Goal: Task Accomplishment & Management: Complete application form

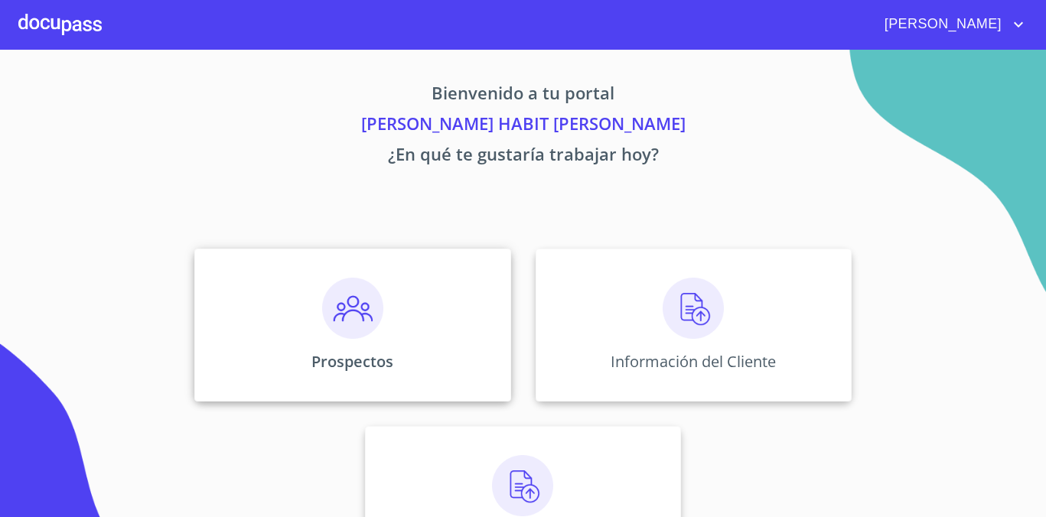
click at [383, 319] on div "Prospectos" at bounding box center [352, 325] width 316 height 153
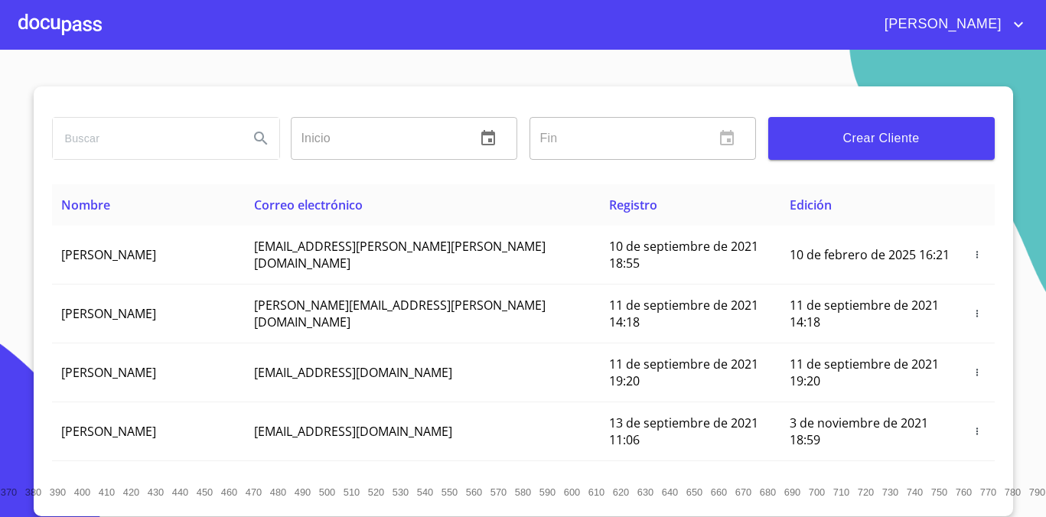
click at [878, 142] on span "Crear Cliente" at bounding box center [881, 138] width 202 height 21
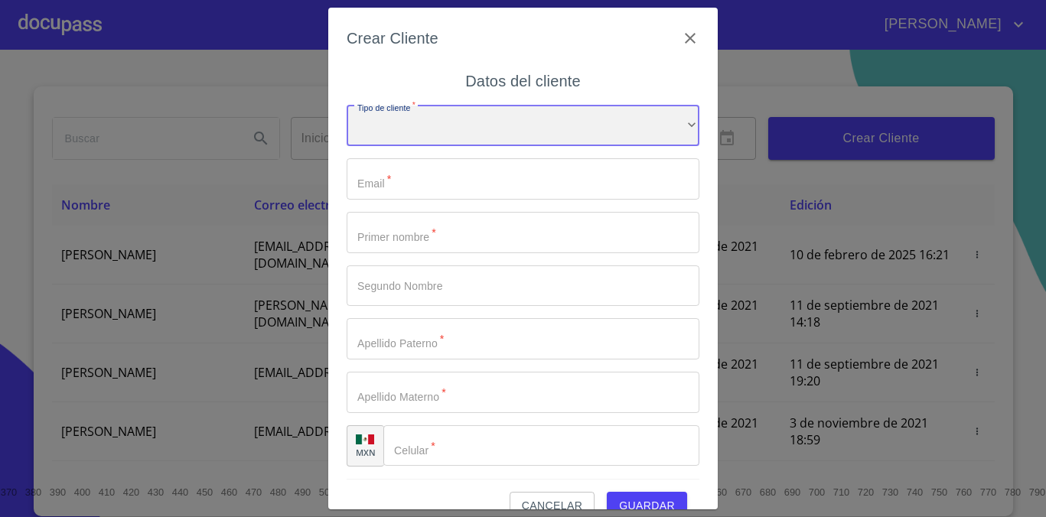
click at [397, 140] on div "​" at bounding box center [523, 126] width 353 height 41
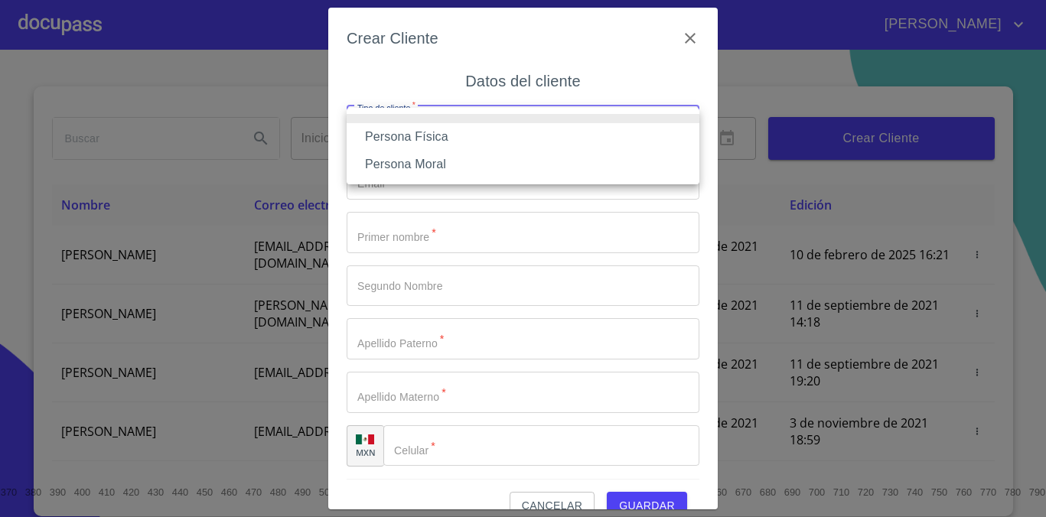
click at [424, 137] on li "Persona Física" at bounding box center [523, 137] width 353 height 28
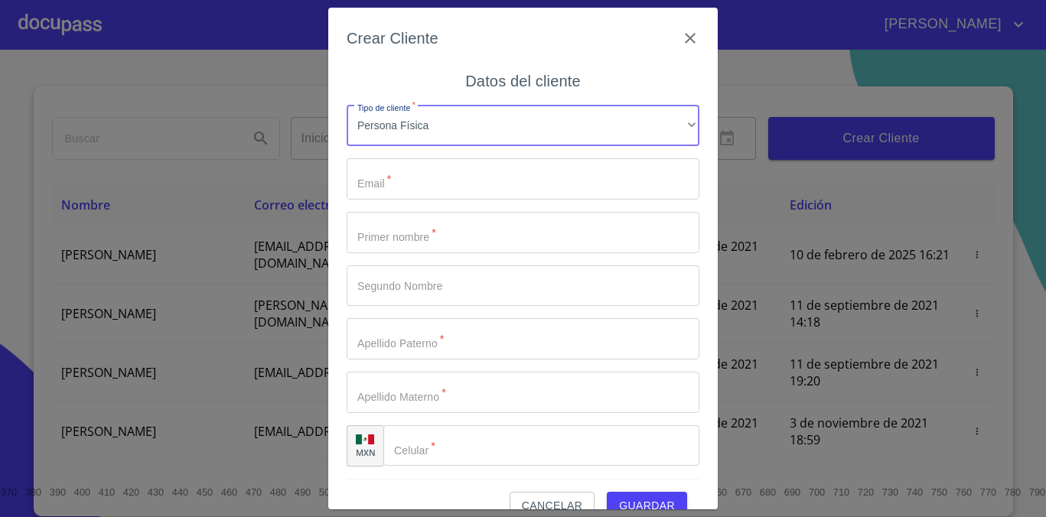
click at [417, 164] on input "Tipo de cliente   *" at bounding box center [523, 178] width 353 height 41
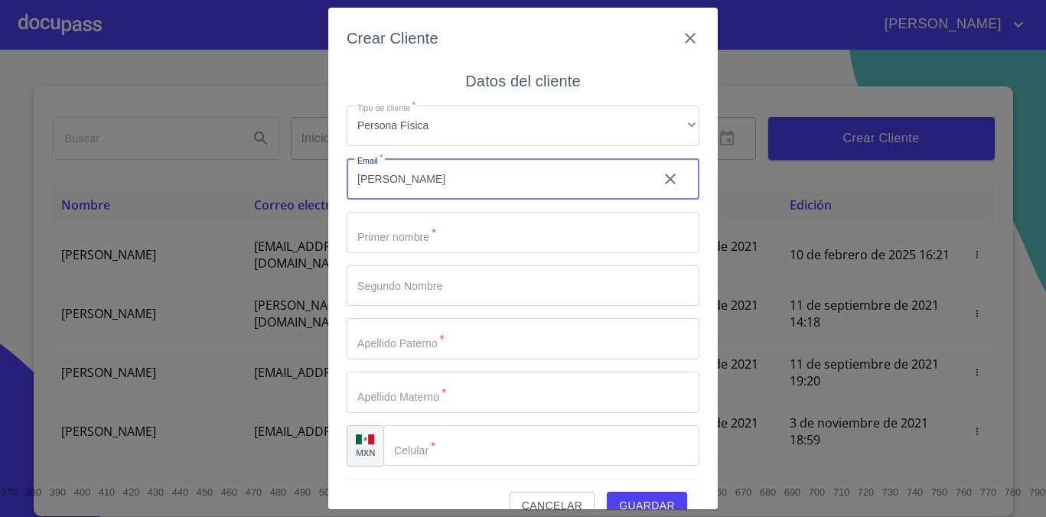
type input "[PERSON_NAME]"
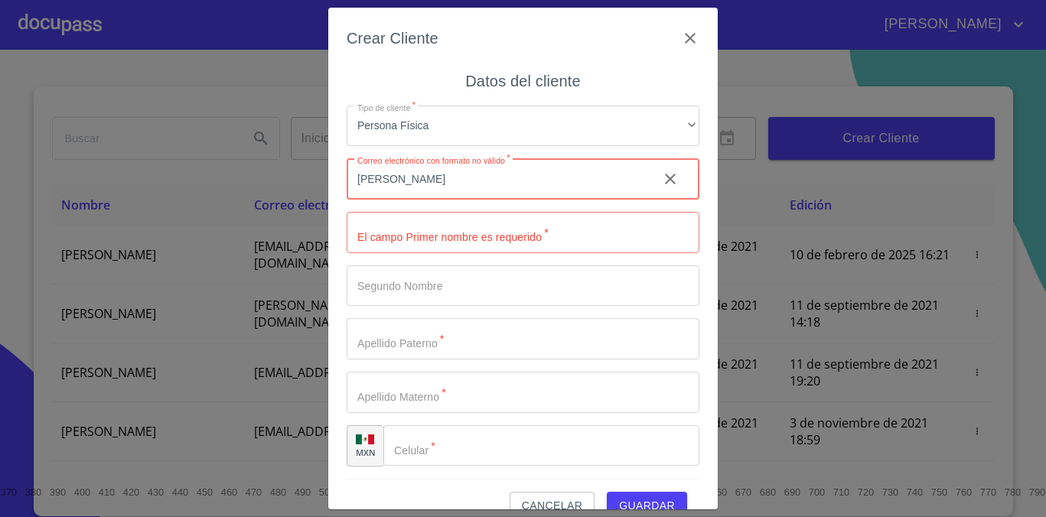
click at [420, 175] on input "[PERSON_NAME]" at bounding box center [496, 178] width 299 height 41
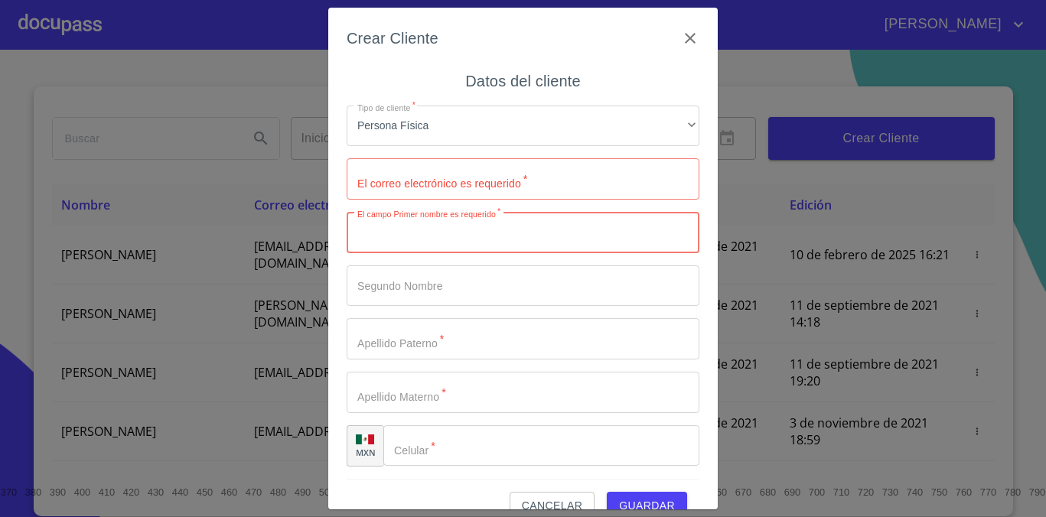
click at [399, 240] on input "Tipo de cliente   *" at bounding box center [523, 232] width 353 height 41
type input "[PERSON_NAME]"
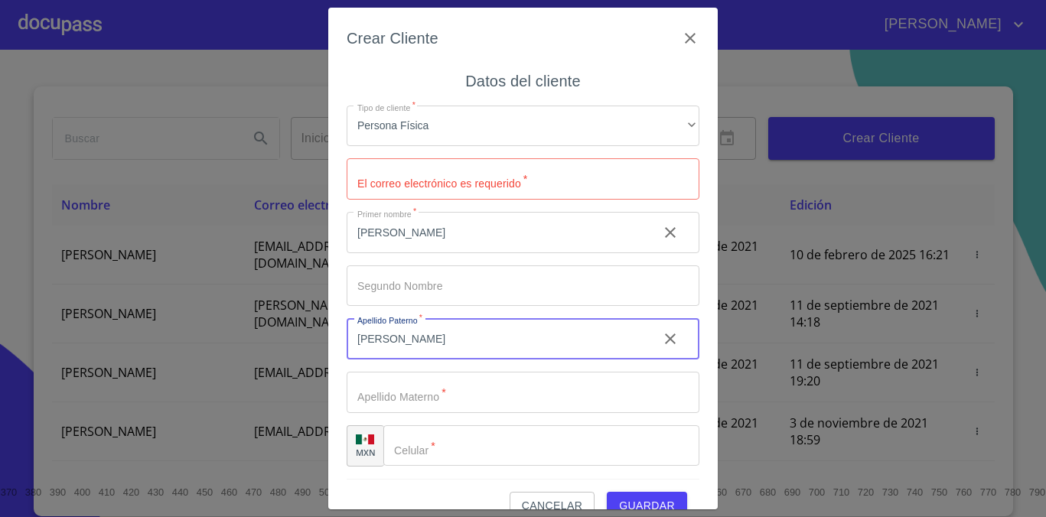
type input "[PERSON_NAME]"
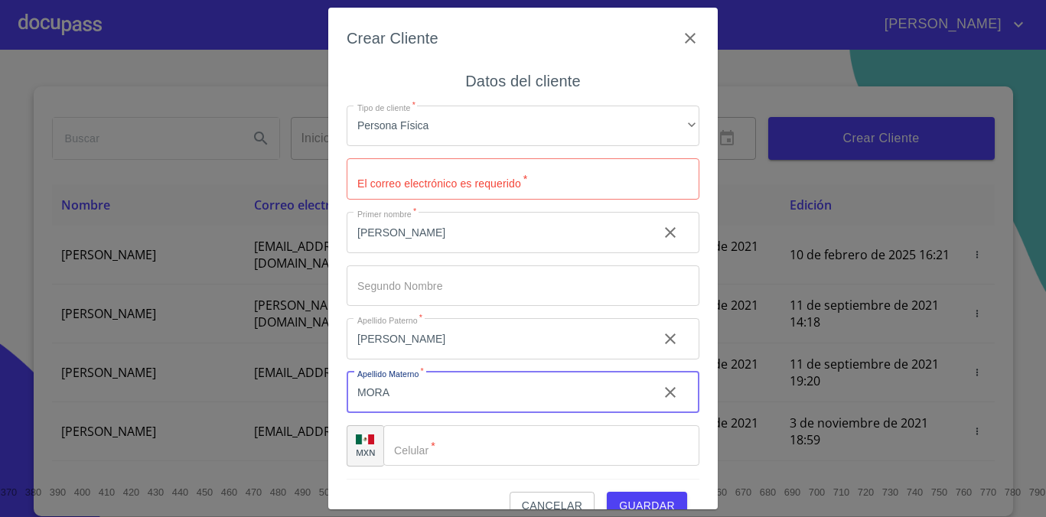
type input "MORA"
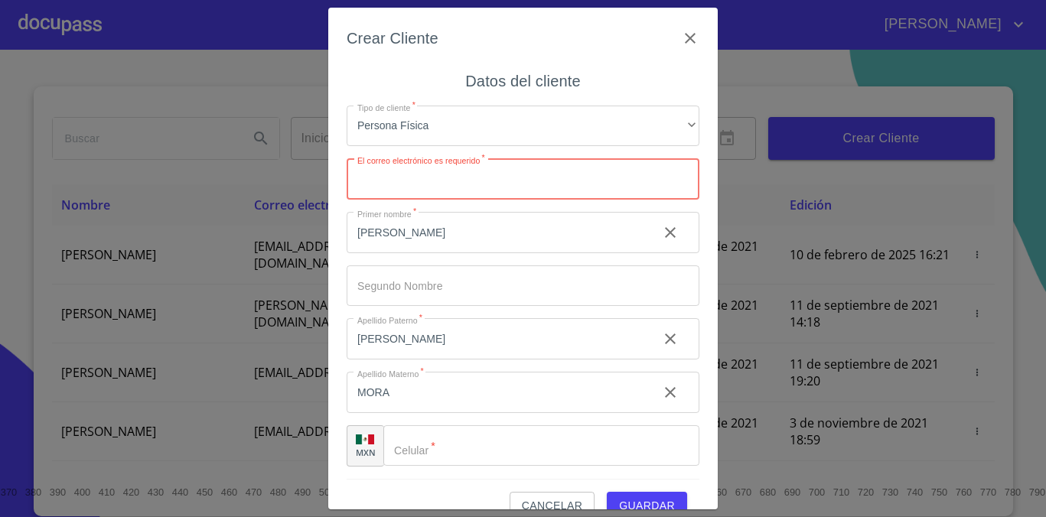
click at [438, 190] on input "Tipo de cliente   *" at bounding box center [523, 178] width 353 height 41
click at [382, 182] on input "omarraf69@gmail.com" at bounding box center [496, 178] width 299 height 41
type input "omarraf69@gmail.com"
click at [488, 447] on input "Tipo de cliente   *" at bounding box center [541, 445] width 316 height 41
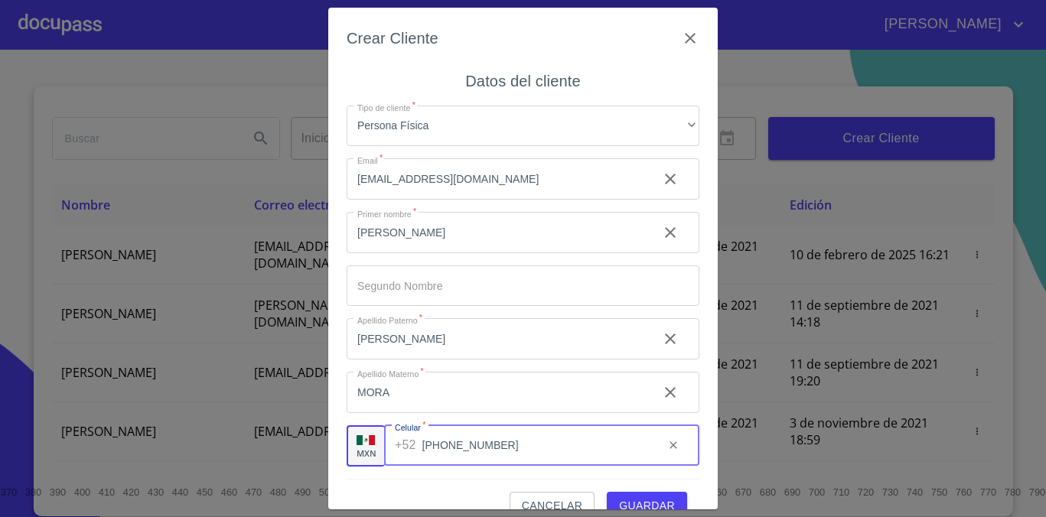
scroll to position [28, 0]
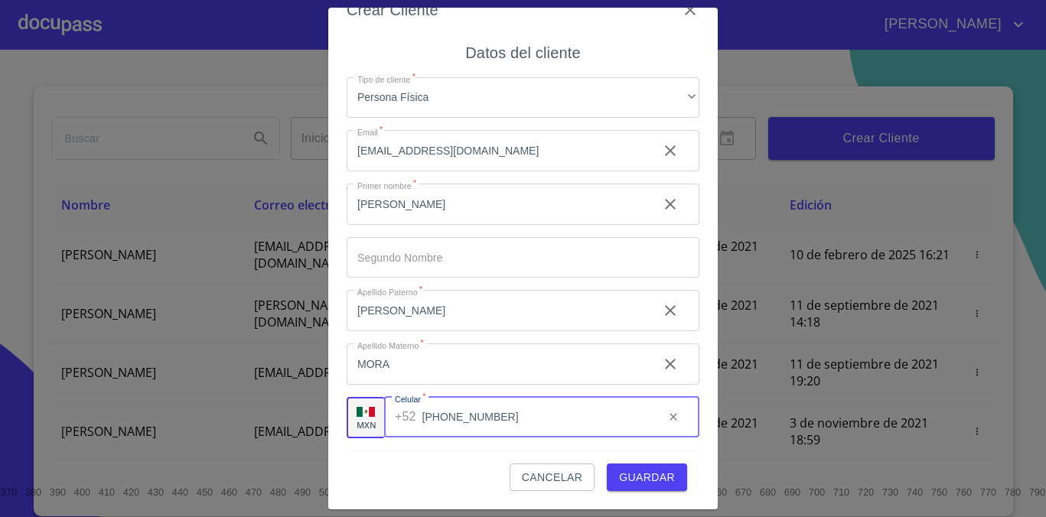
type input "[PHONE_NUMBER]"
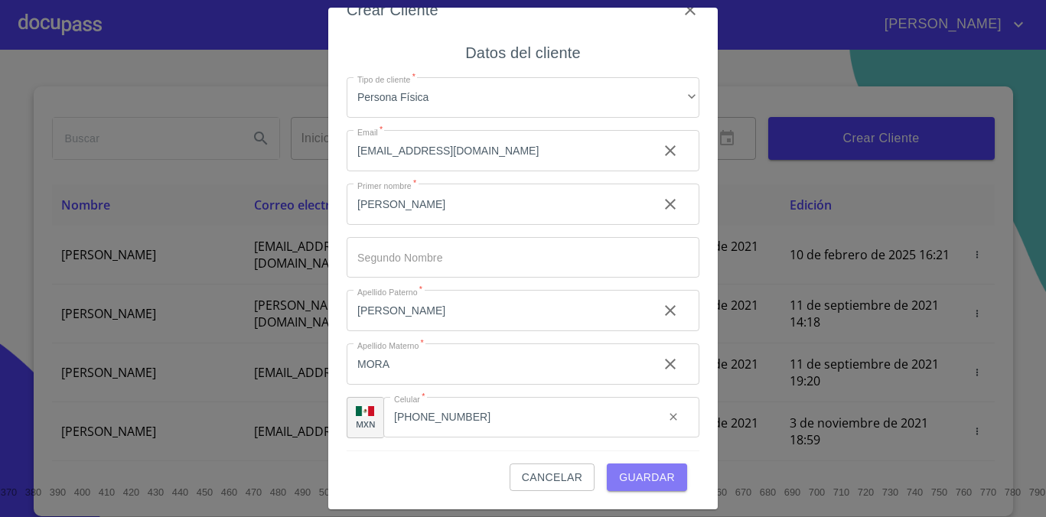
click at [655, 477] on span "Guardar" at bounding box center [647, 477] width 56 height 19
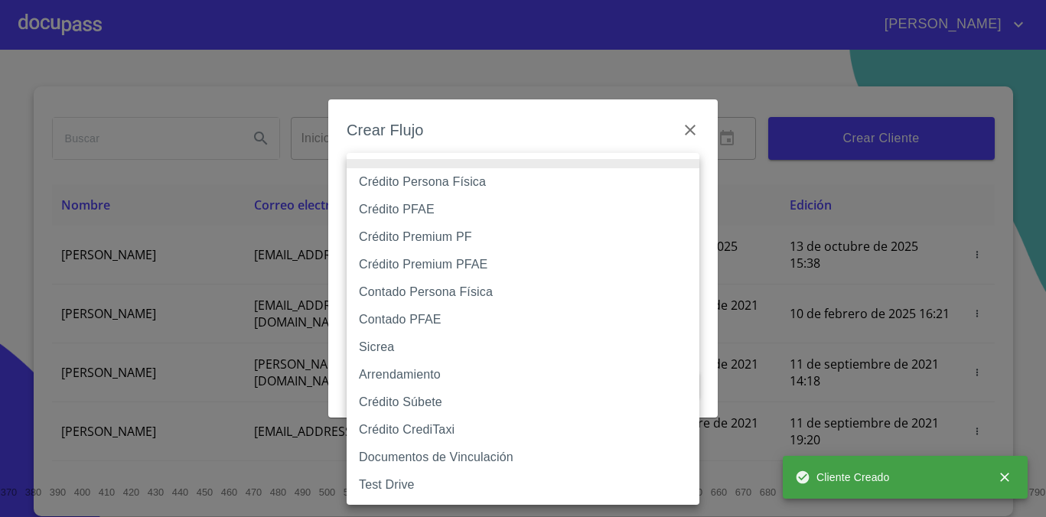
click at [645, 197] on body "DANIEL HABIT Inicio ​ Fin ​ Crear Cliente Nombre Correo electrónico Registro Ed…" at bounding box center [523, 258] width 1046 height 517
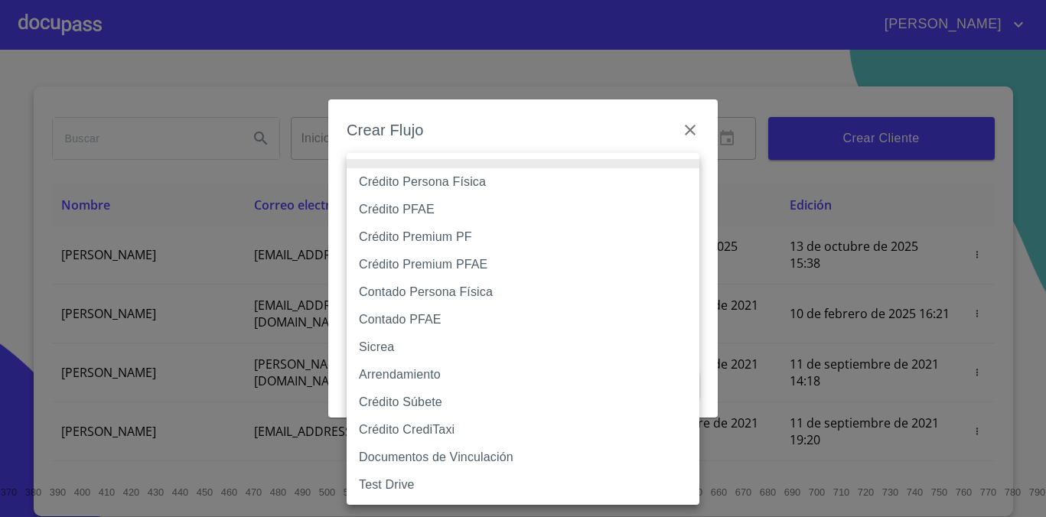
click at [502, 183] on li "Crédito Persona Física" at bounding box center [523, 182] width 353 height 28
type input "6009fb3c7d1714eb8809aa97"
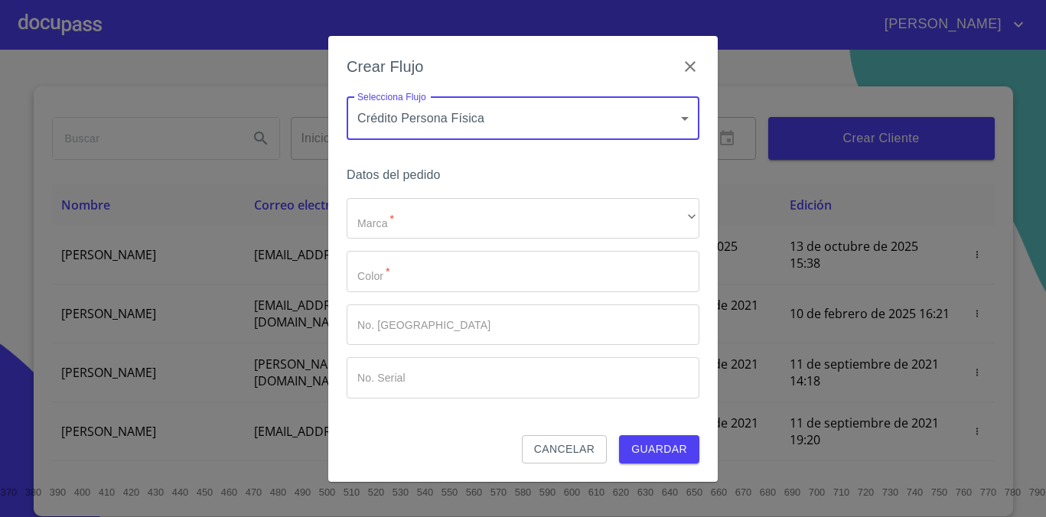
click at [664, 134] on body "DANIEL HABIT Inicio ​ Fin ​ Crear Cliente Nombre Correo electrónico Registro Ed…" at bounding box center [523, 258] width 1046 height 517
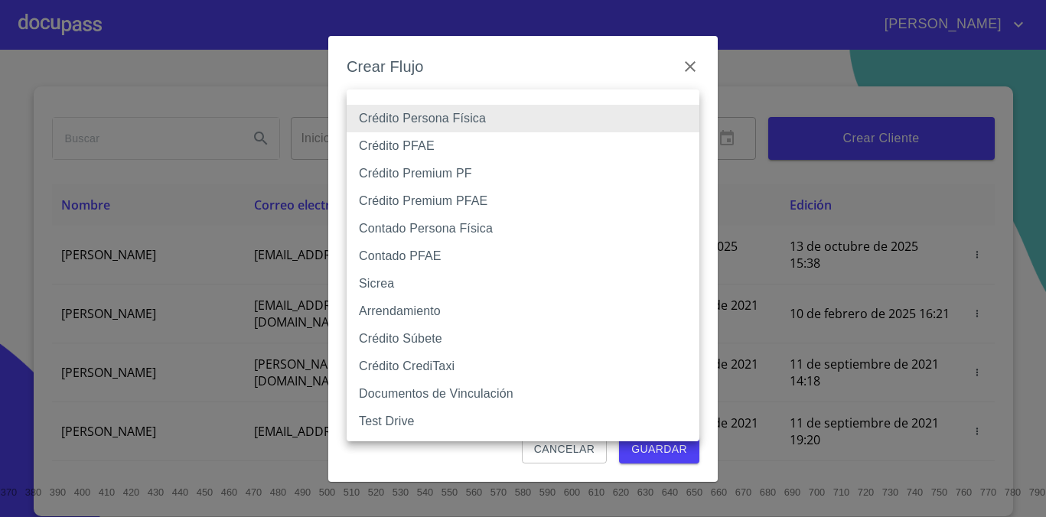
click at [562, 452] on div at bounding box center [523, 258] width 1046 height 517
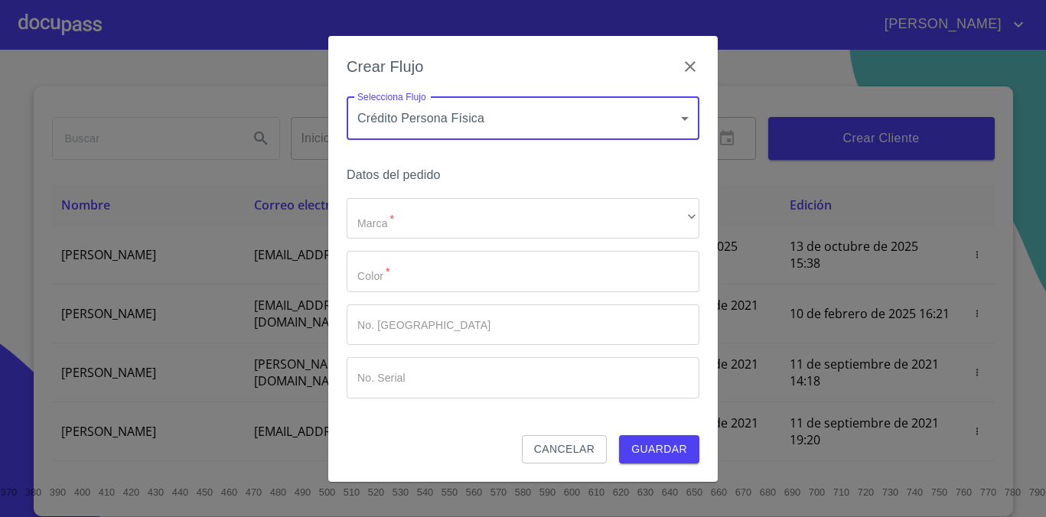
click at [562, 452] on span "Cancelar" at bounding box center [564, 449] width 60 height 19
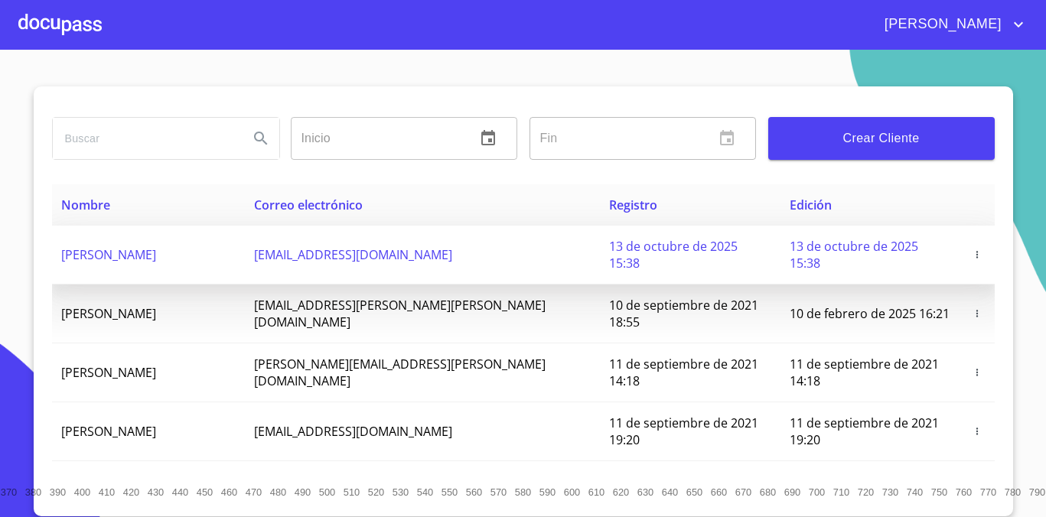
click at [972, 249] on icon "button" at bounding box center [977, 254] width 11 height 11
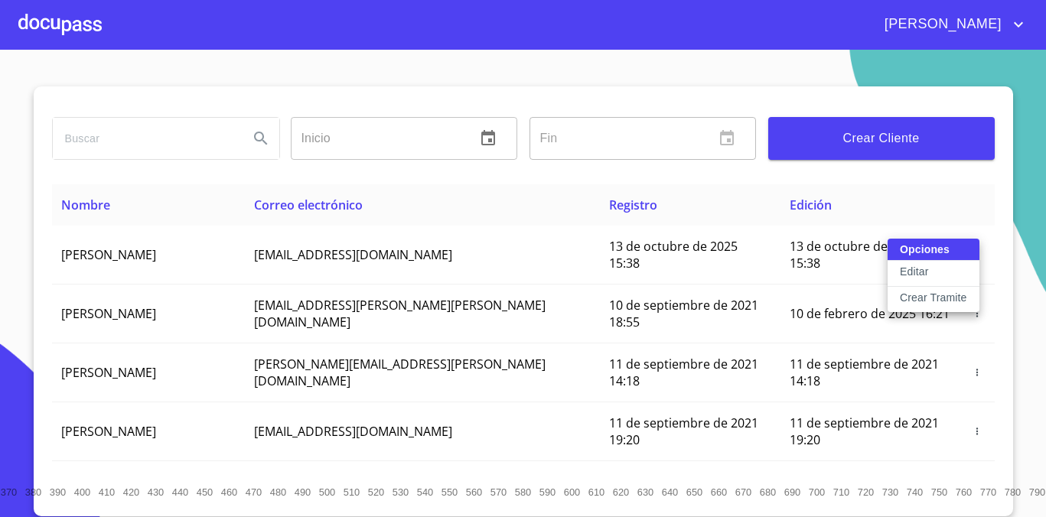
click at [940, 298] on p "Crear Tramite" at bounding box center [933, 297] width 67 height 15
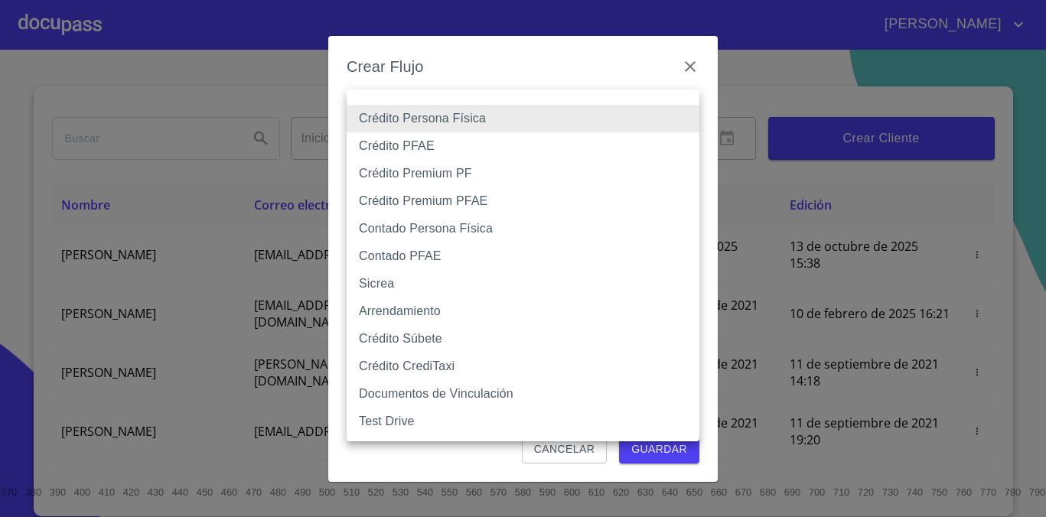
click at [650, 127] on body "DANIEL HABIT Inicio ​ Fin ​ Crear Cliente Nombre Correo electrónico Registro Ed…" at bounding box center [523, 258] width 1046 height 517
click at [542, 472] on div at bounding box center [523, 258] width 1046 height 517
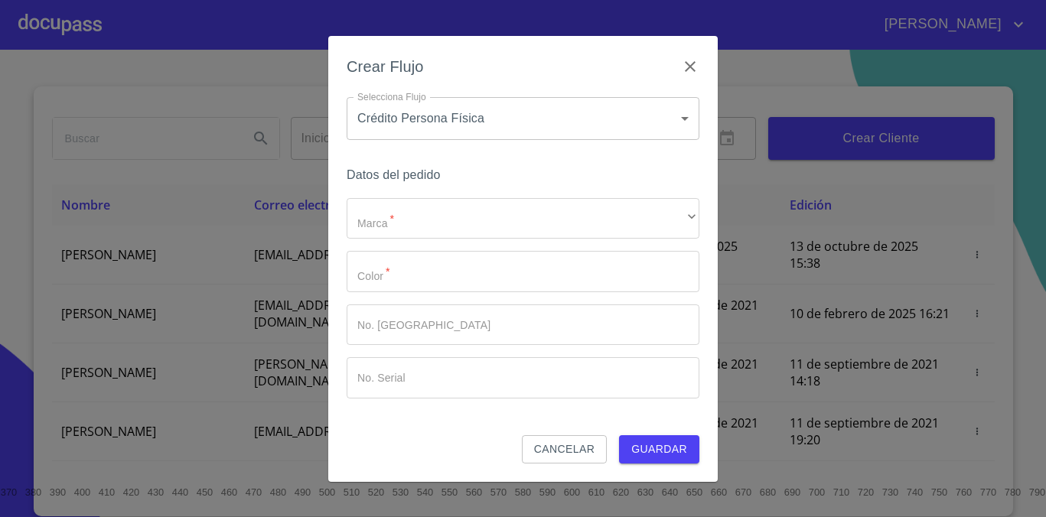
click at [557, 453] on span "Cancelar" at bounding box center [564, 449] width 60 height 19
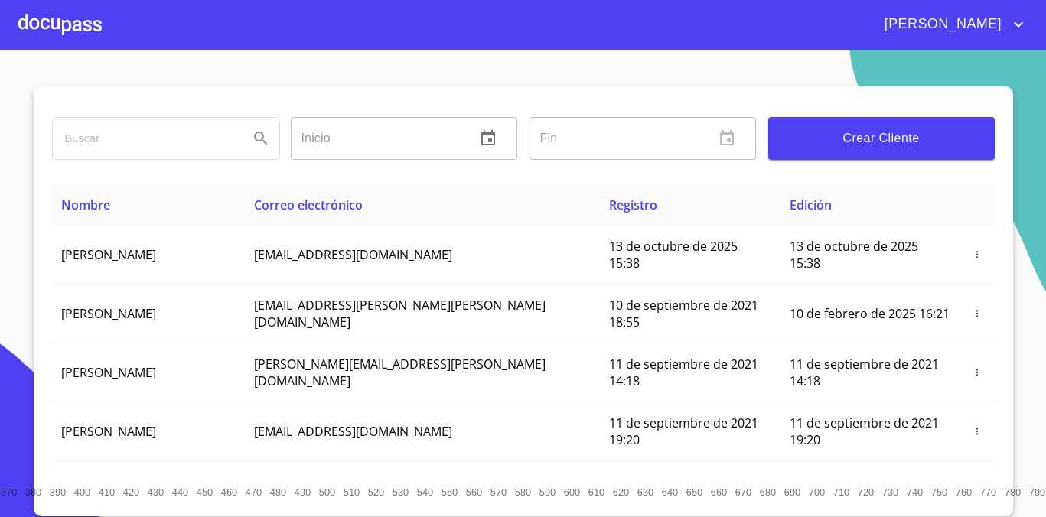
click at [39, 15] on div at bounding box center [59, 24] width 83 height 49
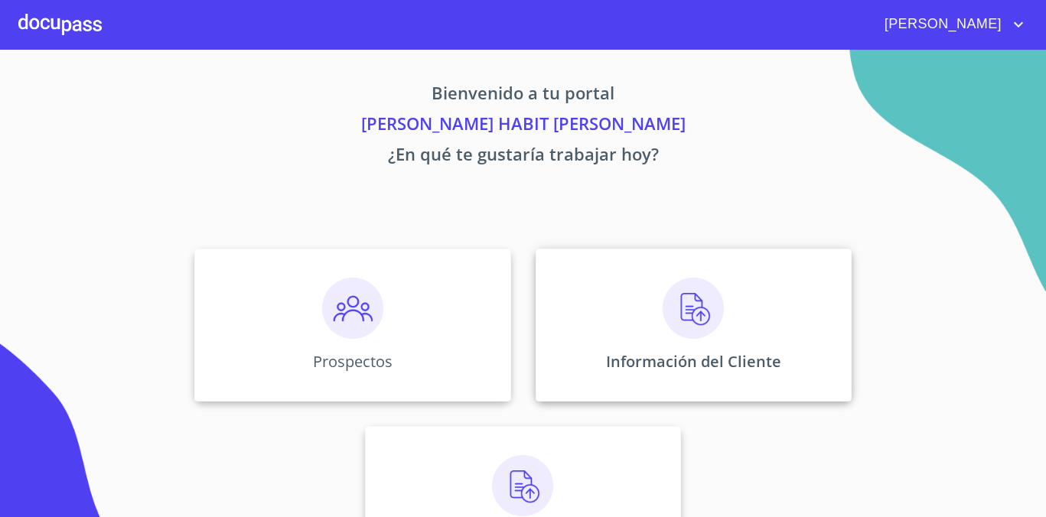
click at [755, 317] on div "Información del Cliente" at bounding box center [694, 325] width 316 height 153
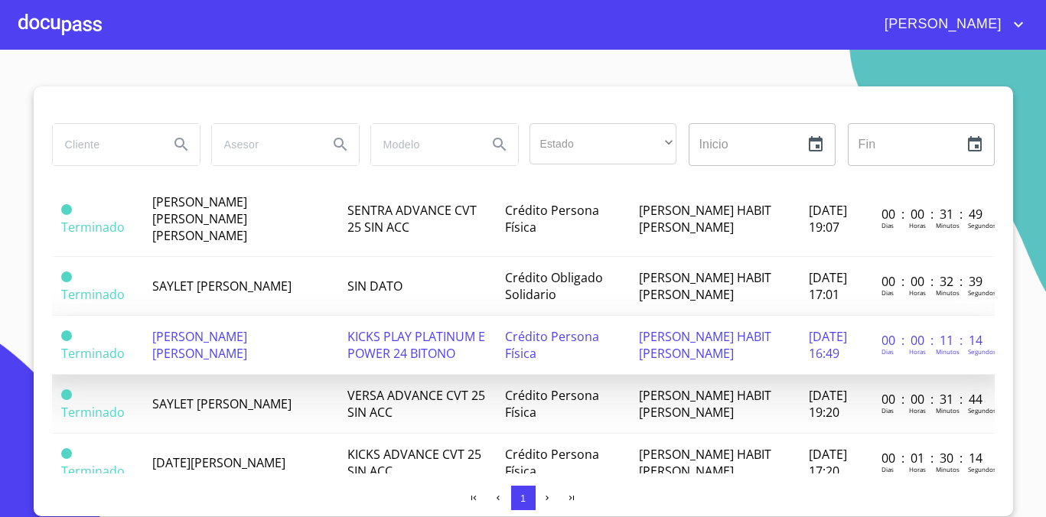
scroll to position [217, 0]
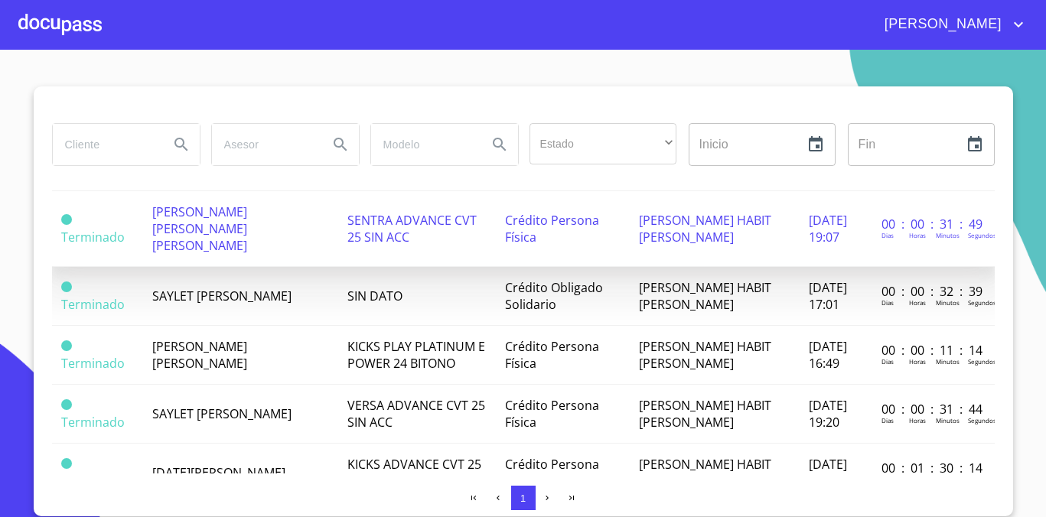
click at [376, 219] on span "SENTRA ADVANCE CVT 25 SIN ACC" at bounding box center [411, 229] width 129 height 34
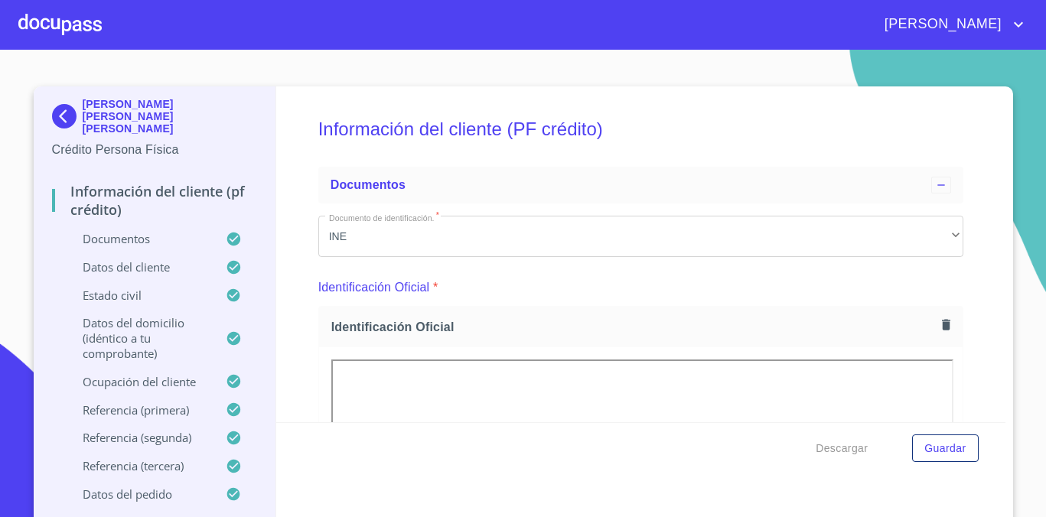
scroll to position [36, 0]
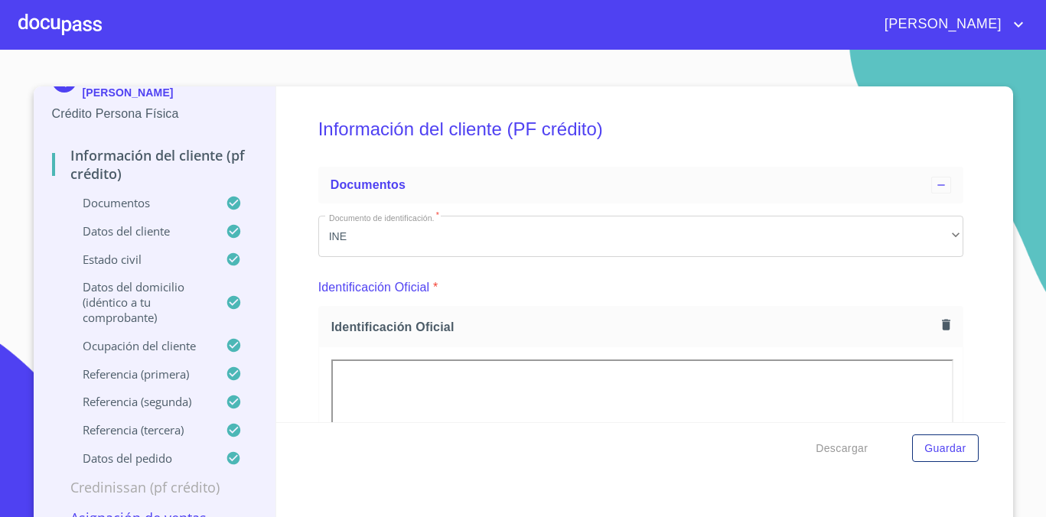
click at [172, 478] on p "Credinissan (PF crédito)" at bounding box center [155, 487] width 206 height 18
click at [77, 26] on div at bounding box center [59, 24] width 83 height 49
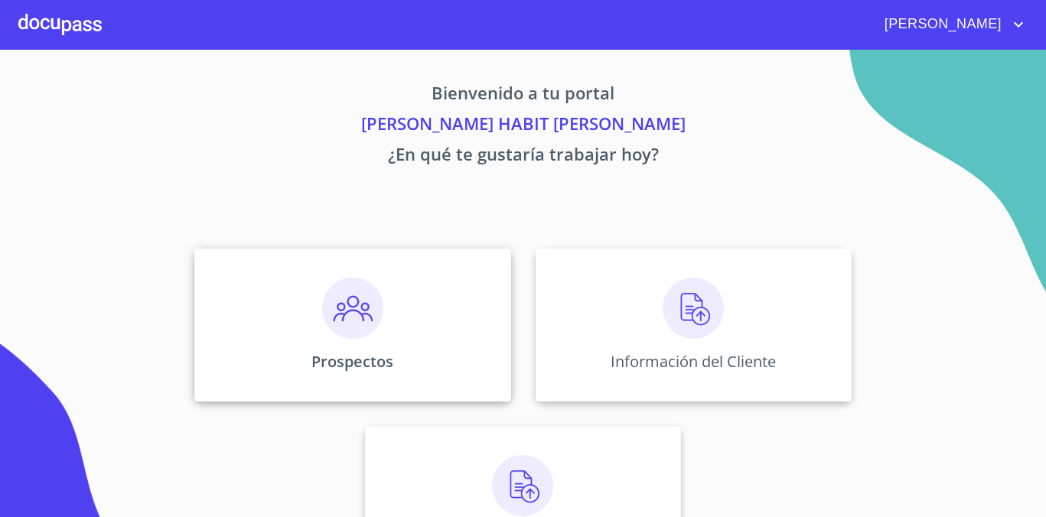
click at [295, 316] on div "Prospectos" at bounding box center [352, 325] width 316 height 153
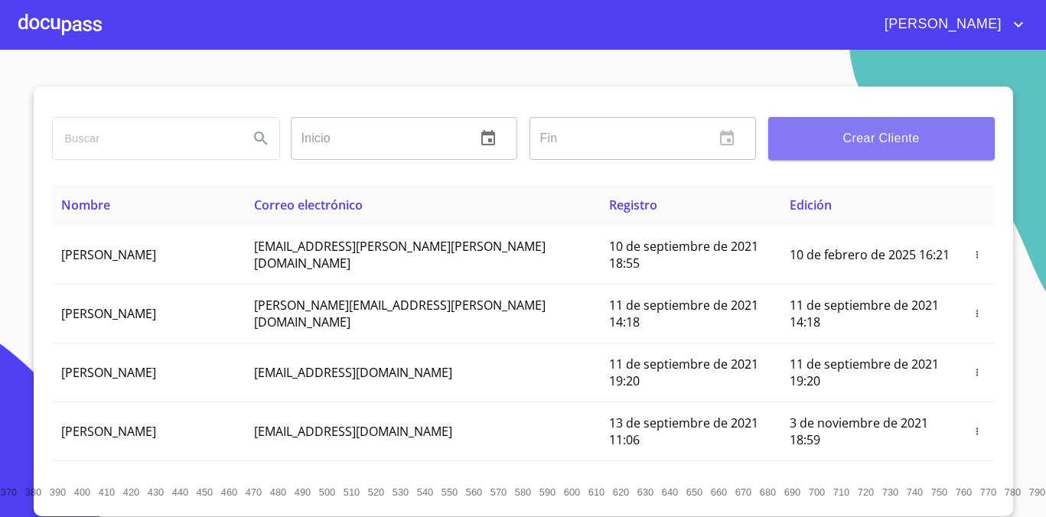
click at [905, 122] on button "Crear Cliente" at bounding box center [881, 138] width 226 height 43
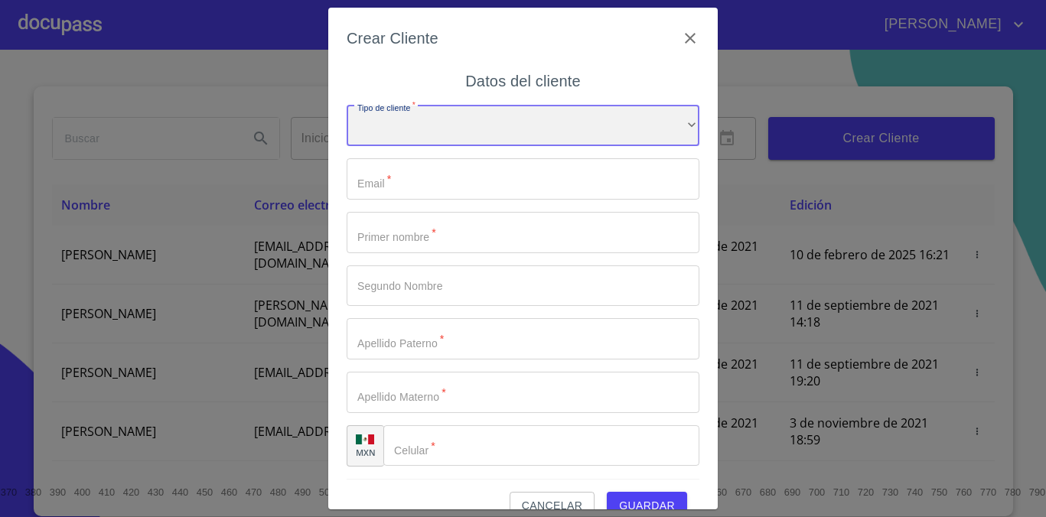
click at [605, 129] on div "​" at bounding box center [523, 126] width 353 height 41
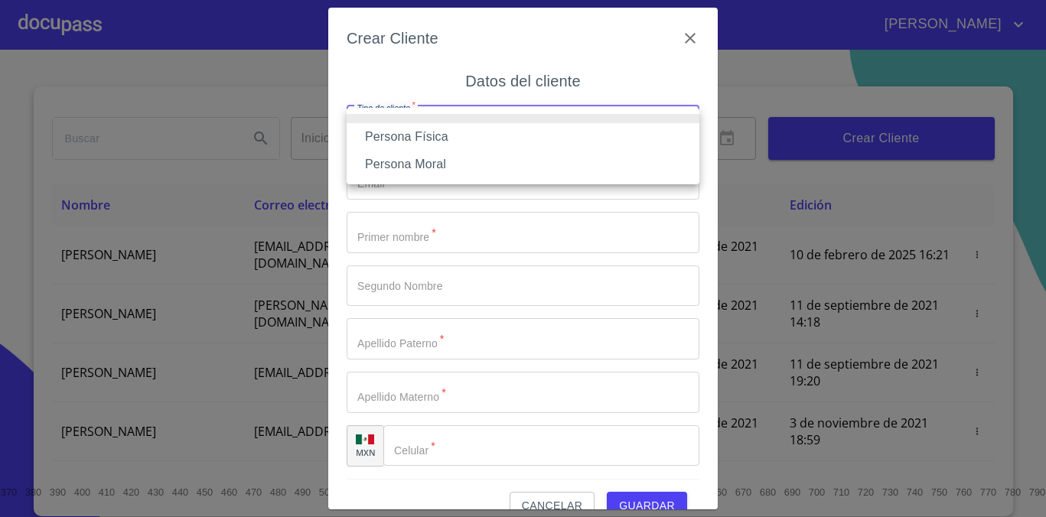
click at [602, 141] on li "Persona Física" at bounding box center [523, 137] width 353 height 28
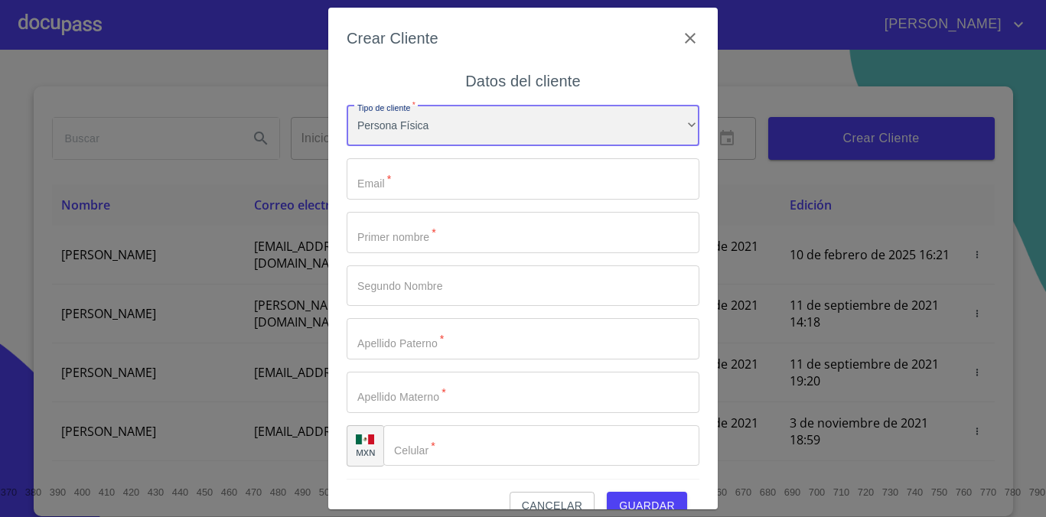
scroll to position [28, 0]
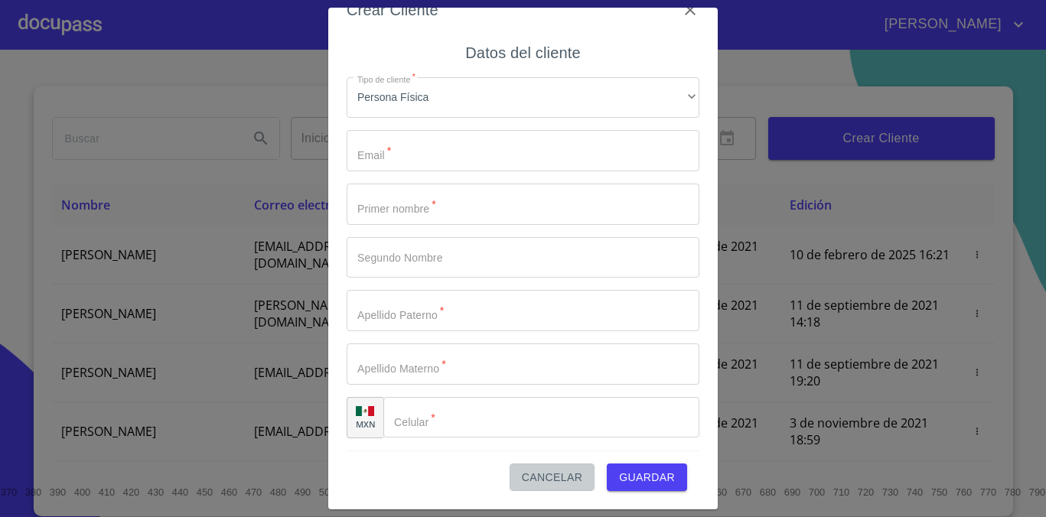
click at [555, 480] on span "Cancelar" at bounding box center [552, 477] width 60 height 19
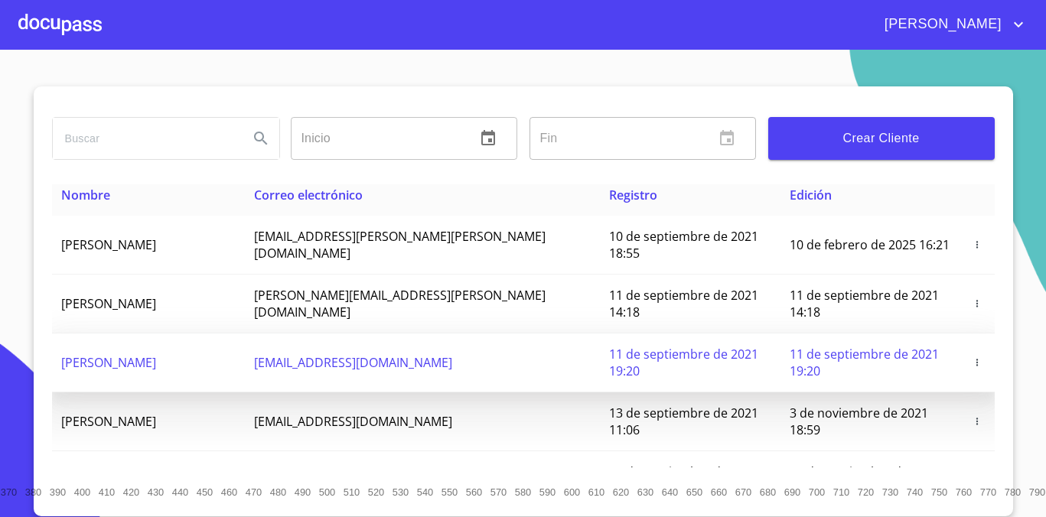
scroll to position [0, 0]
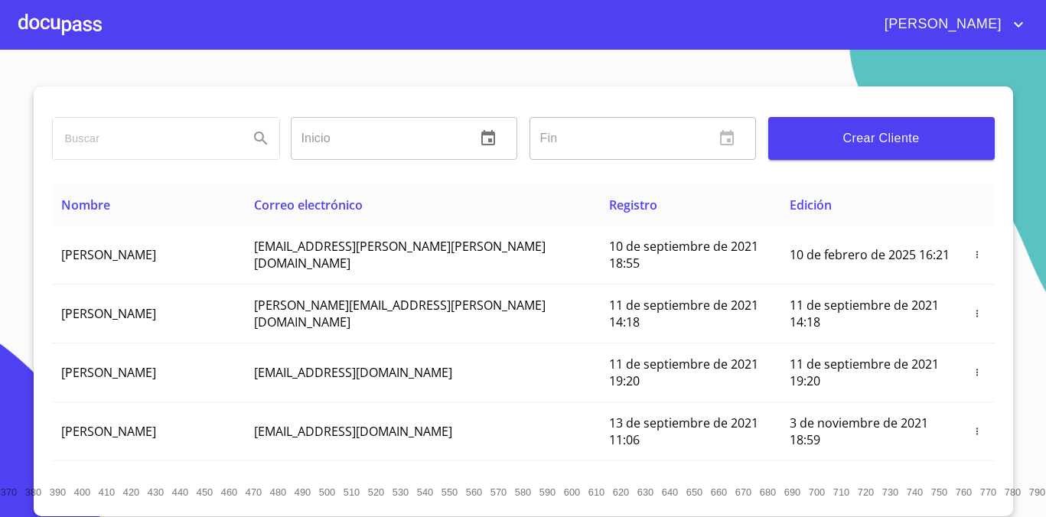
click at [172, 130] on input "search" at bounding box center [145, 138] width 184 height 41
click at [259, 142] on icon "Search" at bounding box center [261, 138] width 18 height 18
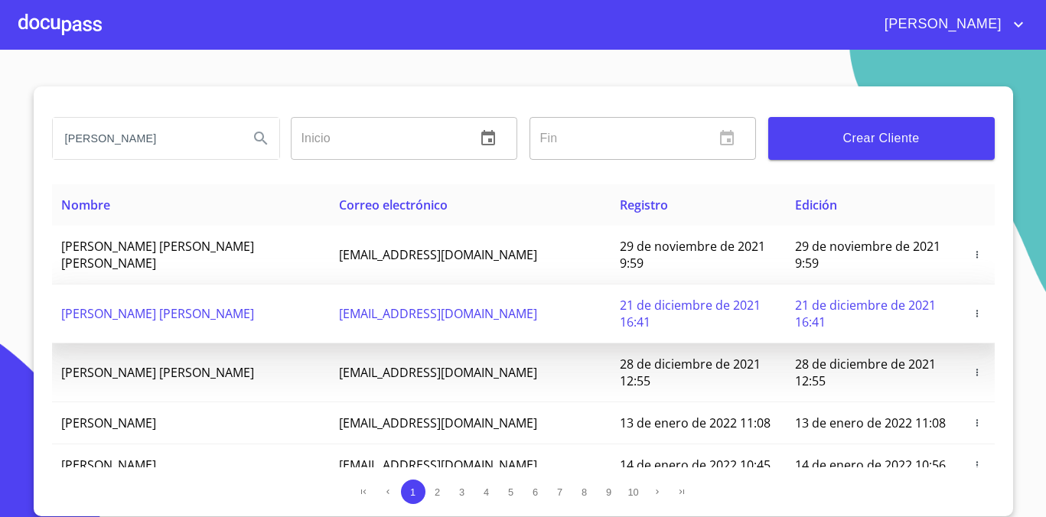
scroll to position [83, 0]
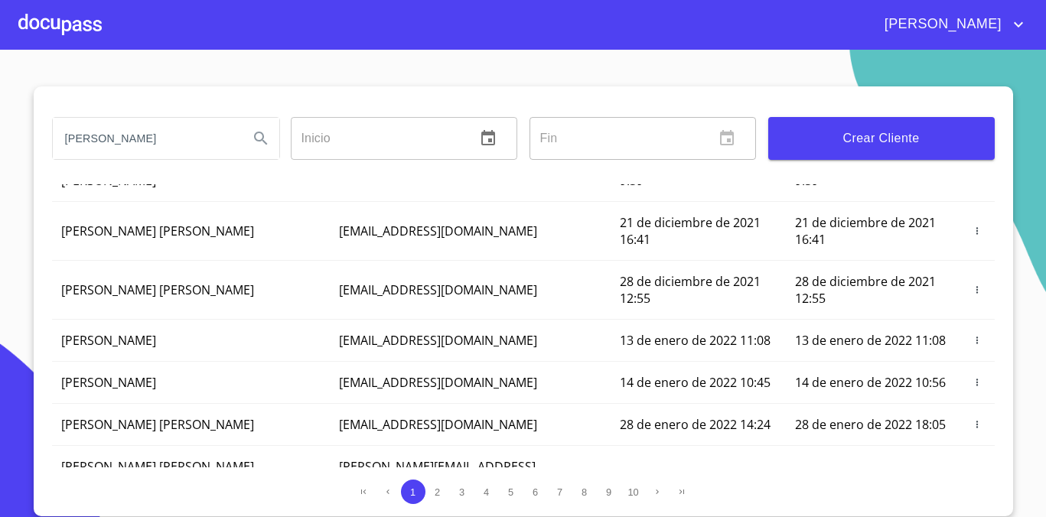
click at [204, 142] on input "arturo" at bounding box center [145, 138] width 184 height 41
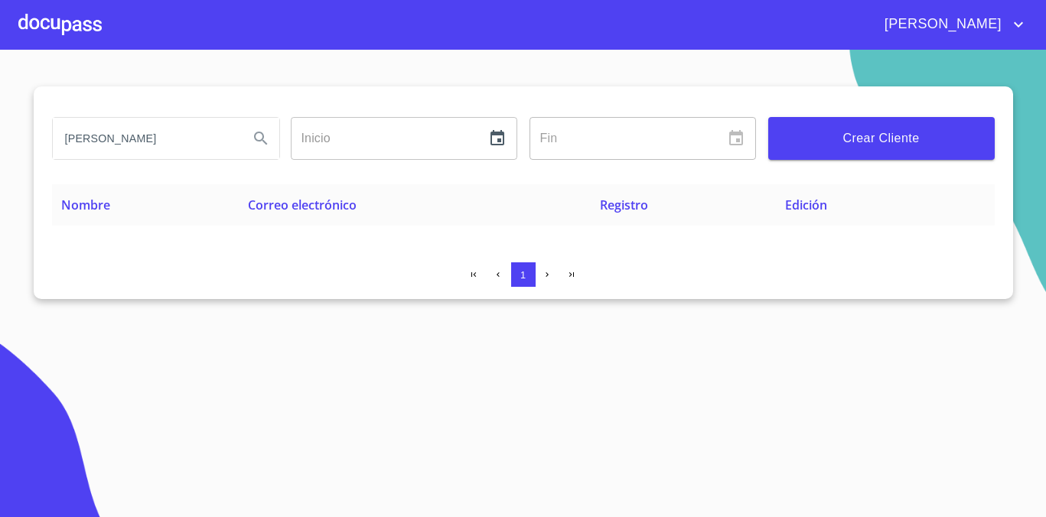
scroll to position [0, 0]
click at [103, 139] on input "arturo mora" at bounding box center [145, 138] width 184 height 41
click at [96, 138] on input "arturo mora" at bounding box center [145, 138] width 184 height 41
click at [99, 135] on input "arturo mora" at bounding box center [145, 138] width 184 height 41
type input "arturo garcia mora"
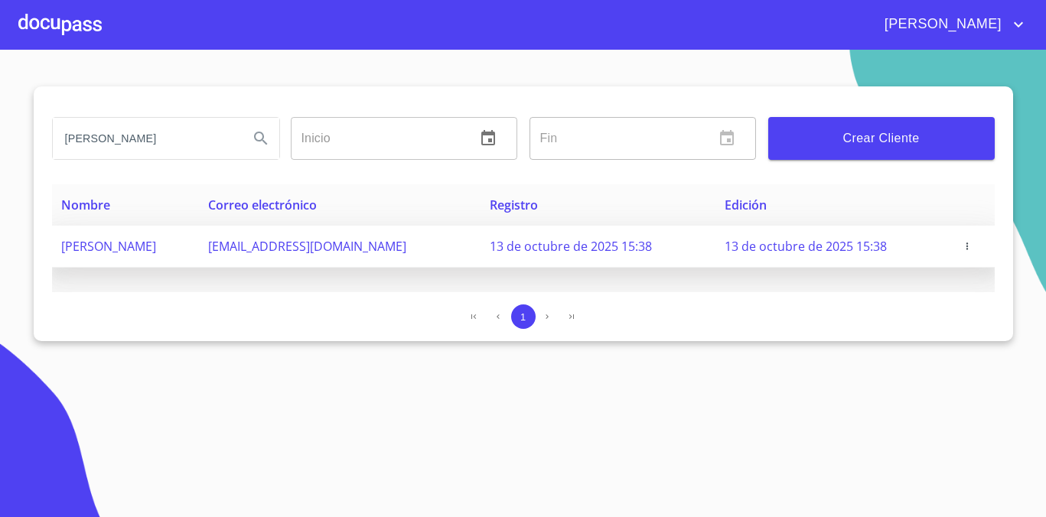
click at [350, 245] on span "omarraf69@gmail.com" at bounding box center [307, 246] width 198 height 17
click at [964, 243] on icon "button" at bounding box center [967, 246] width 11 height 11
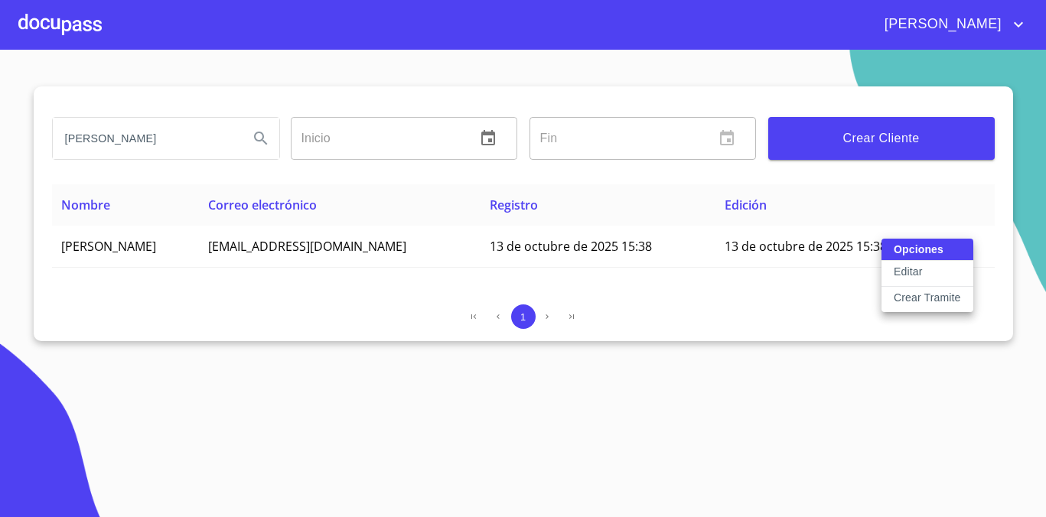
click at [936, 253] on div "Opciones Editar Crear Tramite" at bounding box center [927, 275] width 92 height 73
click at [917, 275] on p "Editar" at bounding box center [908, 271] width 28 height 15
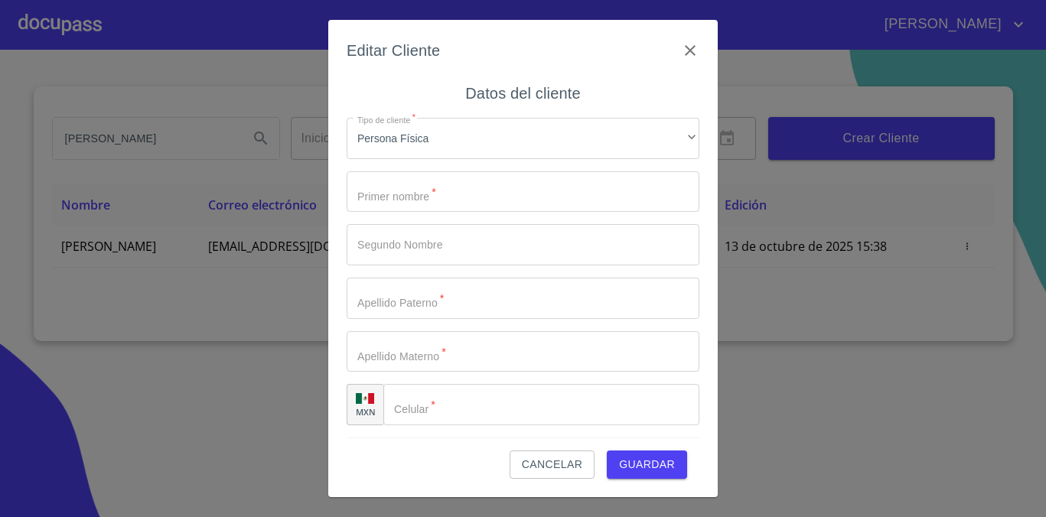
type input "[PERSON_NAME]"
type input "MORA"
type input "[PHONE_NUMBER]"
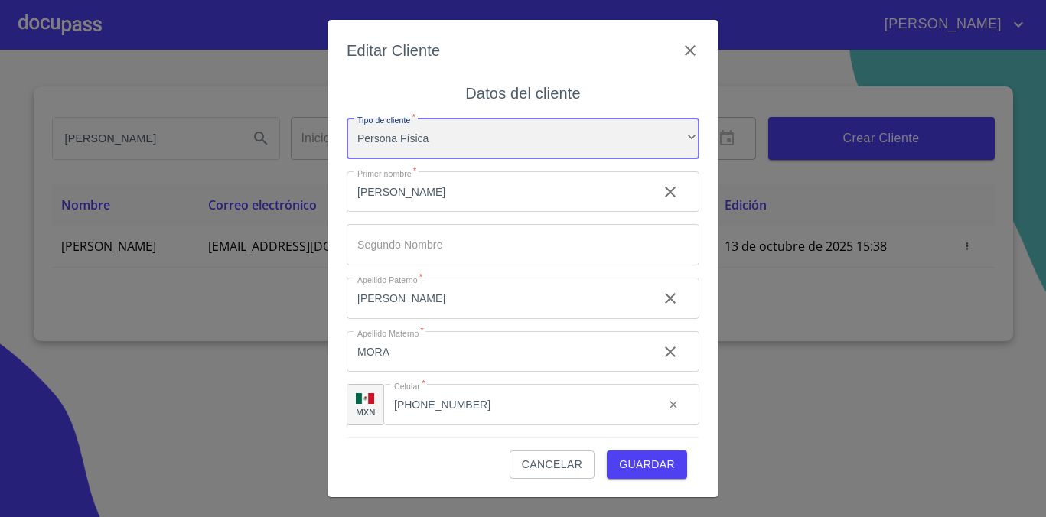
click at [656, 126] on div "Persona Física" at bounding box center [523, 138] width 353 height 41
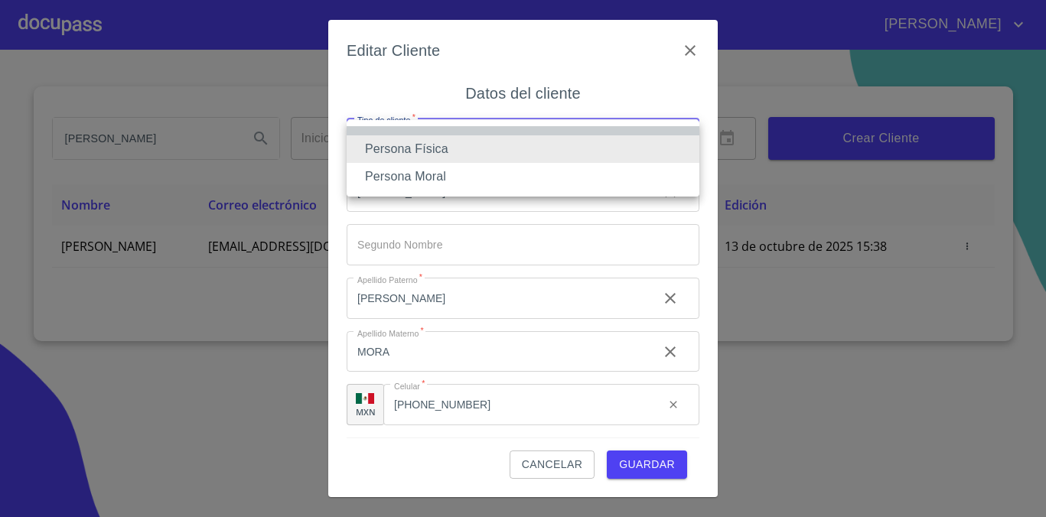
click at [656, 126] on li at bounding box center [523, 130] width 353 height 9
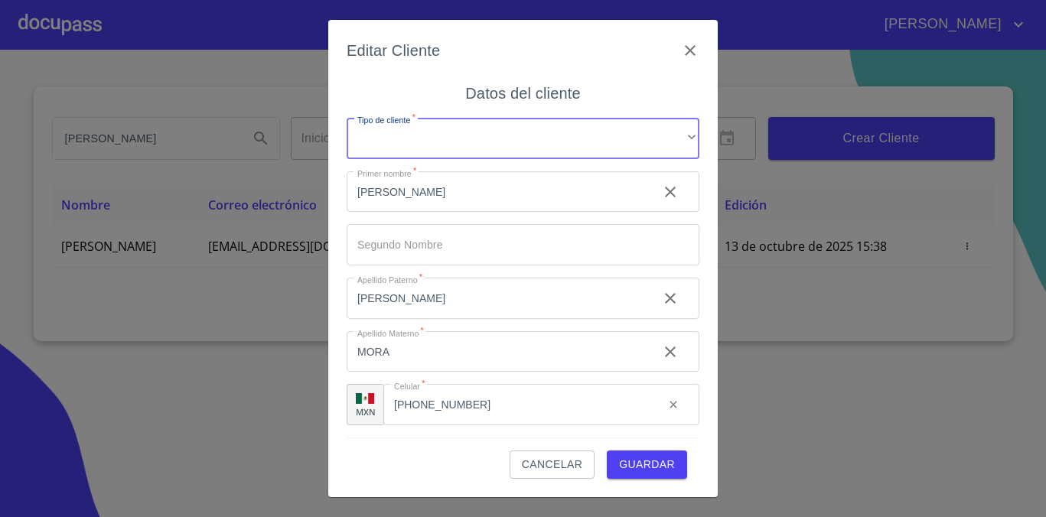
click at [656, 469] on span "Guardar" at bounding box center [647, 464] width 56 height 19
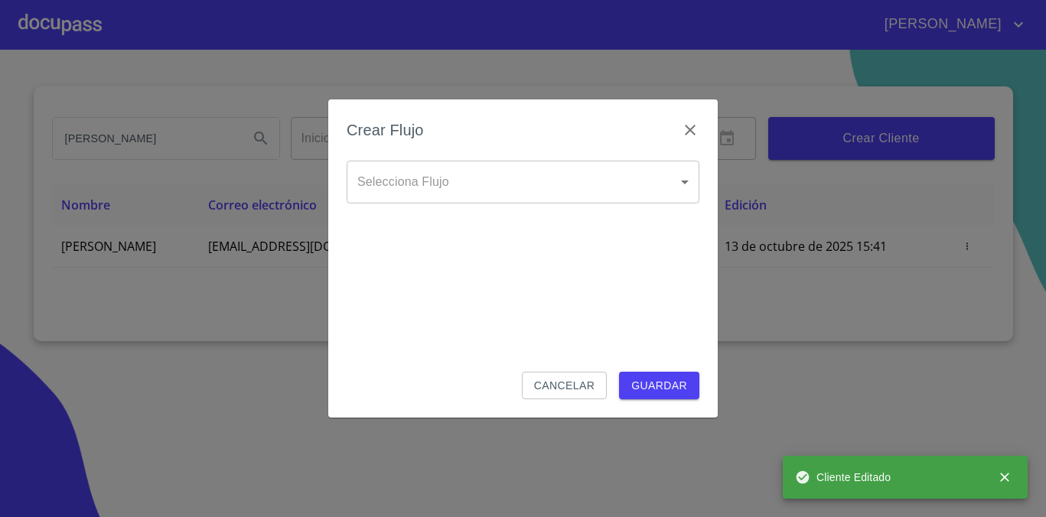
click at [629, 173] on body "DANIEL HABIT arturo garcia mora Inicio ​ Fin ​ Crear Cliente Nombre Correo elec…" at bounding box center [523, 258] width 1046 height 517
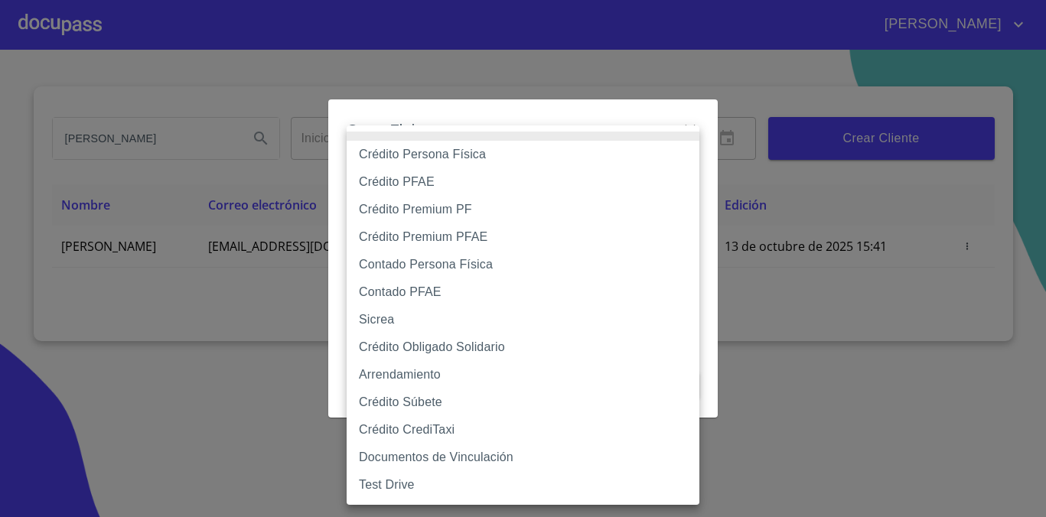
click at [529, 353] on li "Crédito Obligado Solidario" at bounding box center [523, 348] width 353 height 28
type input "61725509ab5355fc594ad23b"
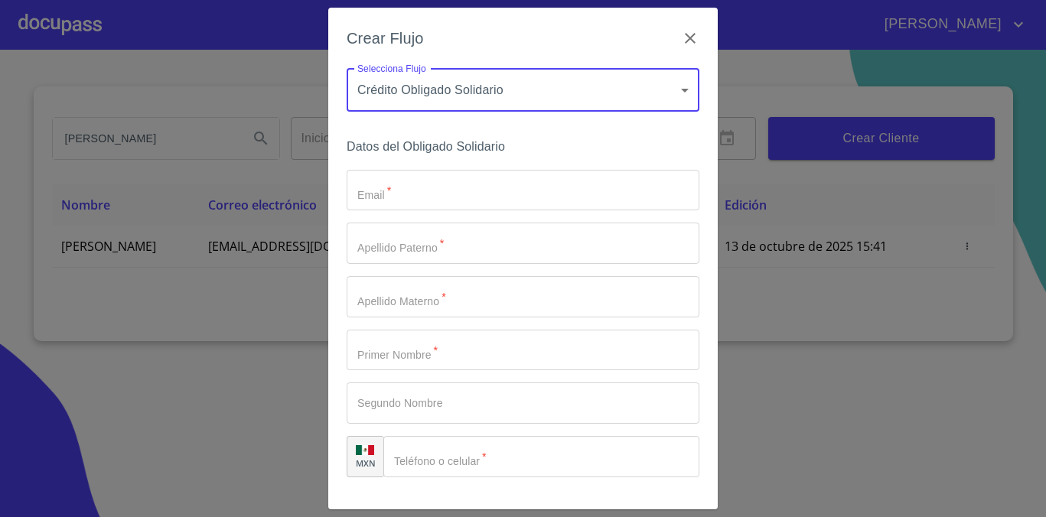
click at [586, 199] on input "Email   *" at bounding box center [523, 190] width 353 height 41
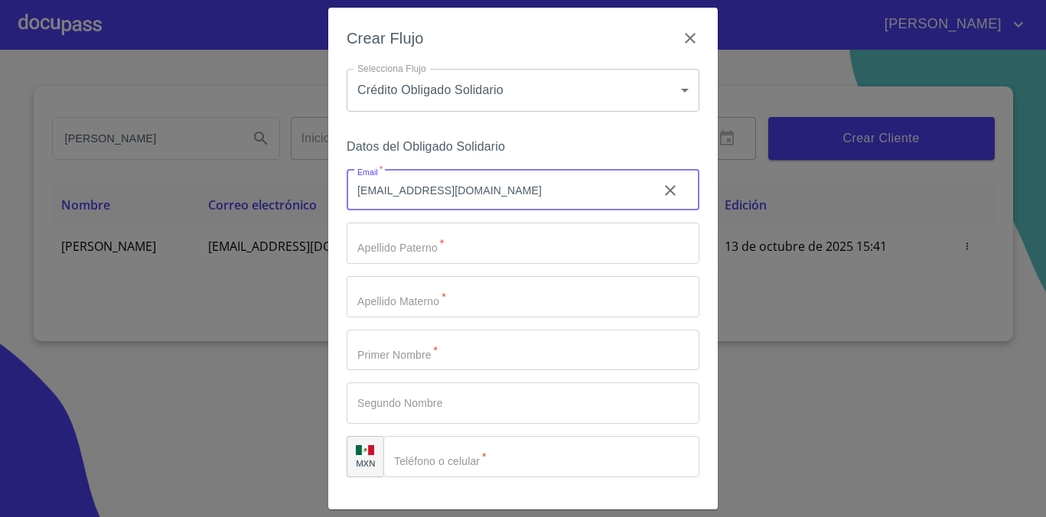
type input "omarraf69@gmail.com"
click at [436, 239] on input "Email   *" at bounding box center [523, 243] width 353 height 41
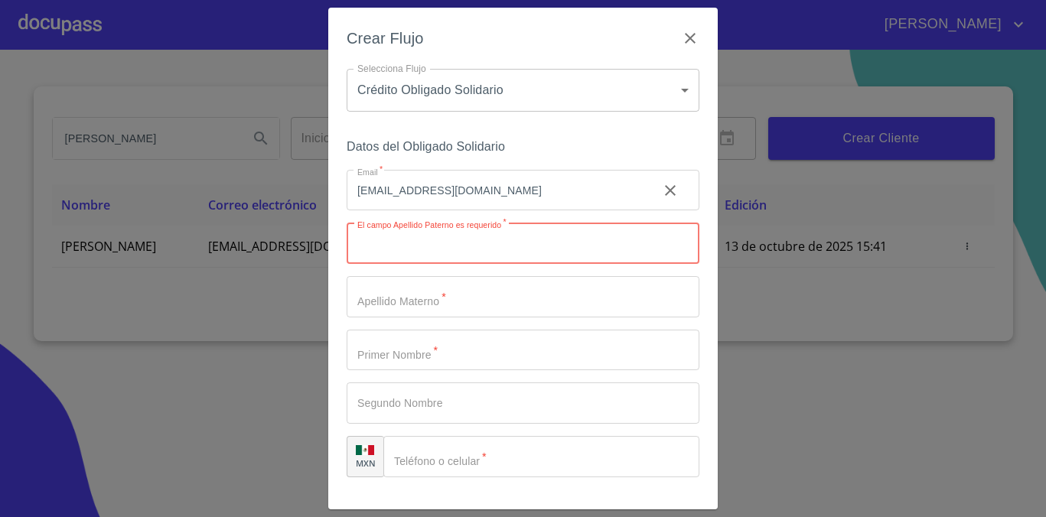
click at [376, 234] on input "Email   *" at bounding box center [523, 243] width 353 height 41
type input "g"
type input "[PERSON_NAME]"
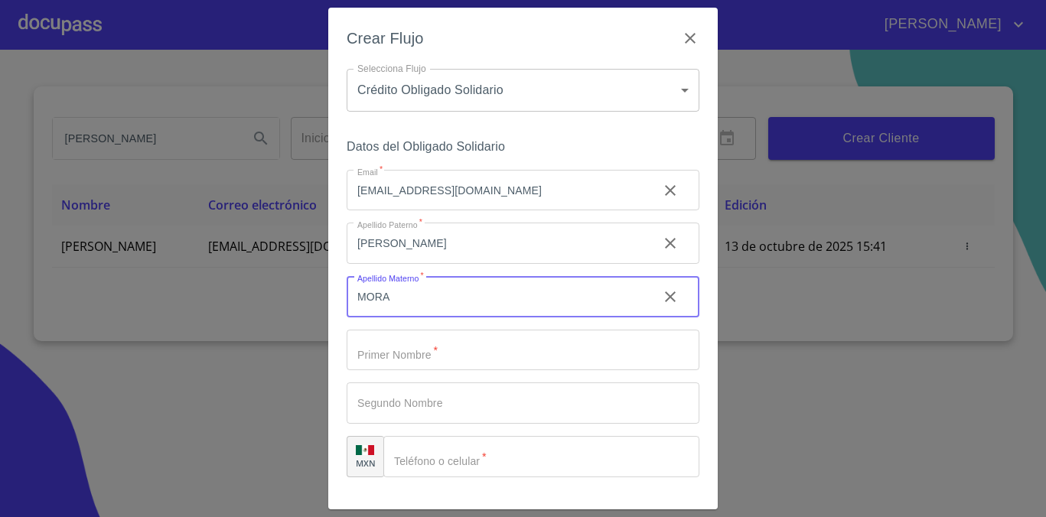
scroll to position [50, 0]
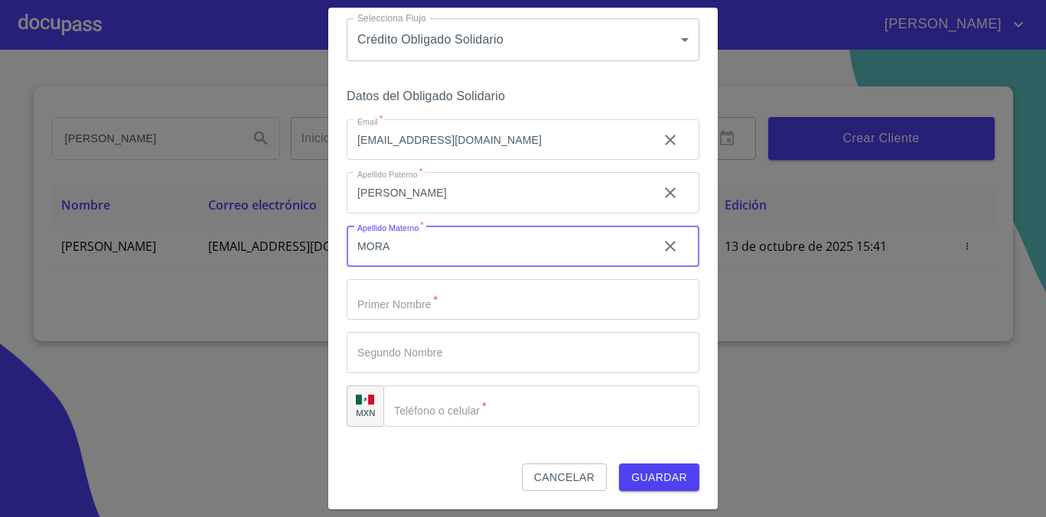
type input "MORA"
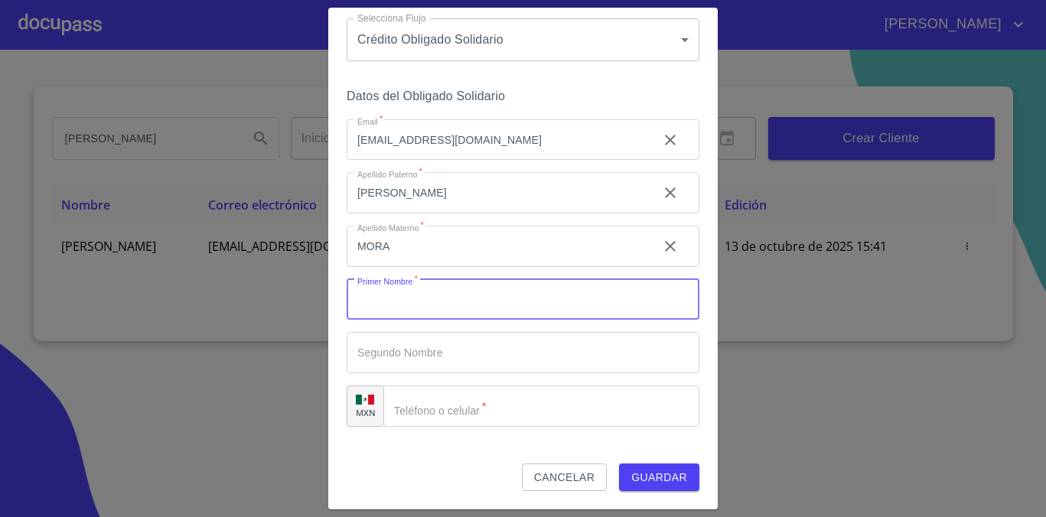
click at [351, 279] on input "Email   *" at bounding box center [523, 299] width 353 height 41
type input "[PERSON_NAME]"
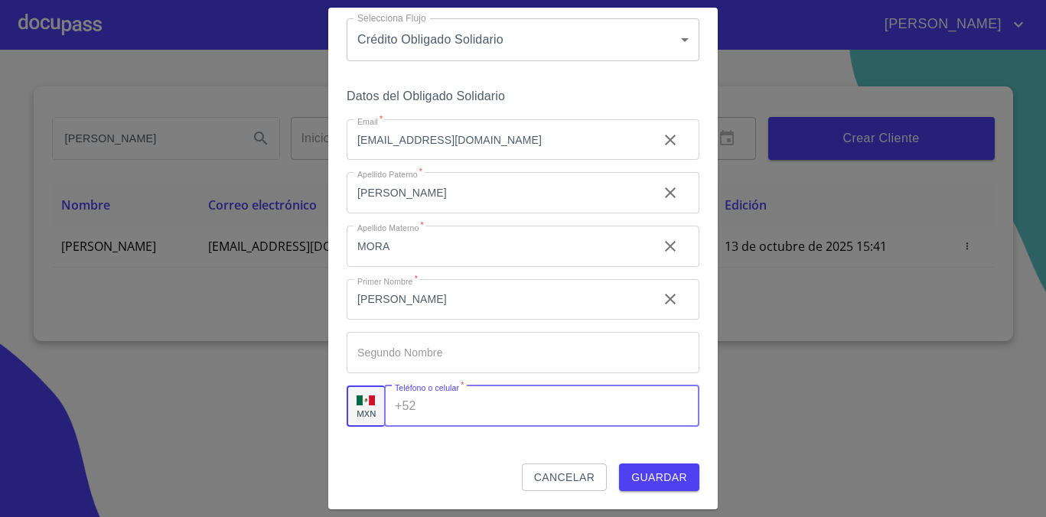
click at [480, 410] on input "Email   *" at bounding box center [560, 406] width 277 height 41
type input "[PHONE_NUMBER]"
click at [635, 468] on span "Guardar" at bounding box center [659, 477] width 56 height 19
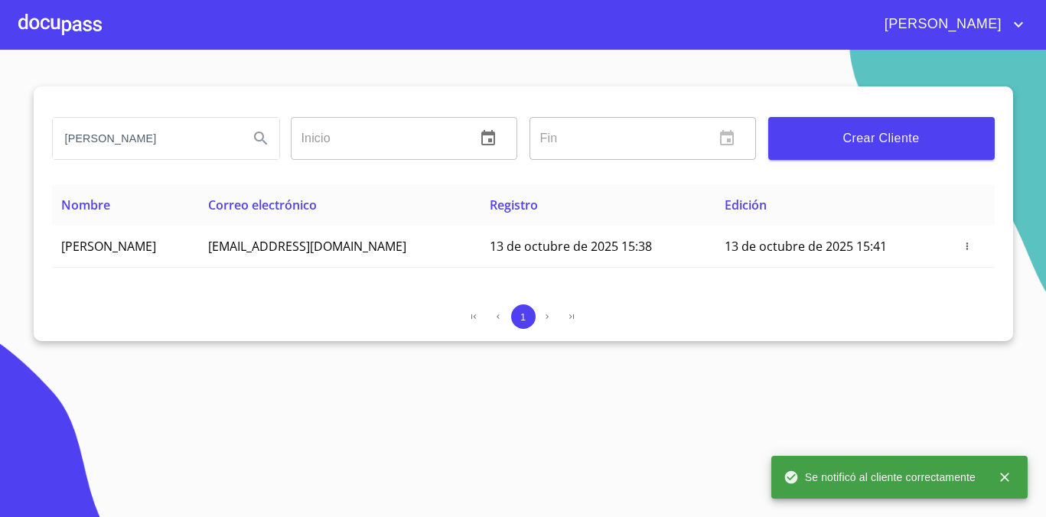
click at [67, 19] on div at bounding box center [59, 24] width 83 height 49
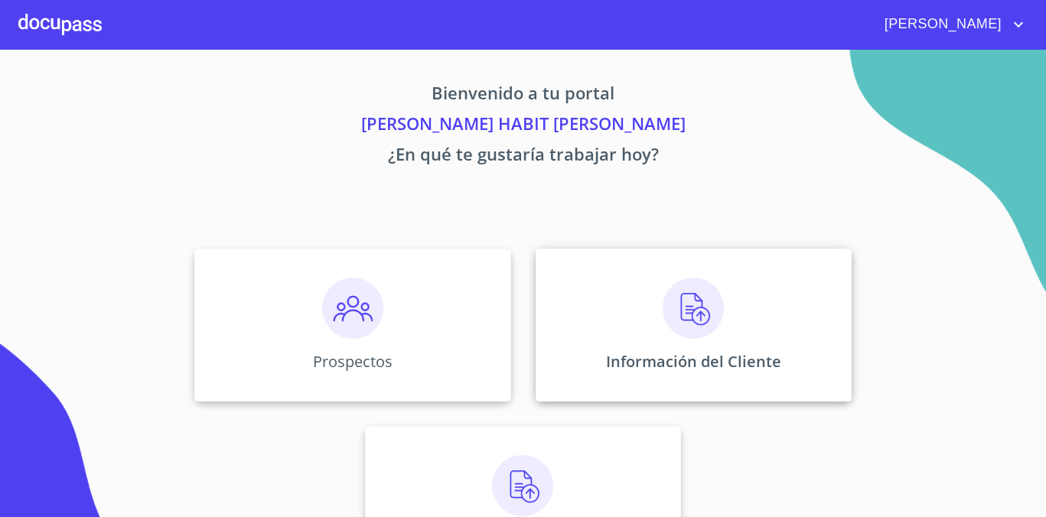
click at [689, 343] on div "Información del Cliente" at bounding box center [694, 325] width 316 height 153
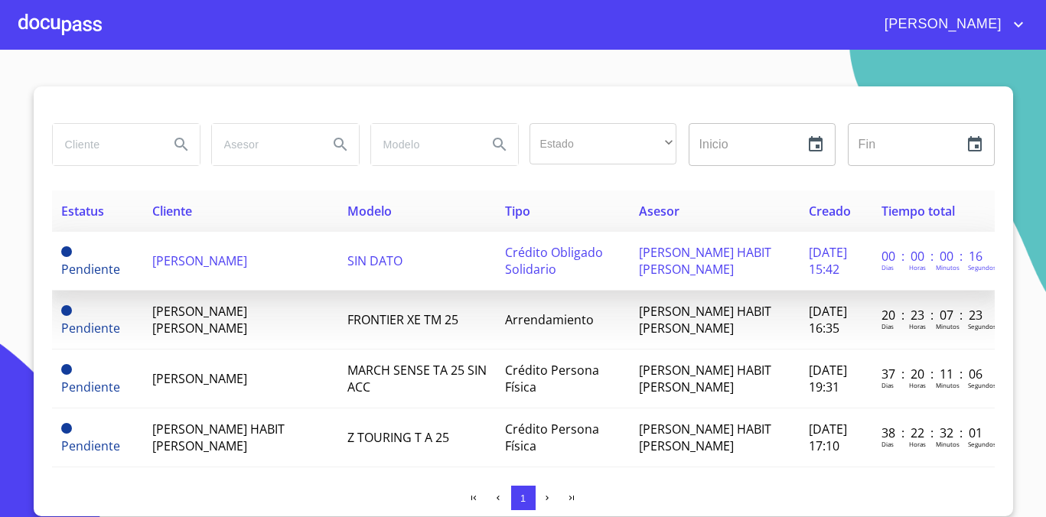
click at [208, 265] on span "[PERSON_NAME]" at bounding box center [199, 260] width 95 height 17
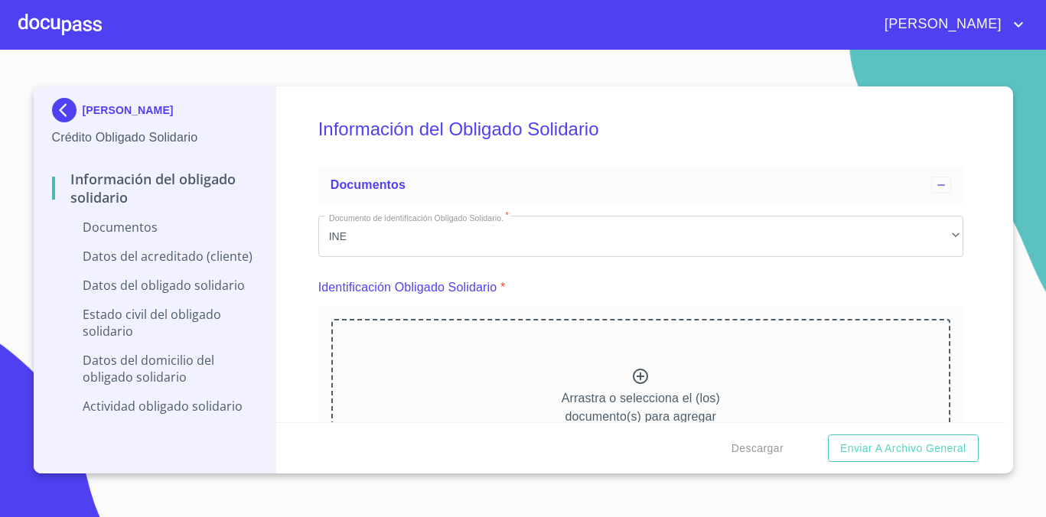
scroll to position [84, 0]
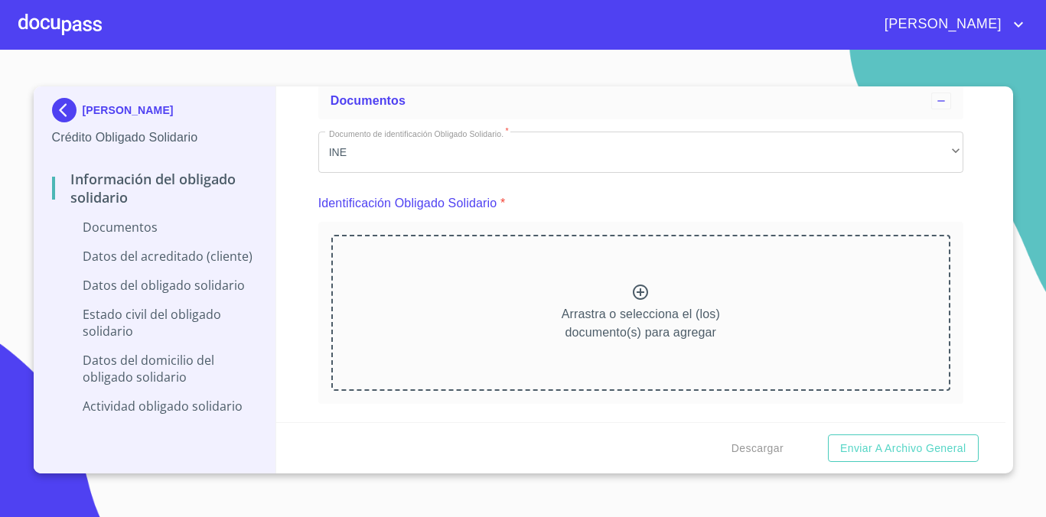
click at [638, 289] on icon at bounding box center [640, 292] width 18 height 18
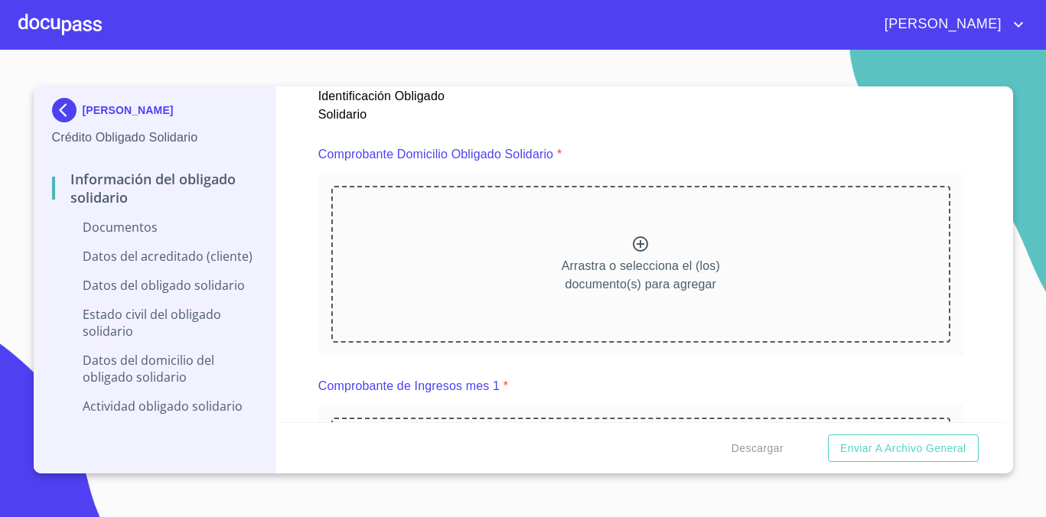
scroll to position [795, 0]
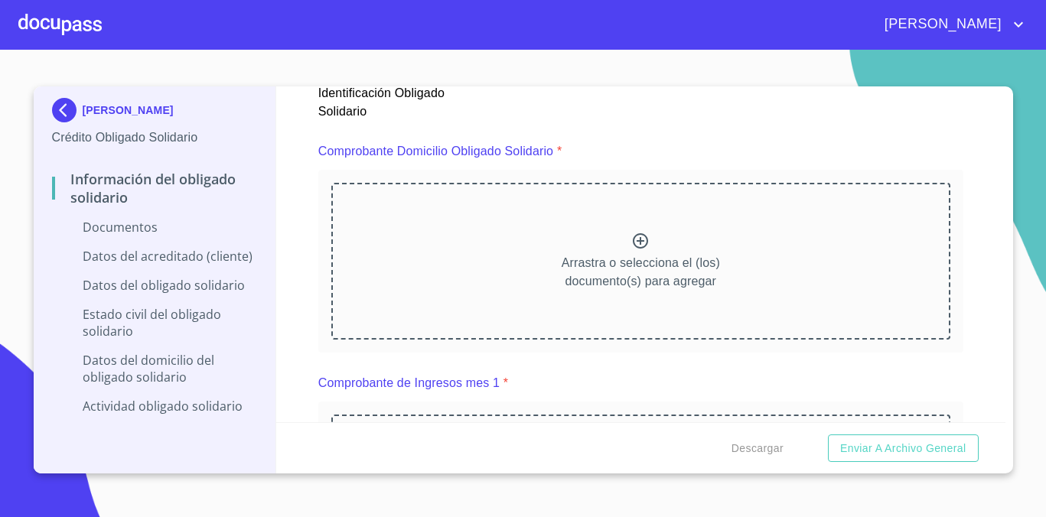
click at [643, 247] on icon at bounding box center [640, 240] width 15 height 15
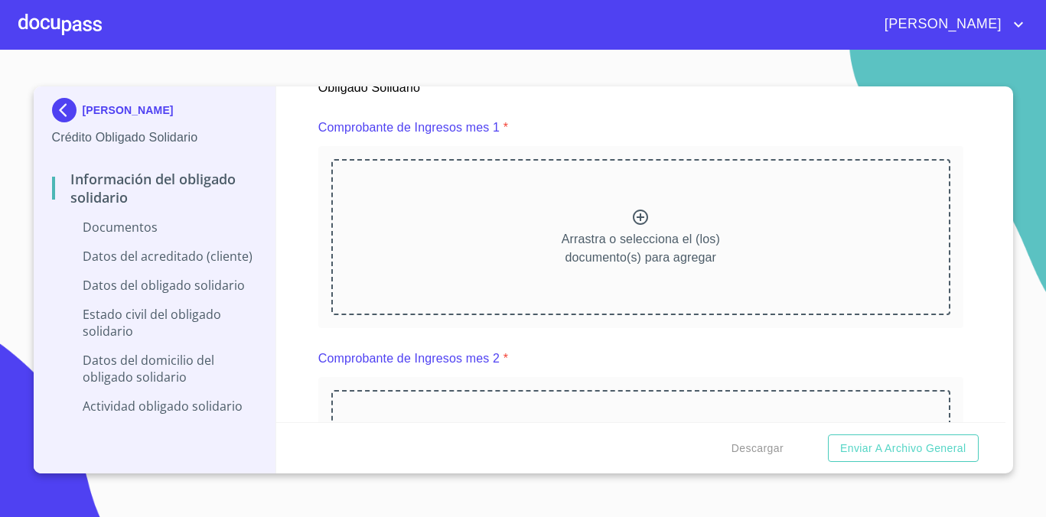
scroll to position [1479, 0]
click at [645, 216] on icon at bounding box center [640, 216] width 18 height 18
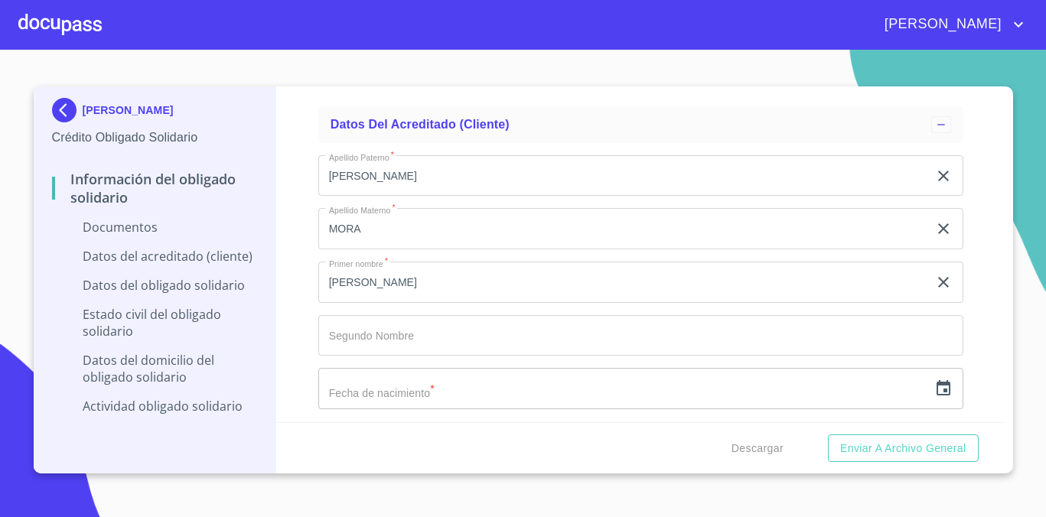
scroll to position [2461, 0]
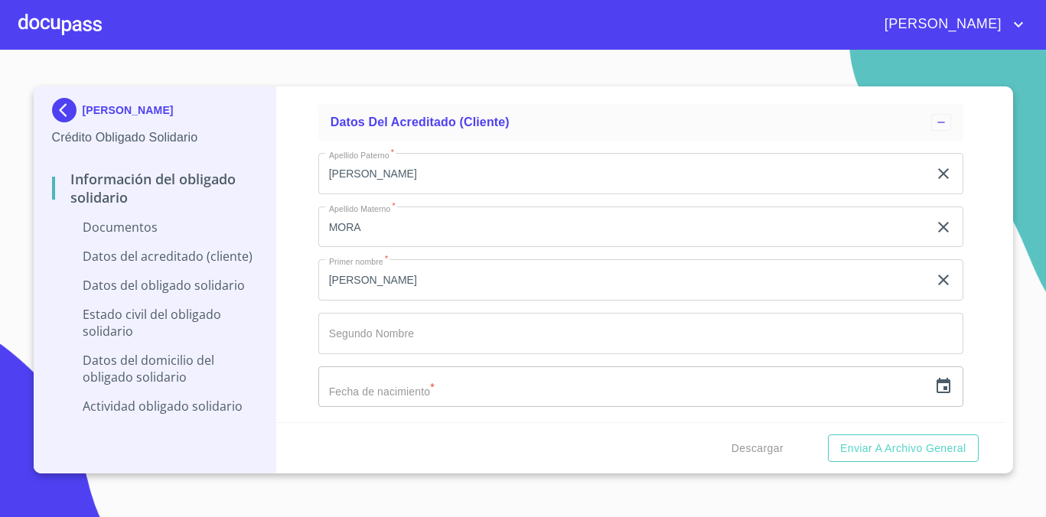
click at [983, 279] on div "Información del Obligado Solidario Documentos Documento de identificación Oblig…" at bounding box center [640, 254] width 729 height 336
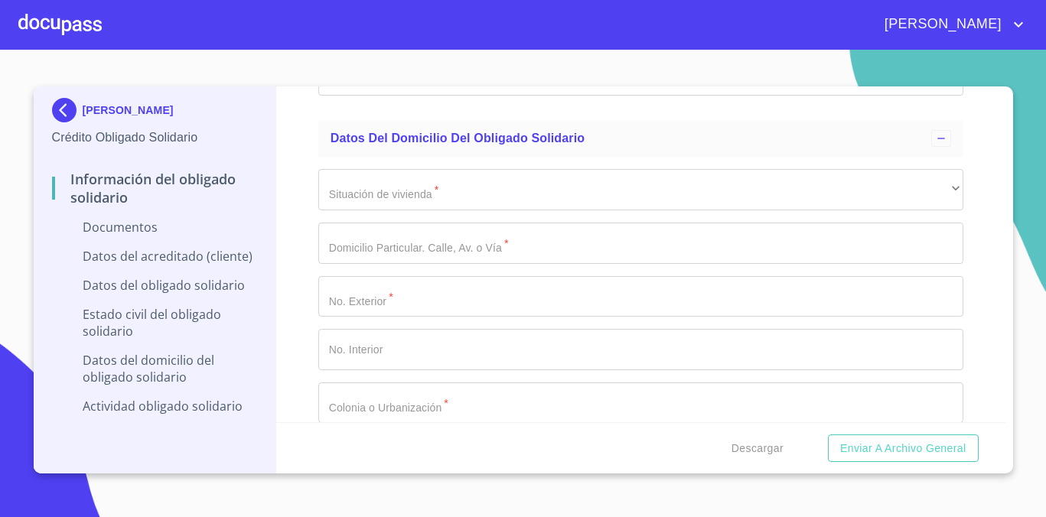
scroll to position [3636, 0]
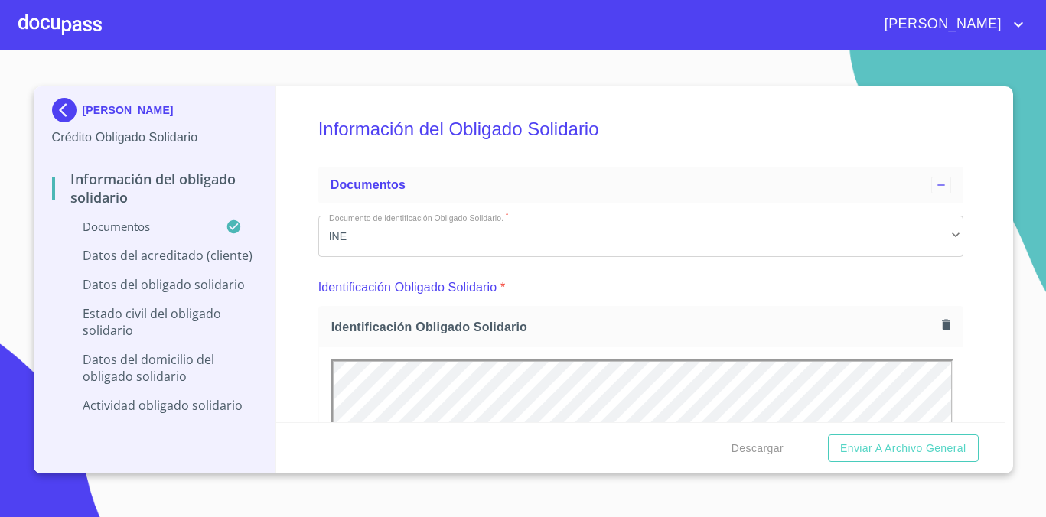
scroll to position [4715, 0]
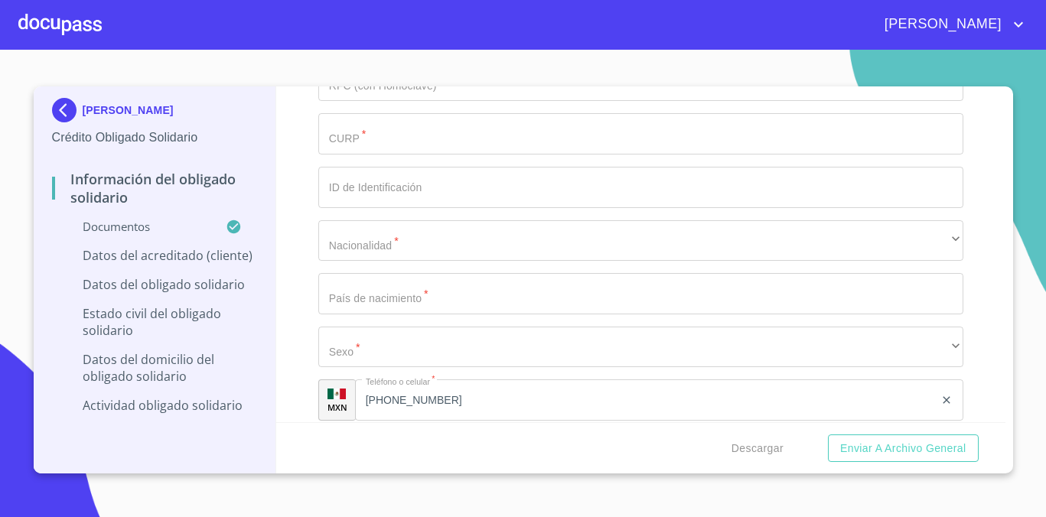
scroll to position [3648, 0]
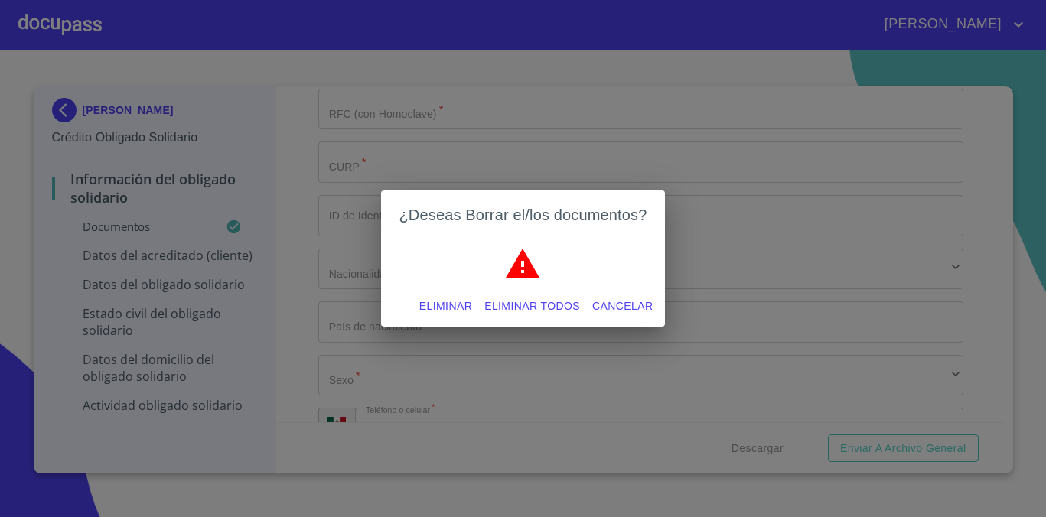
click at [531, 304] on span "Eliminar todos" at bounding box center [532, 306] width 96 height 19
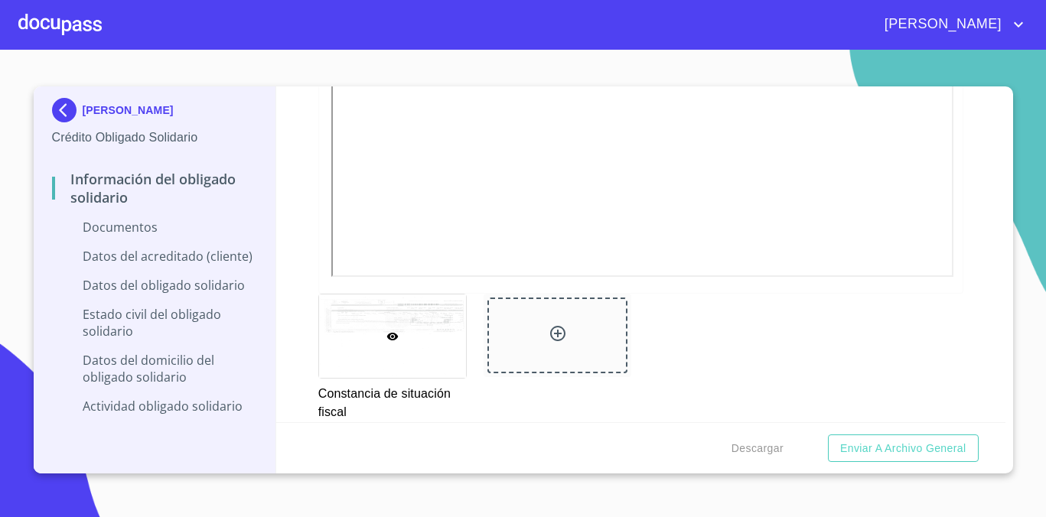
scroll to position [2564, 0]
drag, startPoint x: 960, startPoint y: 144, endPoint x: 952, endPoint y: 145, distance: 8.6
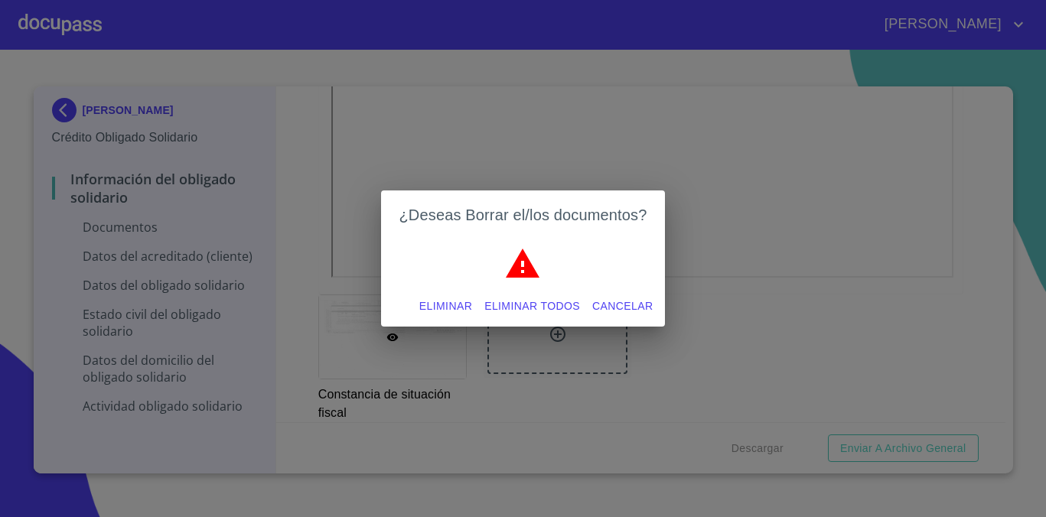
click at [551, 321] on div "Eliminar Eliminar todos Cancelar" at bounding box center [523, 306] width 285 height 41
click at [552, 310] on span "Eliminar todos" at bounding box center [532, 306] width 96 height 19
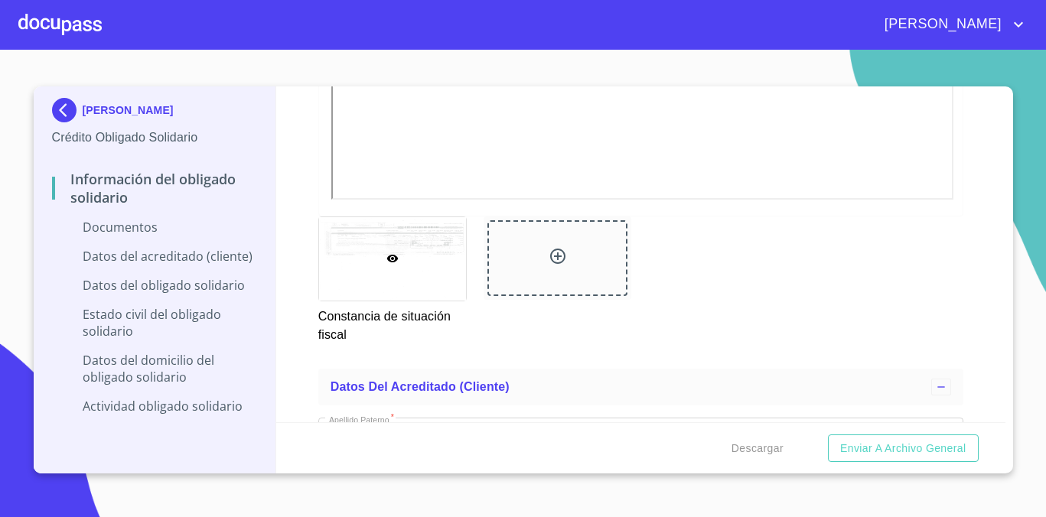
scroll to position [2679, 0]
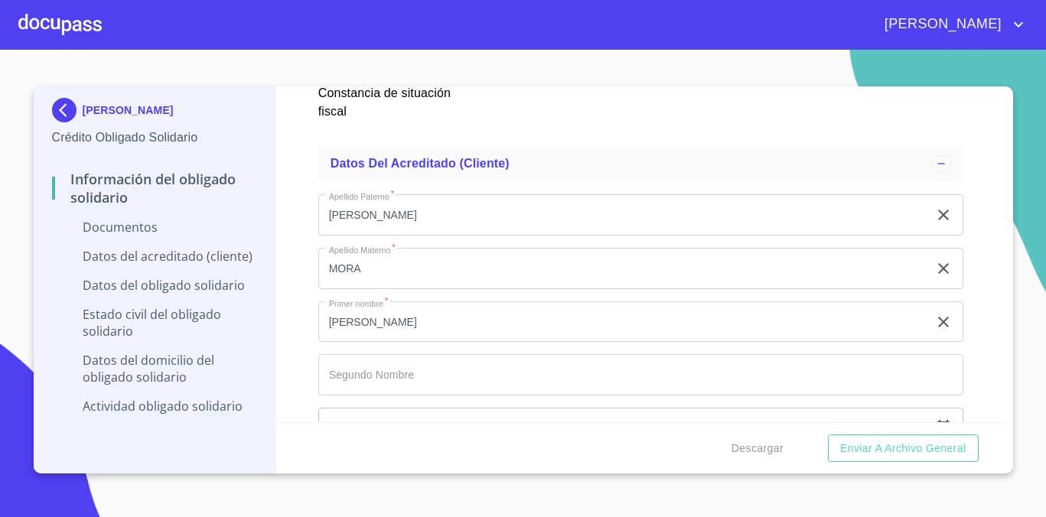
scroll to position [3266, 0]
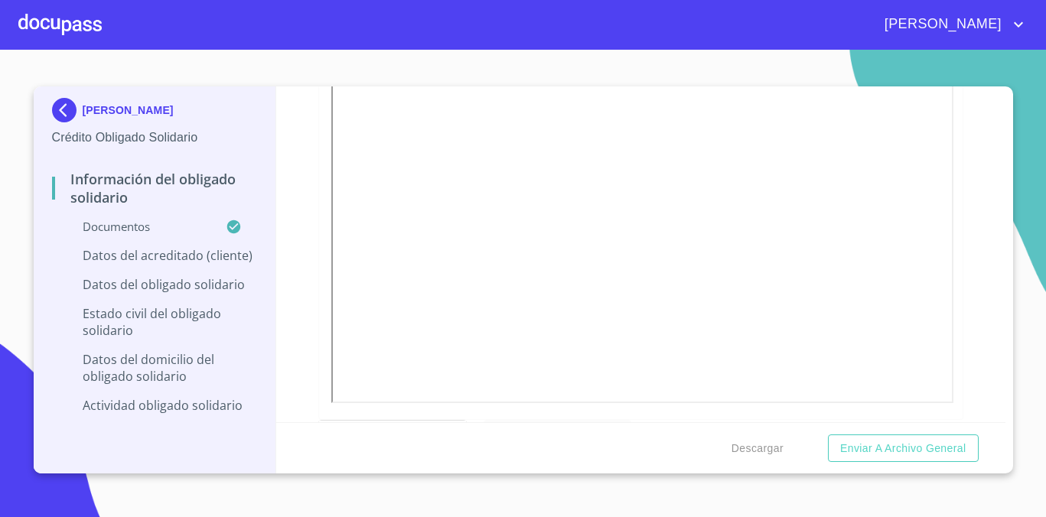
click at [986, 247] on div "Información del Obligado Solidario Documentos Documento de identificación Oblig…" at bounding box center [640, 254] width 729 height 336
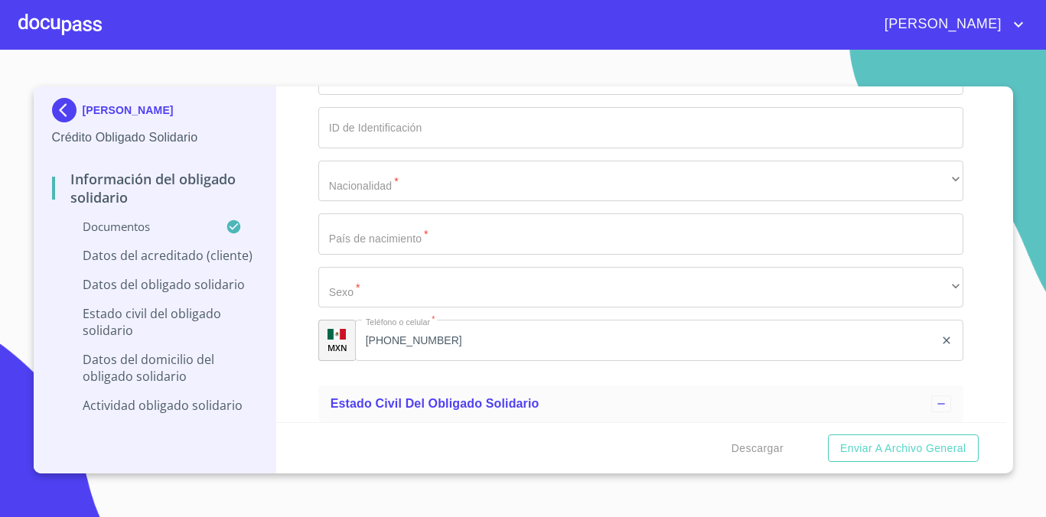
scroll to position [4539, 0]
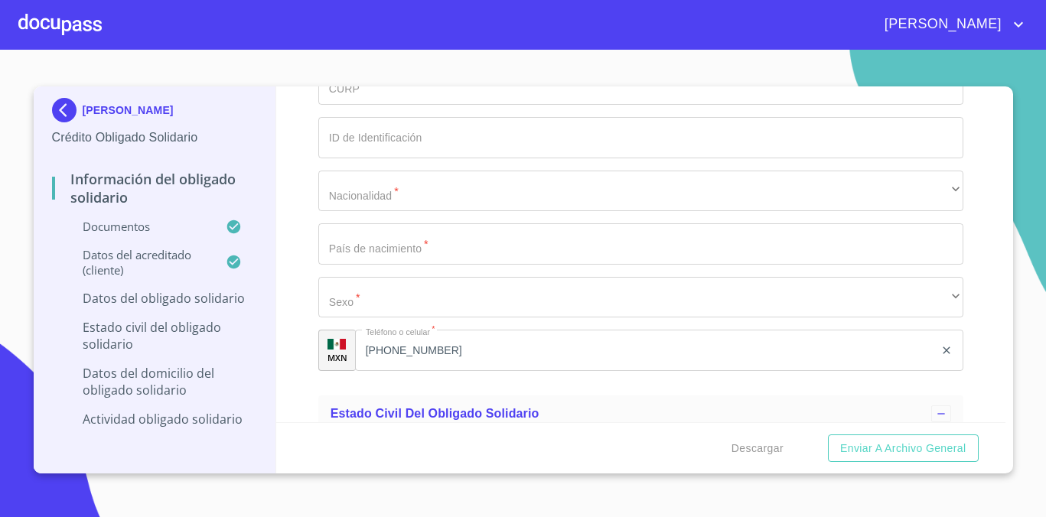
type input "0_"
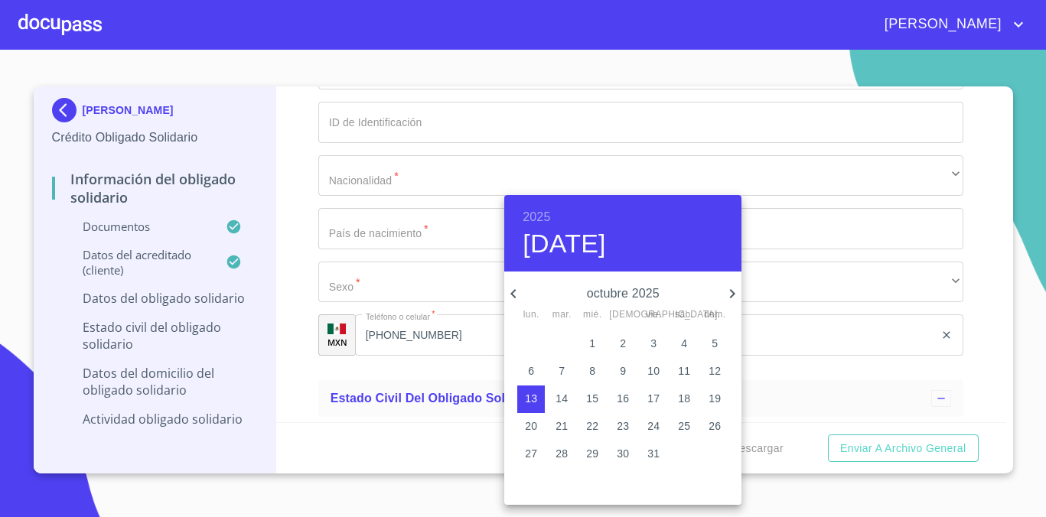
click at [551, 221] on div "2025 [DATE]" at bounding box center [622, 233] width 237 height 77
click at [536, 214] on h6 "2025" at bounding box center [537, 217] width 28 height 21
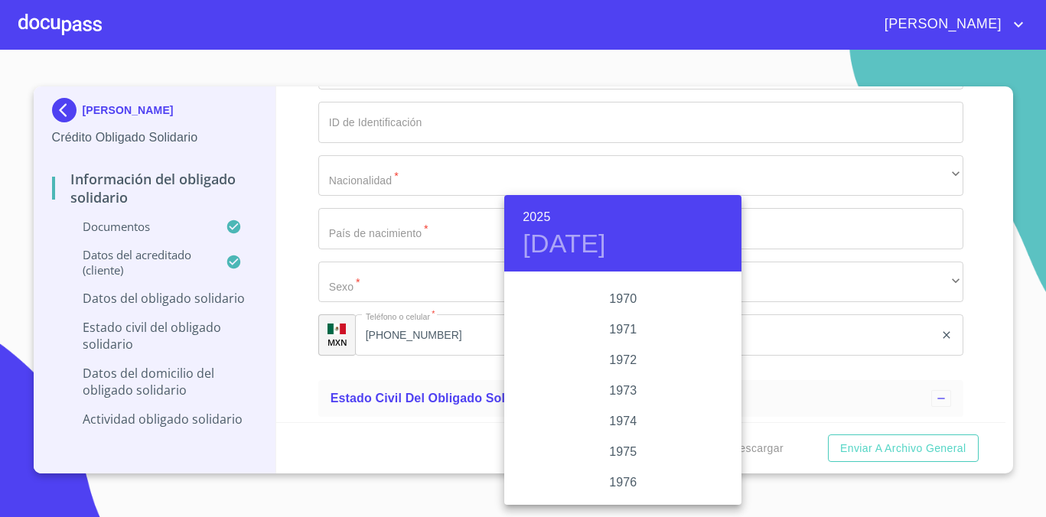
scroll to position [1366, 0]
click at [627, 296] on div "1970" at bounding box center [622, 300] width 237 height 31
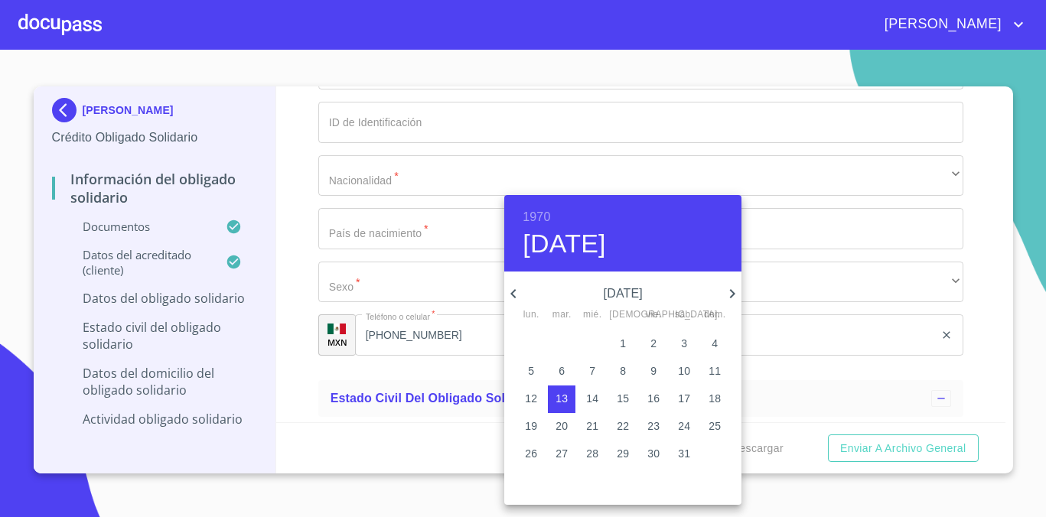
click at [724, 292] on icon "button" at bounding box center [732, 294] width 18 height 18
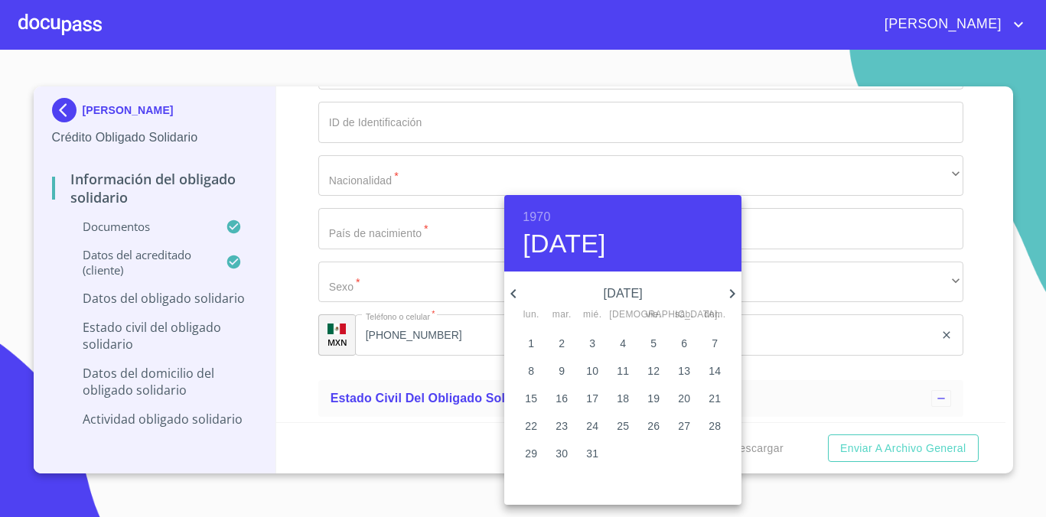
click at [523, 290] on p "[DATE]" at bounding box center [623, 294] width 200 height 18
click at [515, 288] on icon "button" at bounding box center [513, 294] width 18 height 18
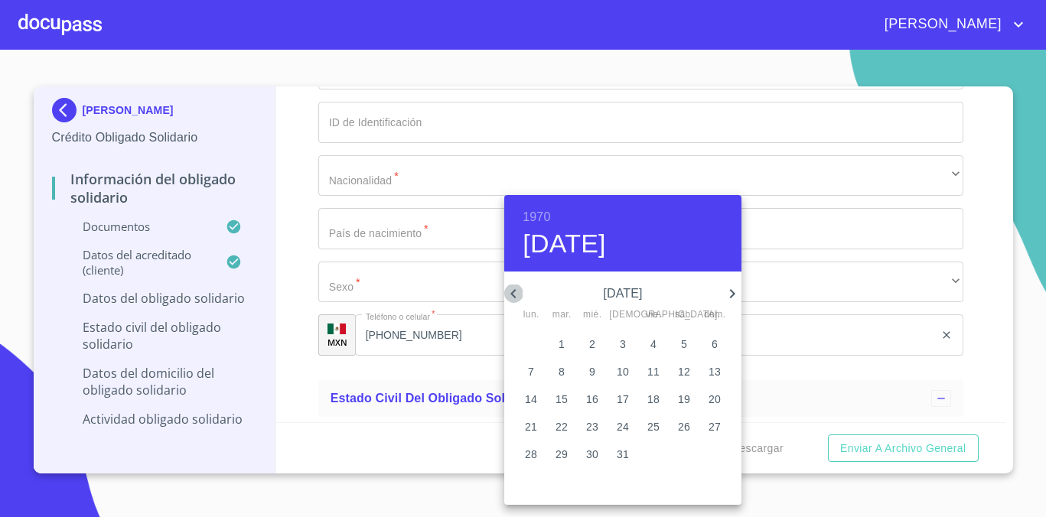
click at [515, 288] on icon "button" at bounding box center [513, 294] width 18 height 18
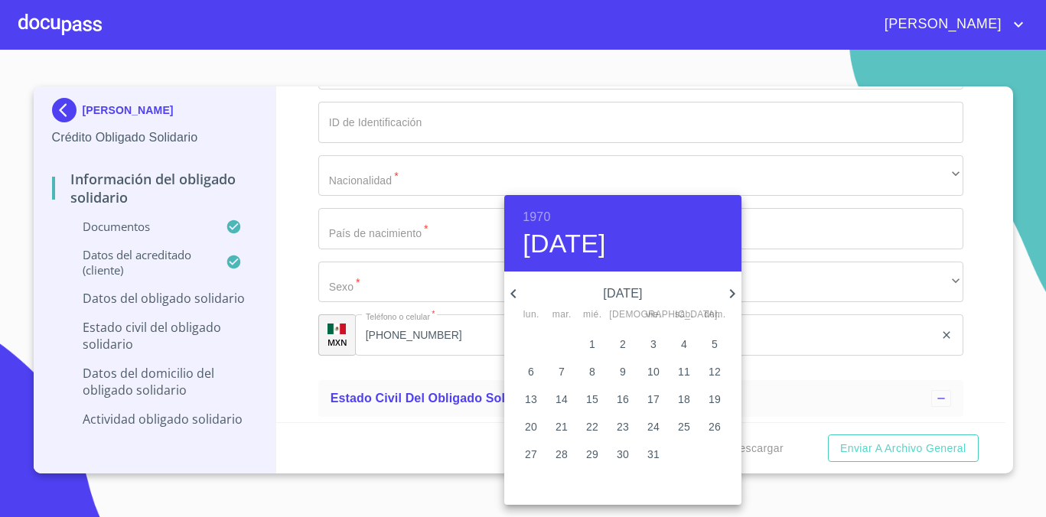
click at [515, 288] on icon "button" at bounding box center [513, 294] width 18 height 18
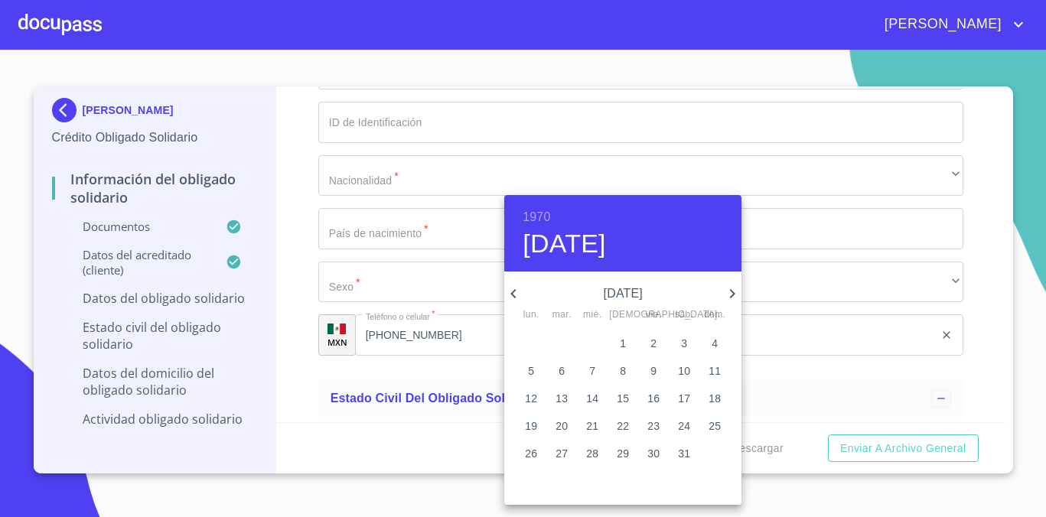
click at [734, 295] on icon "button" at bounding box center [732, 294] width 18 height 18
click at [627, 375] on span "5" at bounding box center [623, 370] width 28 height 15
type input "[DATE]"
click at [985, 327] on div at bounding box center [523, 258] width 1046 height 517
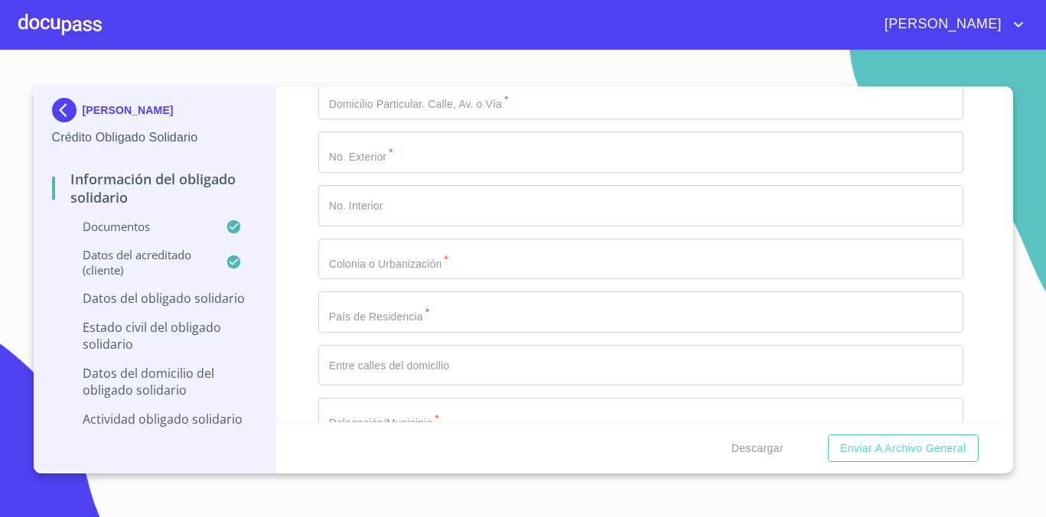
scroll to position [5059, 0]
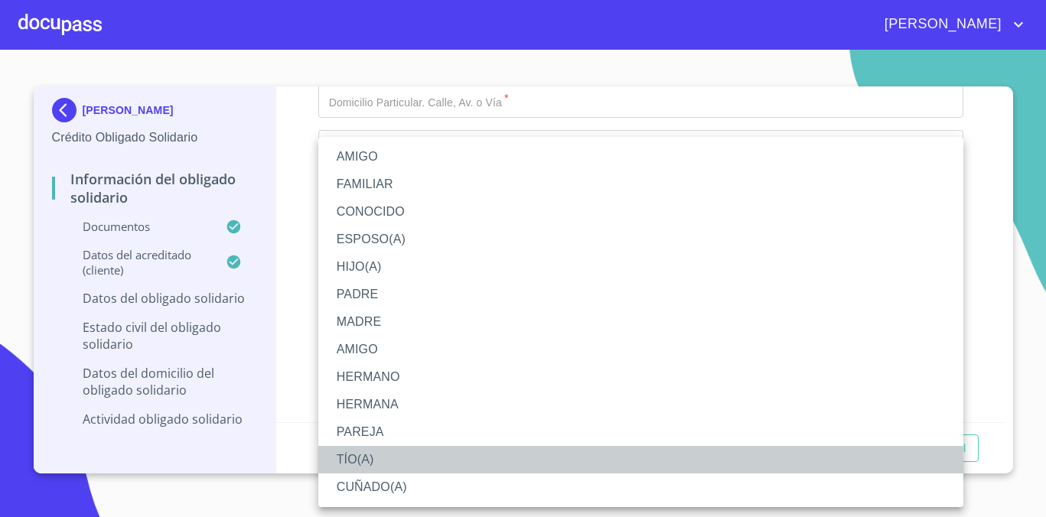
click at [721, 455] on li "TÍO(A)" at bounding box center [640, 460] width 645 height 28
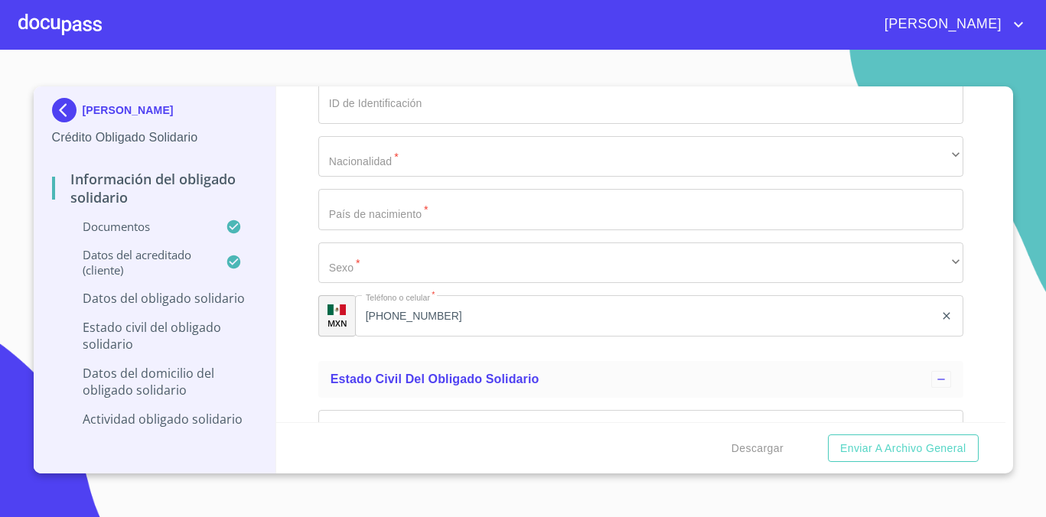
scroll to position [4544, 0]
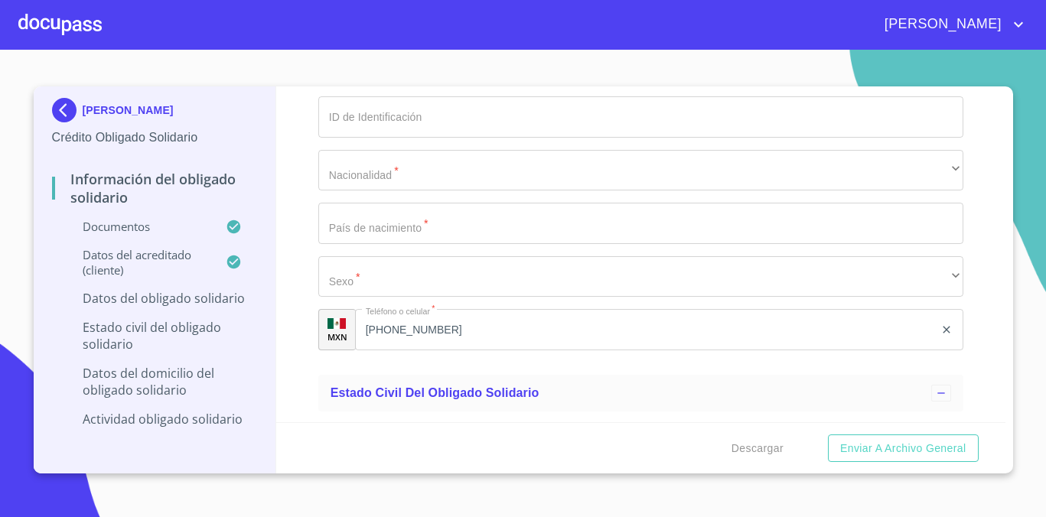
drag, startPoint x: 432, startPoint y: 275, endPoint x: 297, endPoint y: 285, distance: 135.8
click at [297, 285] on div "Información del Obligado Solidario Documentos Documento de identificación Oblig…" at bounding box center [640, 254] width 729 height 336
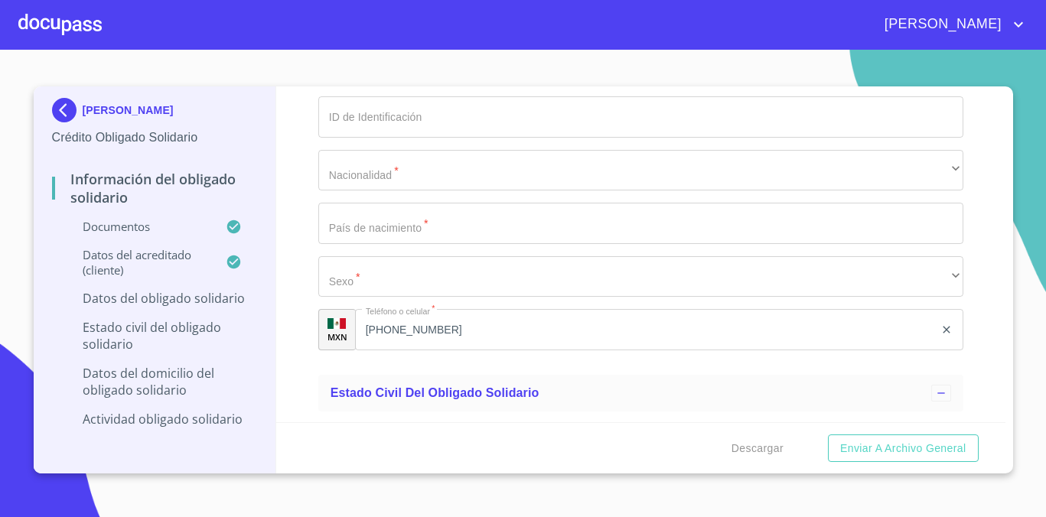
type input "[PERSON_NAME]"
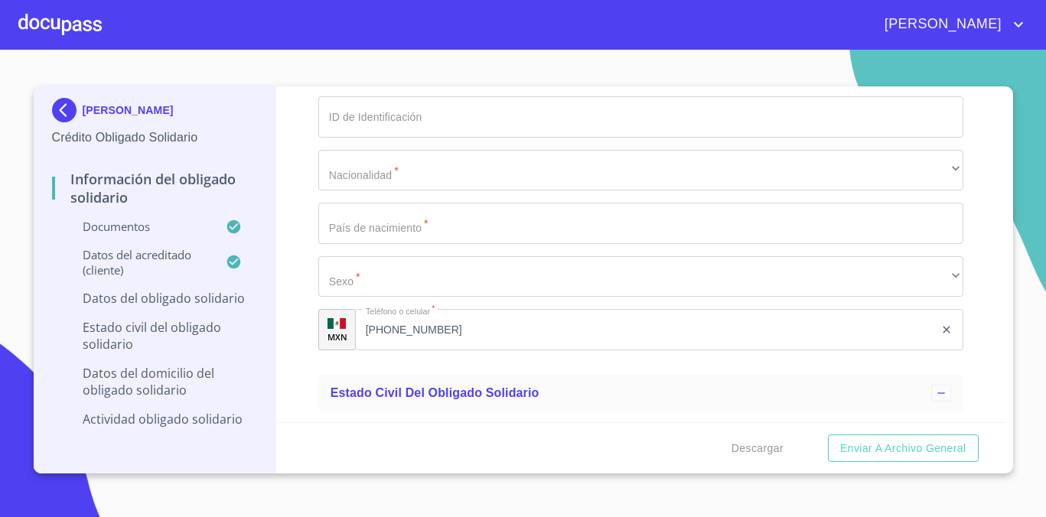
type input "[PERSON_NAME]"
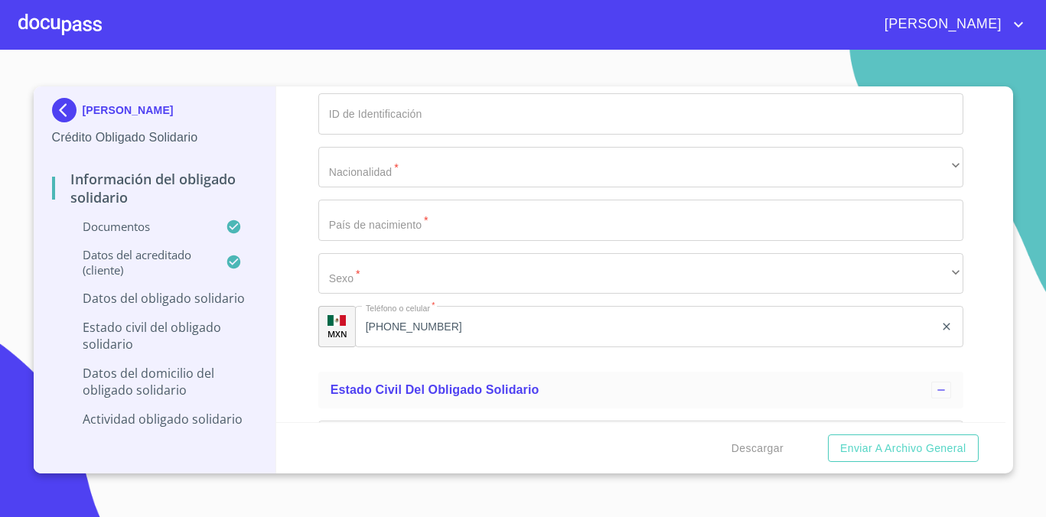
drag, startPoint x: 432, startPoint y: 392, endPoint x: 259, endPoint y: 390, distance: 172.9
click at [259, 390] on div "[PERSON_NAME] Crédito Obligado Solidario Información del Obligado Solidario Doc…" at bounding box center [520, 279] width 972 height 387
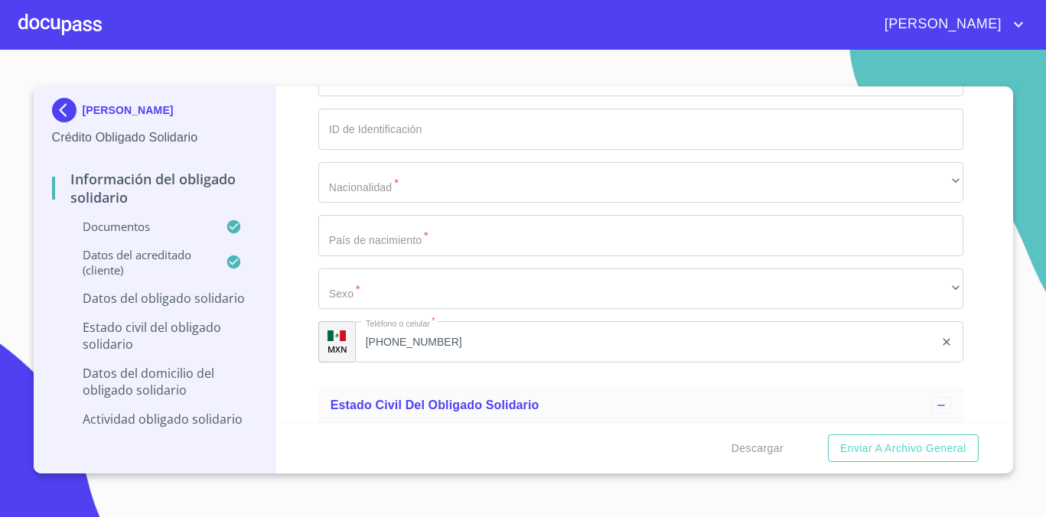
type input "1_"
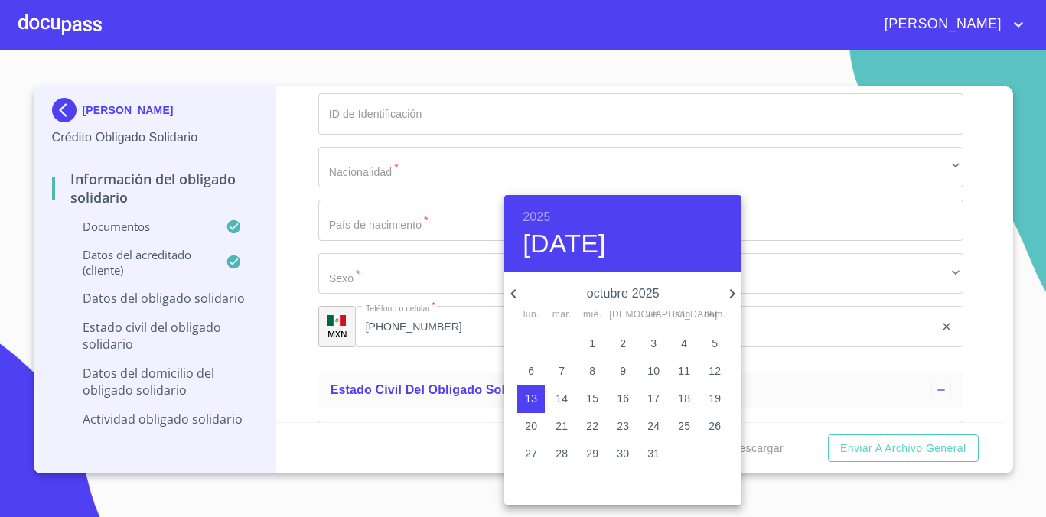
click at [539, 210] on h6 "2025" at bounding box center [537, 217] width 28 height 21
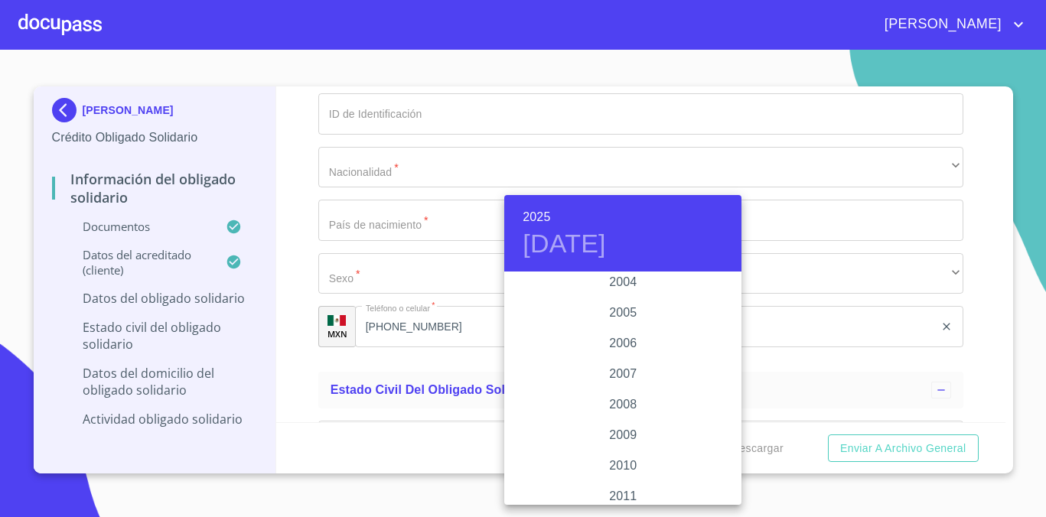
scroll to position [2422, 0]
click at [628, 322] on div "2005" at bounding box center [622, 315] width 237 height 31
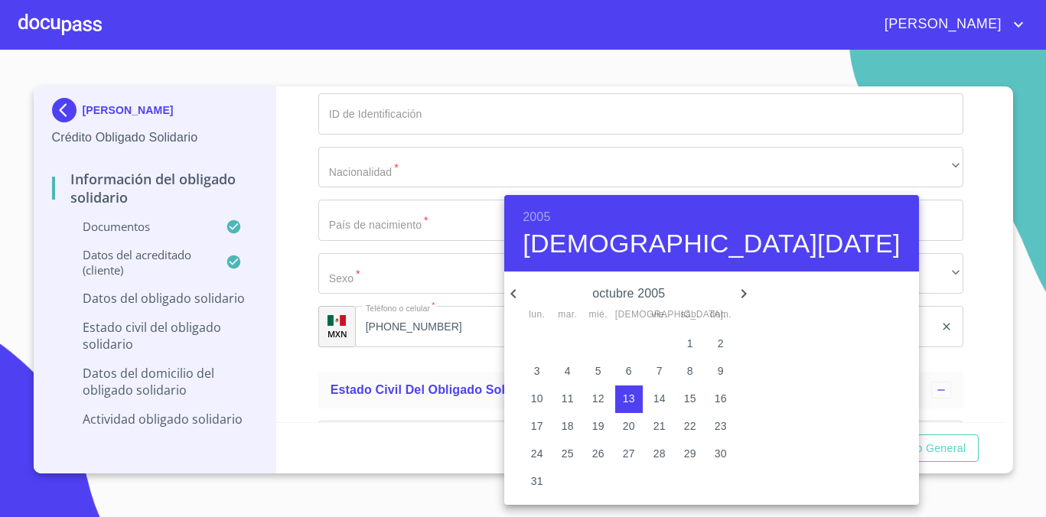
click at [521, 291] on icon "button" at bounding box center [513, 294] width 18 height 18
click at [689, 396] on p "17" at bounding box center [690, 398] width 12 height 15
type input "17 de sep. de 2005"
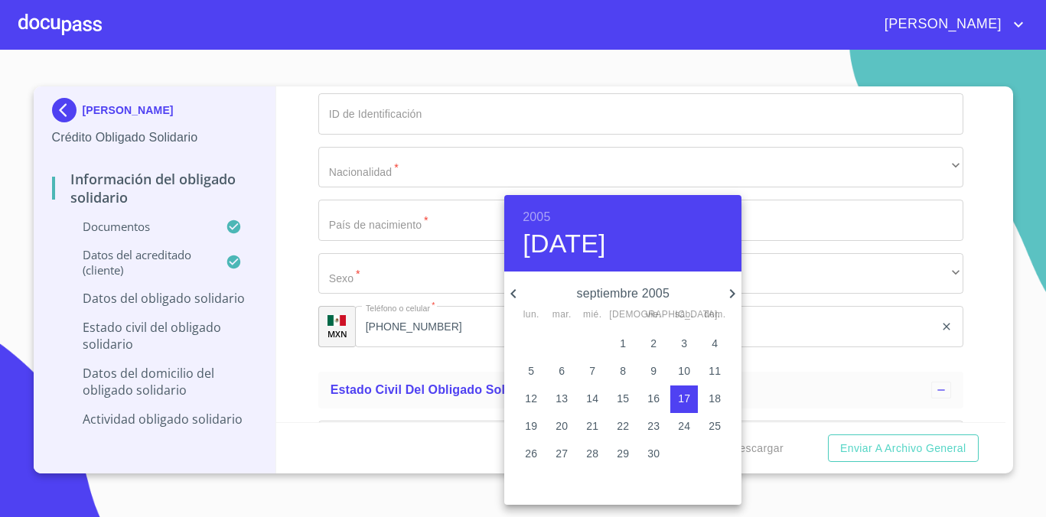
click at [986, 350] on div at bounding box center [523, 258] width 1046 height 517
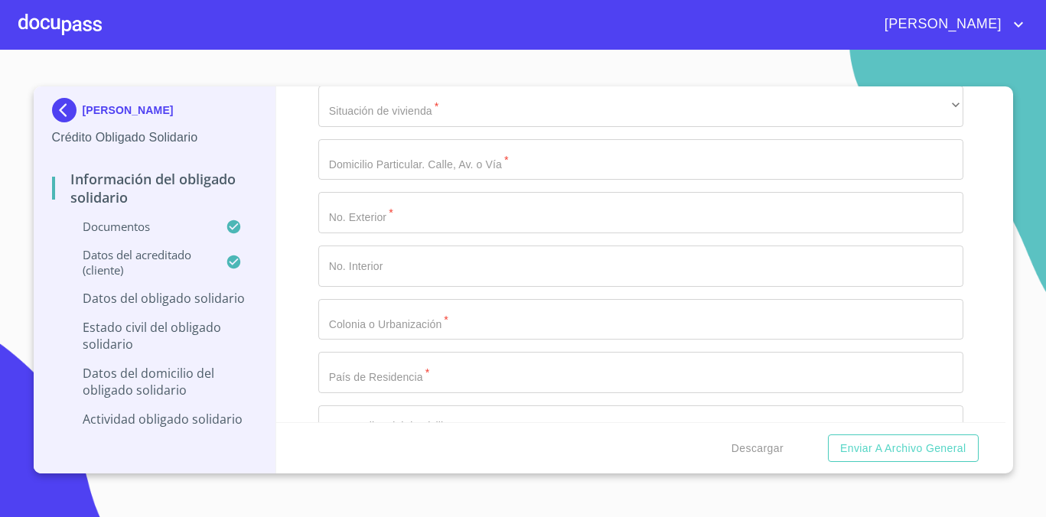
scroll to position [5003, 0]
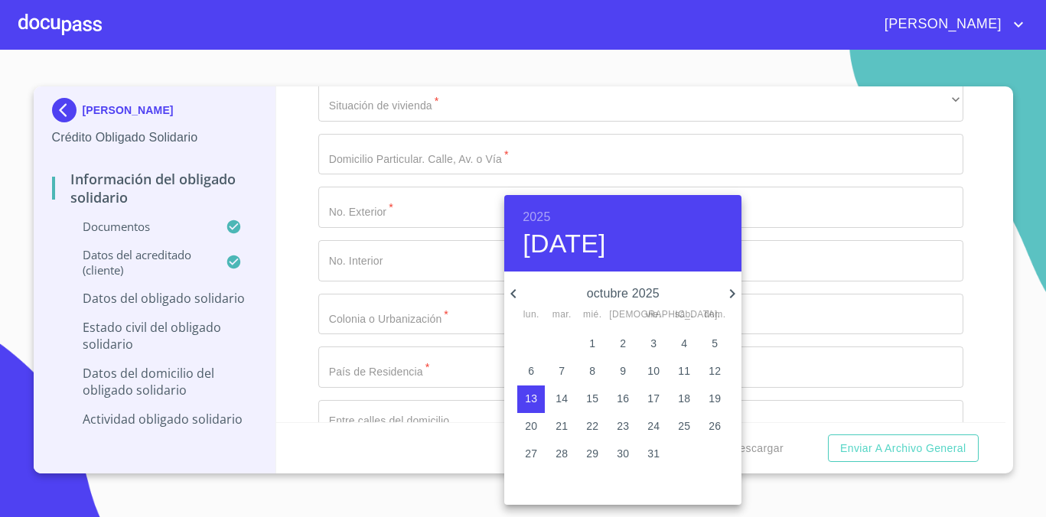
click at [521, 289] on icon "button" at bounding box center [513, 294] width 18 height 18
click at [540, 212] on h6 "2025" at bounding box center [537, 217] width 28 height 21
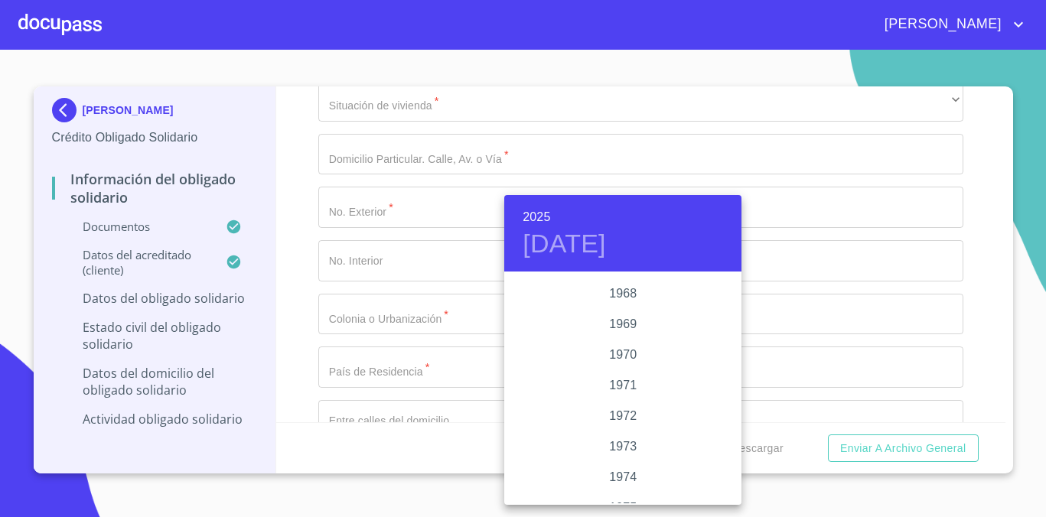
scroll to position [1312, 0]
click at [614, 353] on div "1970" at bounding box center [622, 354] width 237 height 31
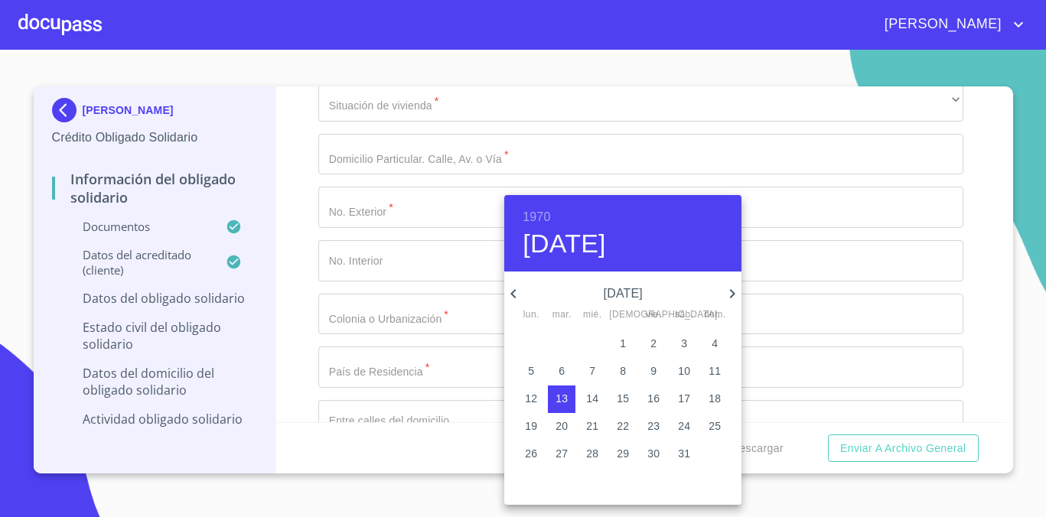
click at [513, 291] on icon "button" at bounding box center [512, 293] width 5 height 9
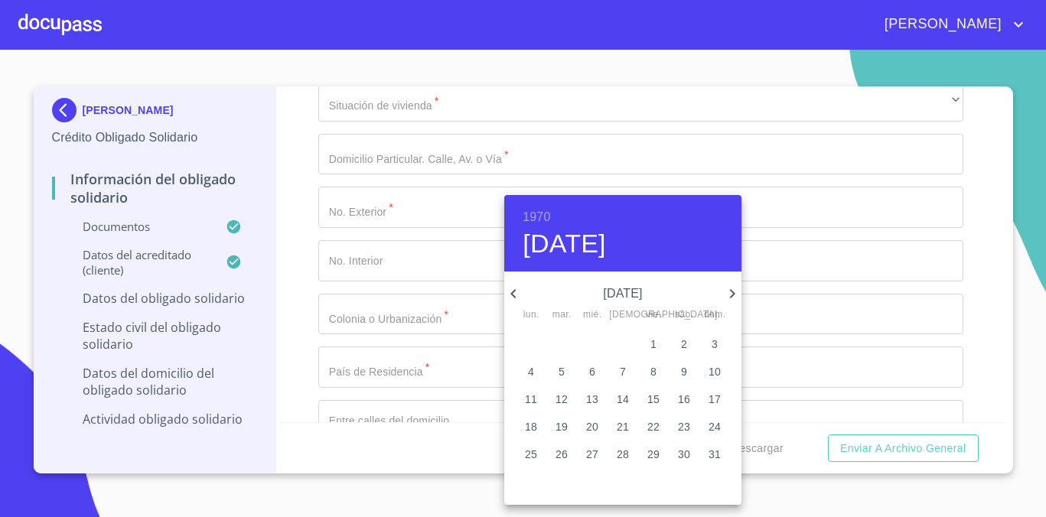
click at [513, 291] on icon "button" at bounding box center [512, 293] width 5 height 9
click at [626, 377] on span "5" at bounding box center [623, 370] width 28 height 15
type input "[DATE]"
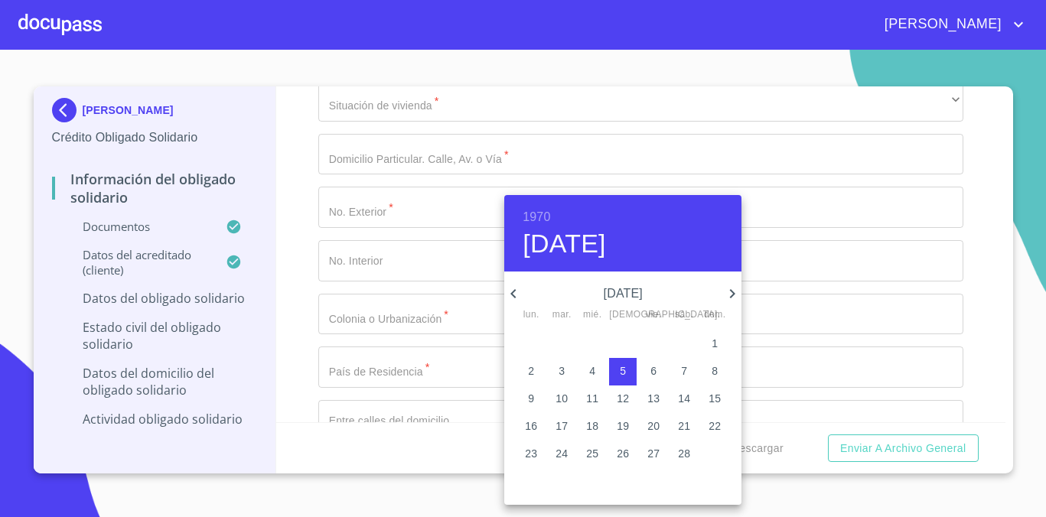
click at [298, 345] on div at bounding box center [523, 258] width 1046 height 517
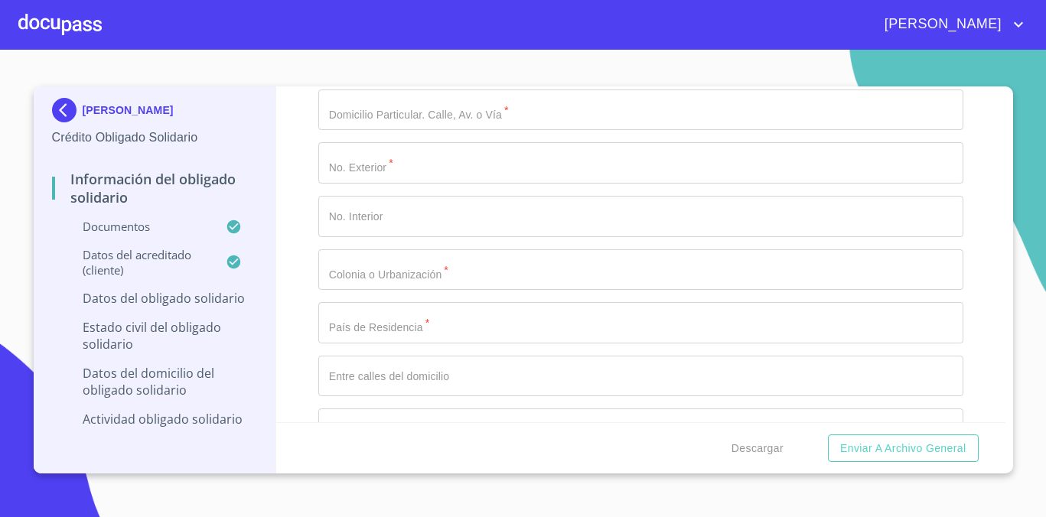
scroll to position [5057, 0]
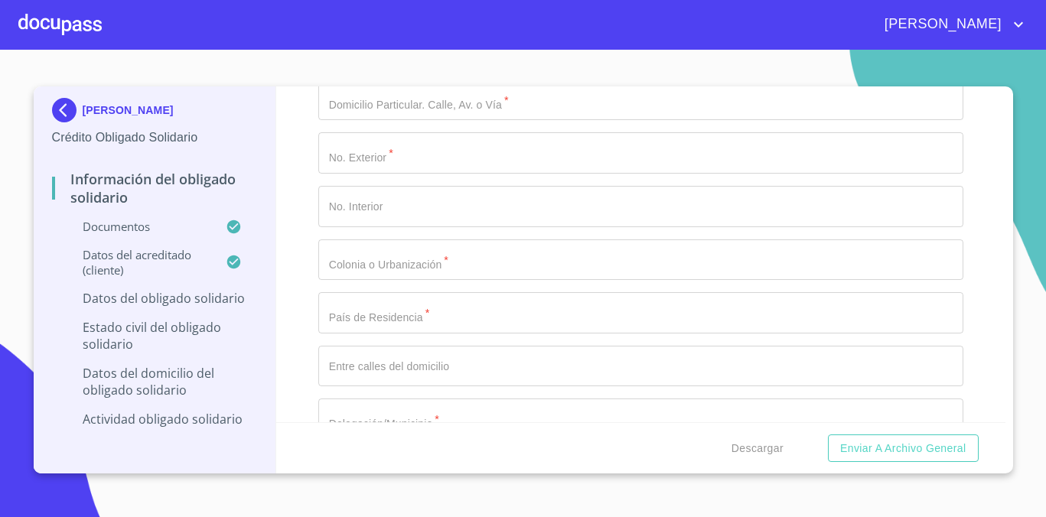
paste input "GAMA700205B48"
drag, startPoint x: 435, startPoint y: 302, endPoint x: 260, endPoint y: 324, distance: 176.5
click at [260, 324] on div "[PERSON_NAME] Crédito Obligado Solidario Información del Obligado Solidario Doc…" at bounding box center [520, 279] width 972 height 387
paste input "MOGA700205B43"
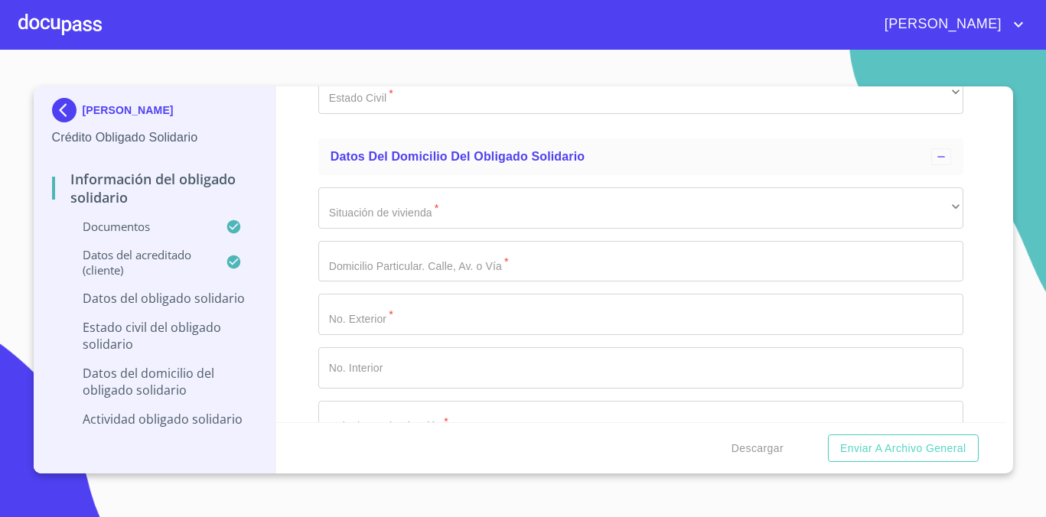
scroll to position [4890, 0]
type input "MOGA700205B43"
drag, startPoint x: 374, startPoint y: 219, endPoint x: 272, endPoint y: 218, distance: 101.8
click at [272, 218] on div "[PERSON_NAME] Crédito Obligado Solidario Información del Obligado Solidario Doc…" at bounding box center [520, 279] width 972 height 387
type input "M"
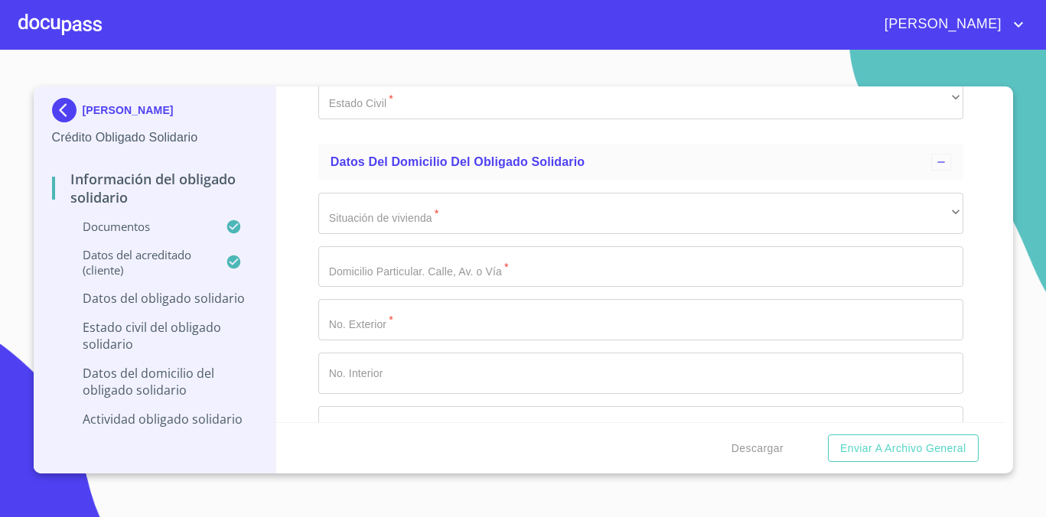
type input "MORA"
type input "[PERSON_NAME]"
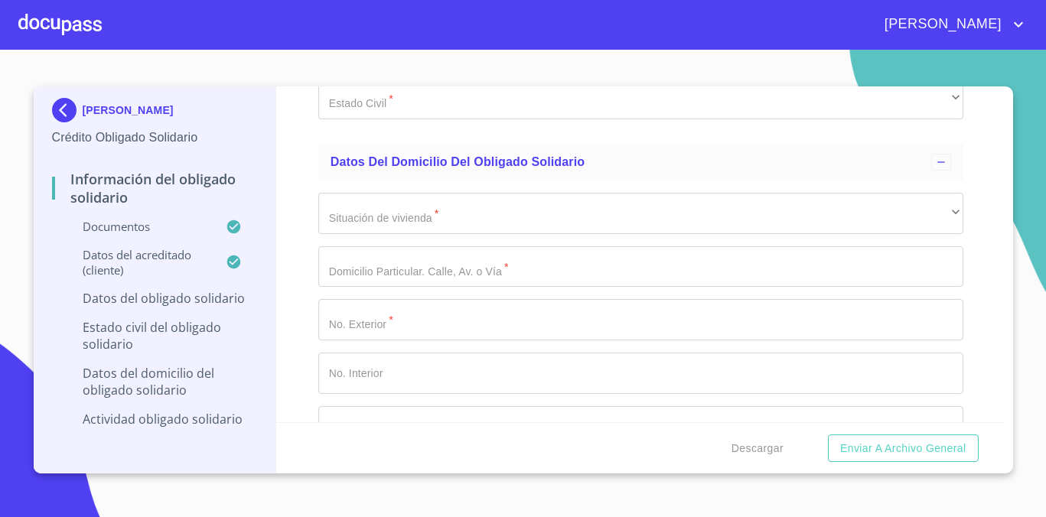
click at [289, 236] on div "Información del Obligado Solidario Documentos Documento de identificación Oblig…" at bounding box center [640, 254] width 729 height 336
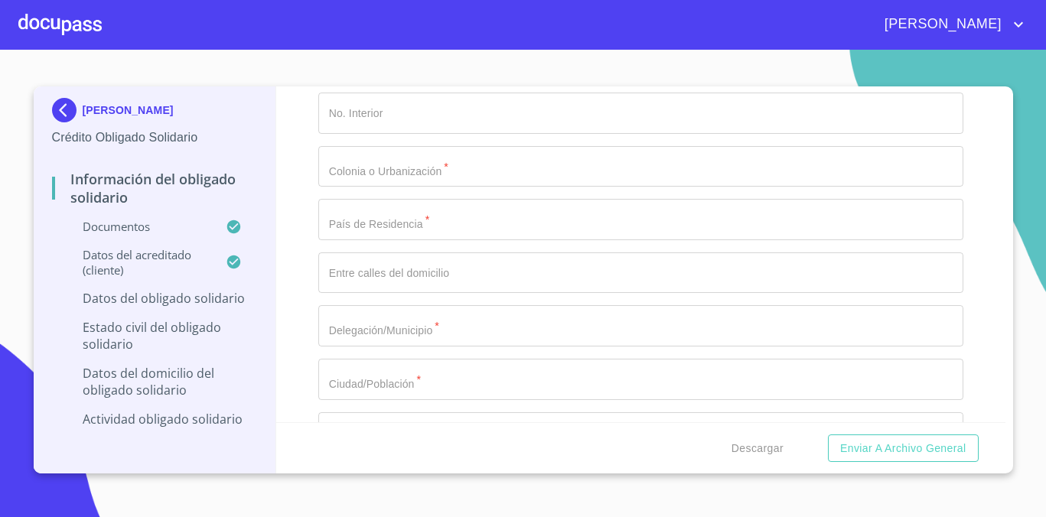
scroll to position [5155, 0]
drag, startPoint x: 399, startPoint y: 217, endPoint x: 259, endPoint y: 200, distance: 141.0
click at [259, 199] on div "[PERSON_NAME] Crédito Obligado Solidario Información del Obligado Solidario Doc…" at bounding box center [520, 279] width 972 height 387
paste input "MOGA700205HJCRRR01"
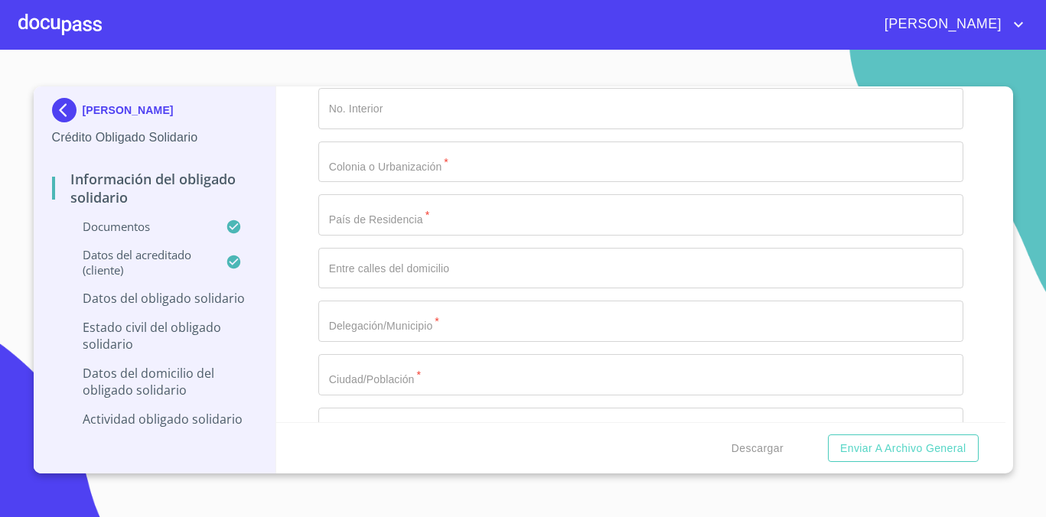
type input "MOGA700205HJCRRR01"
type input "3"
type input "24976706"
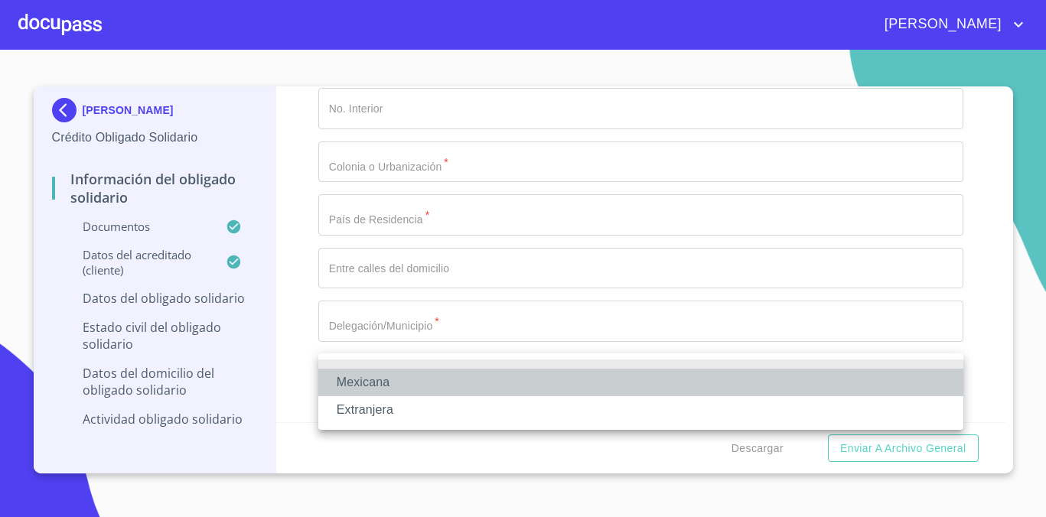
click at [425, 381] on li "Mexicana" at bounding box center [640, 383] width 645 height 28
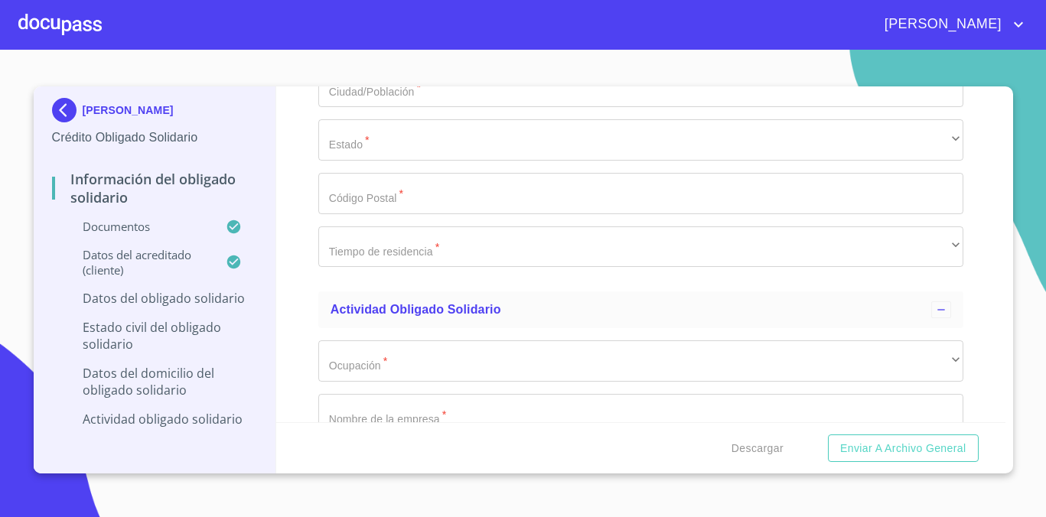
scroll to position [5442, 0]
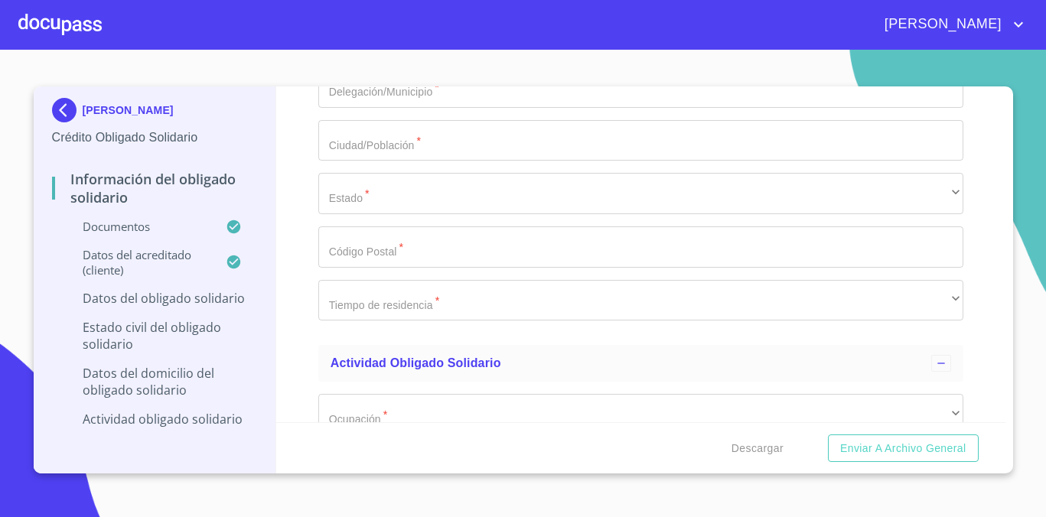
type input "[GEOGRAPHIC_DATA]"
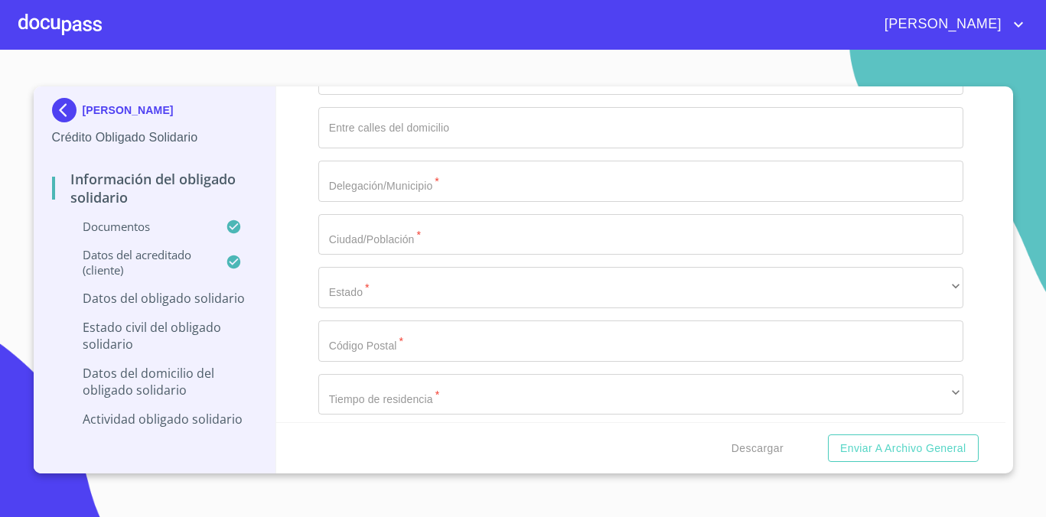
scroll to position [5349, 0]
type input "[GEOGRAPHIC_DATA]"
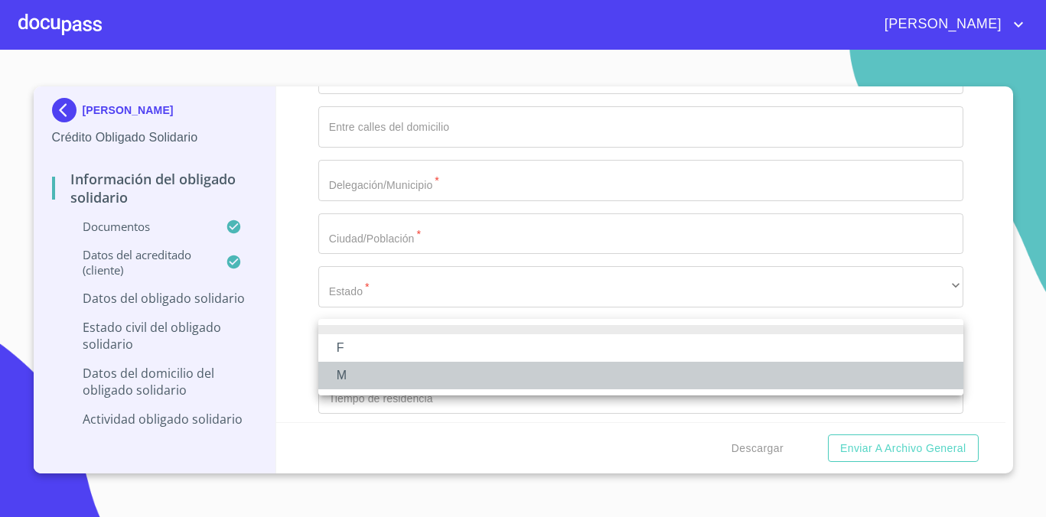
click at [438, 371] on li "M" at bounding box center [640, 376] width 645 height 28
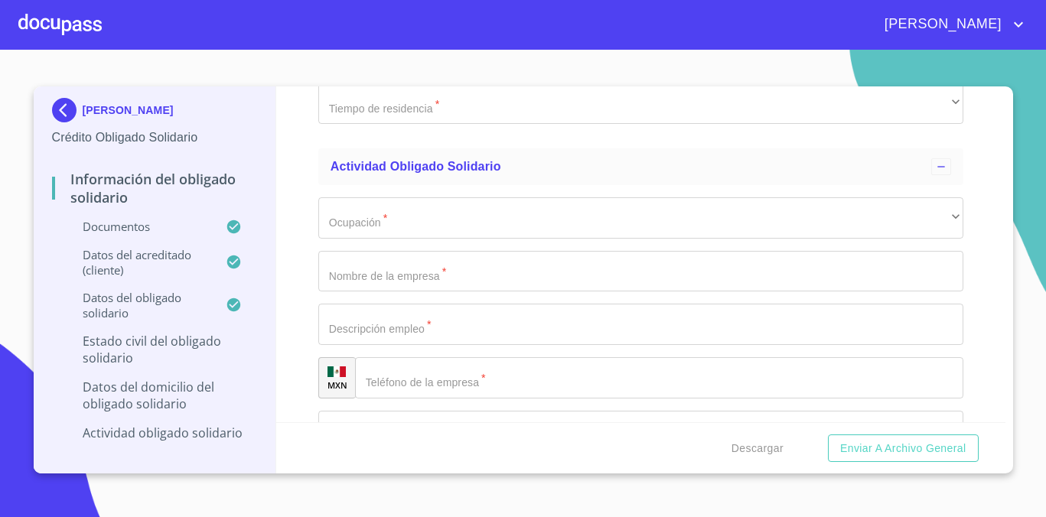
scroll to position [5655, 0]
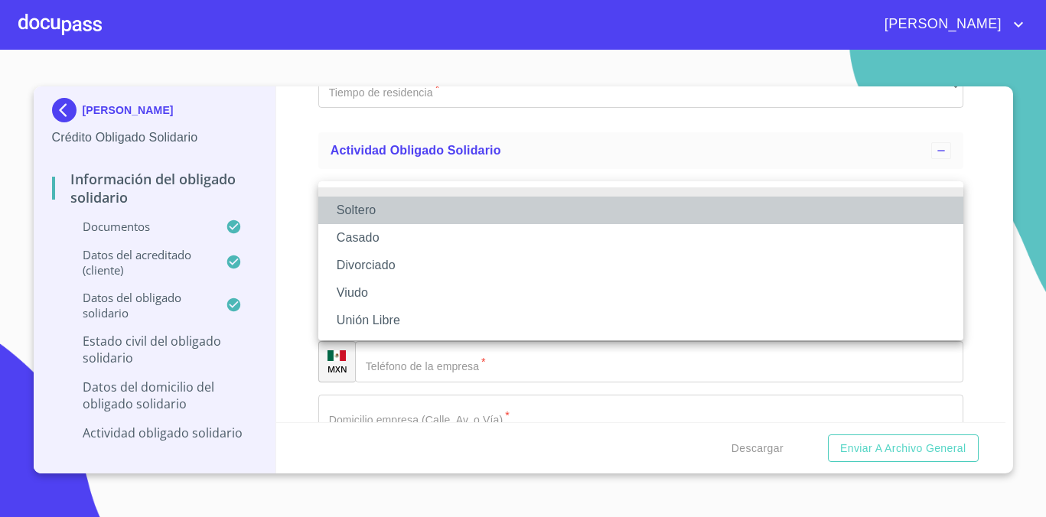
click at [500, 212] on li "Soltero" at bounding box center [640, 211] width 645 height 28
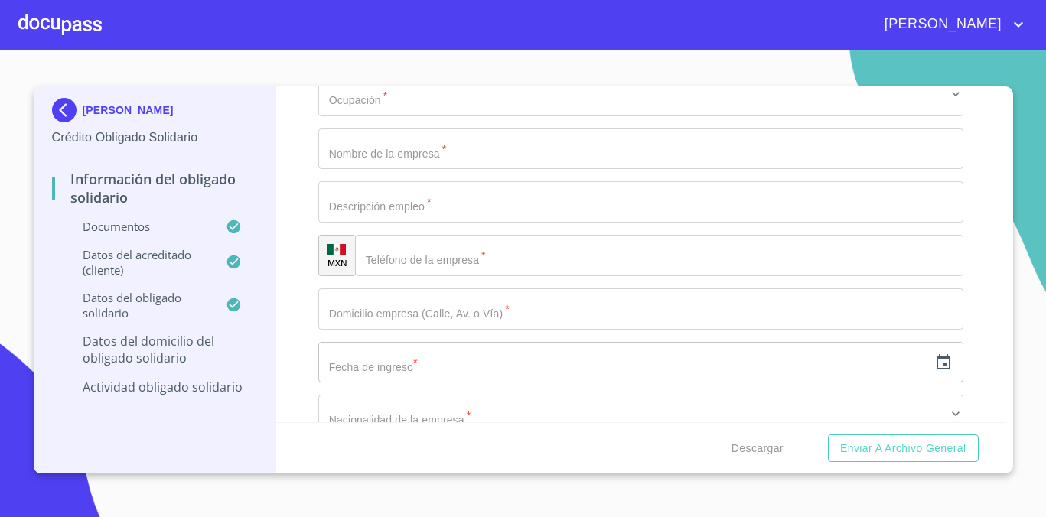
scroll to position [5802, 0]
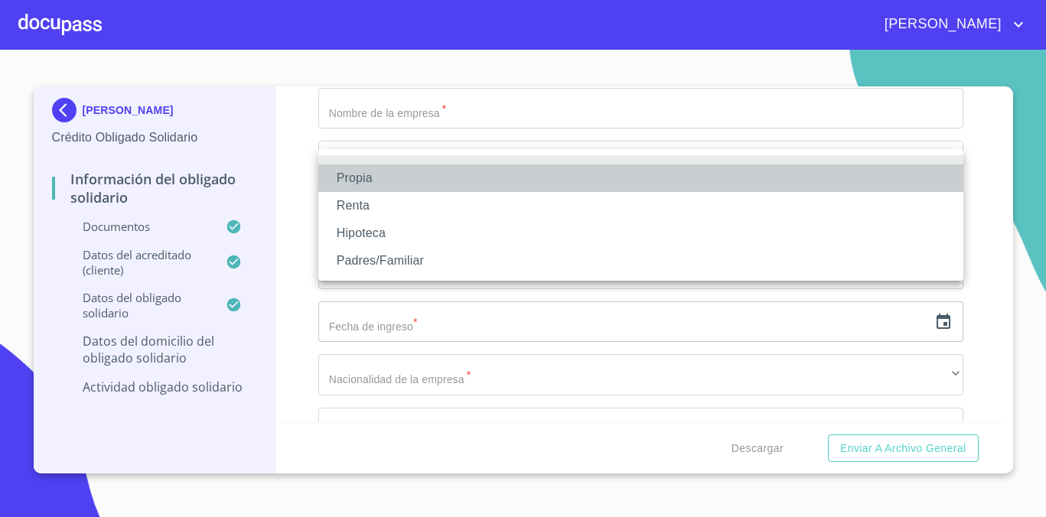
click at [523, 176] on li "Propia" at bounding box center [640, 178] width 645 height 28
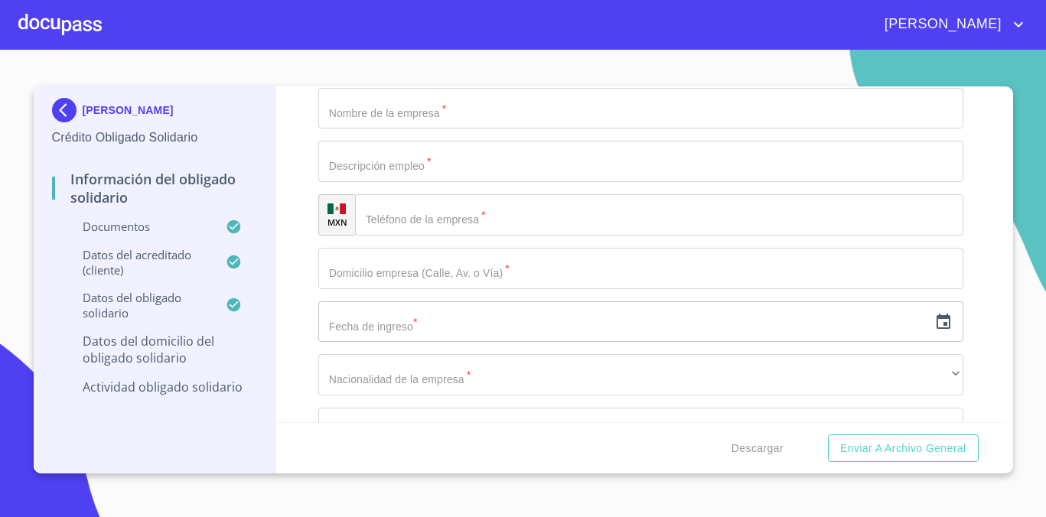
type input "$4,000,000"
type input "O"
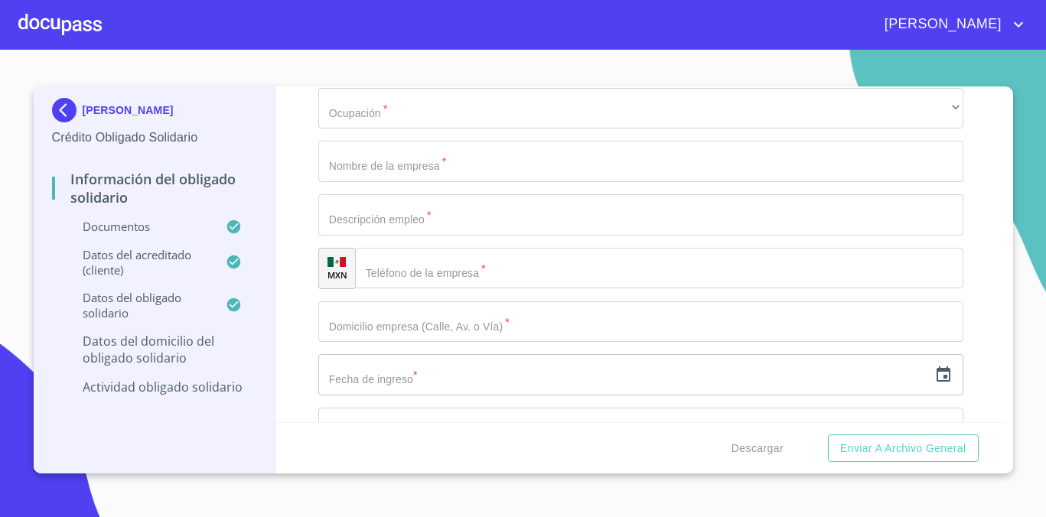
type input "PRIV [DATE][PERSON_NAME]"
type input "33"
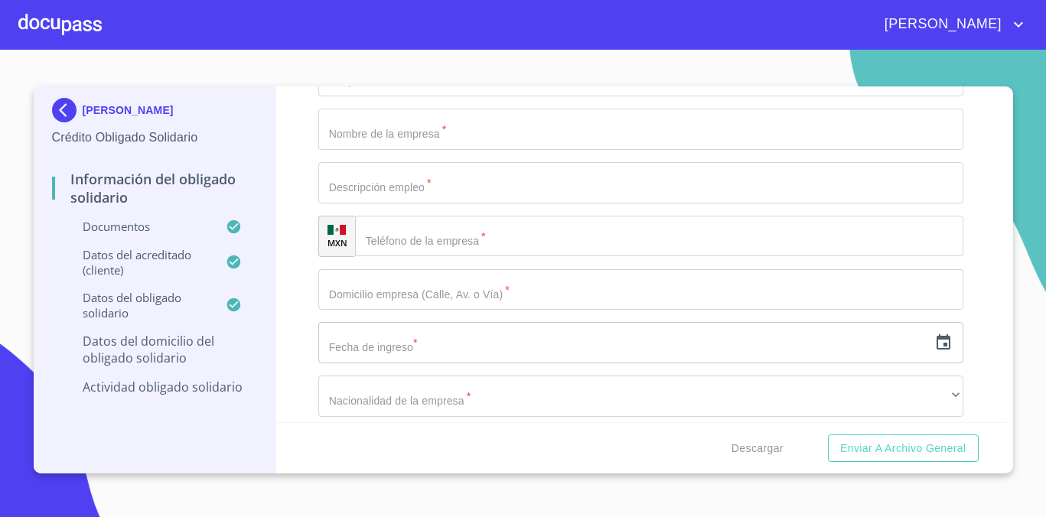
type input "EL [PERSON_NAME]"
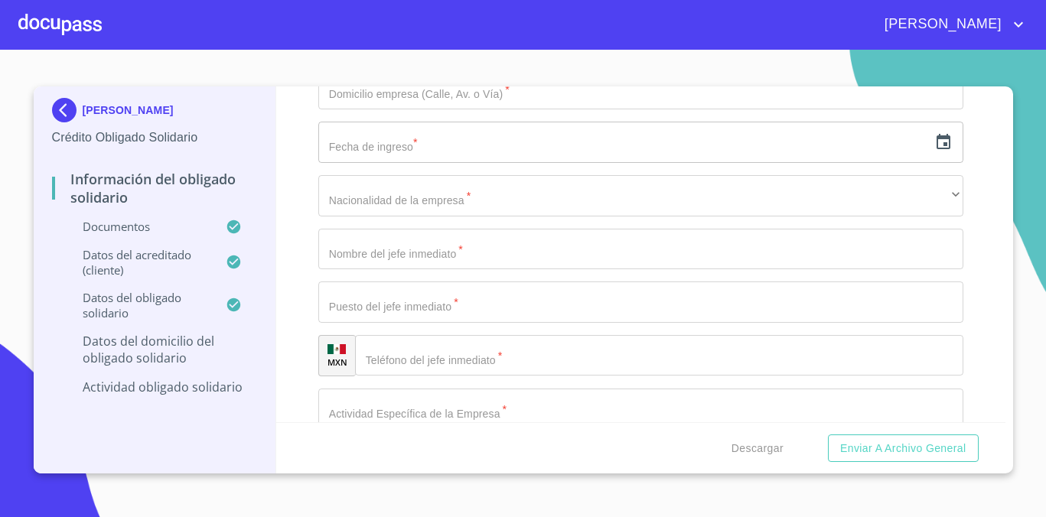
type input "[GEOGRAPHIC_DATA]"
type input "CONSTELACIÓN Y STA CLARA"
type input "ZAPOPAN"
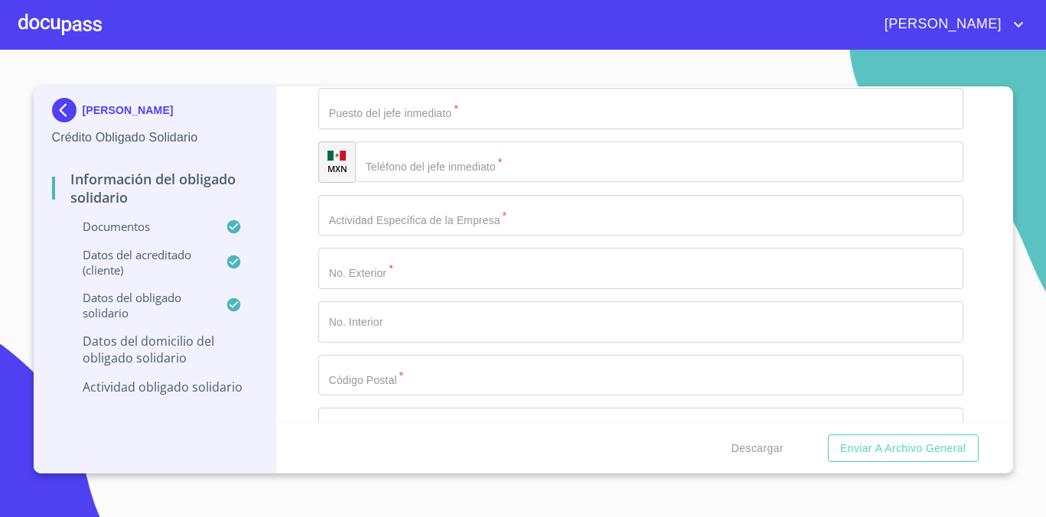
scroll to position [6250, 0]
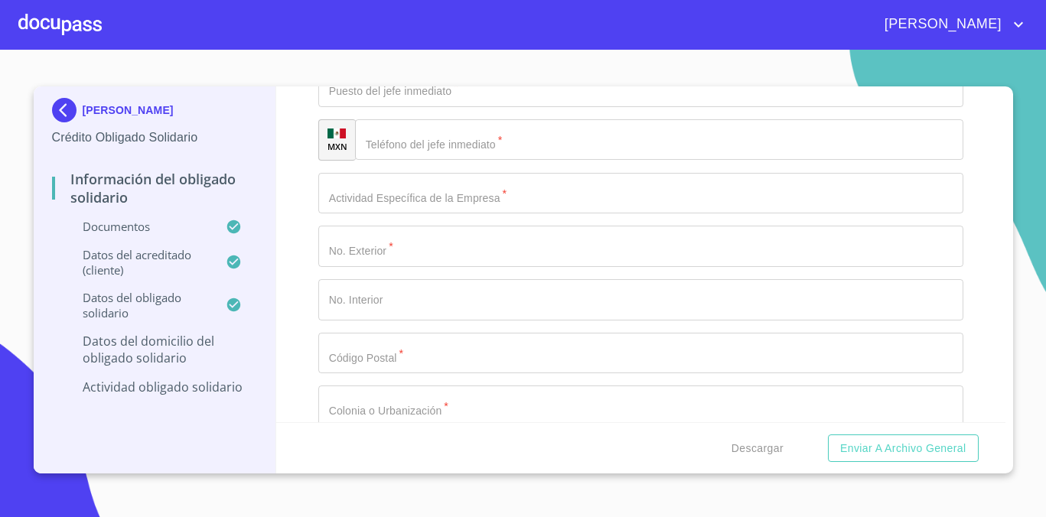
type input "ZAPOPAN"
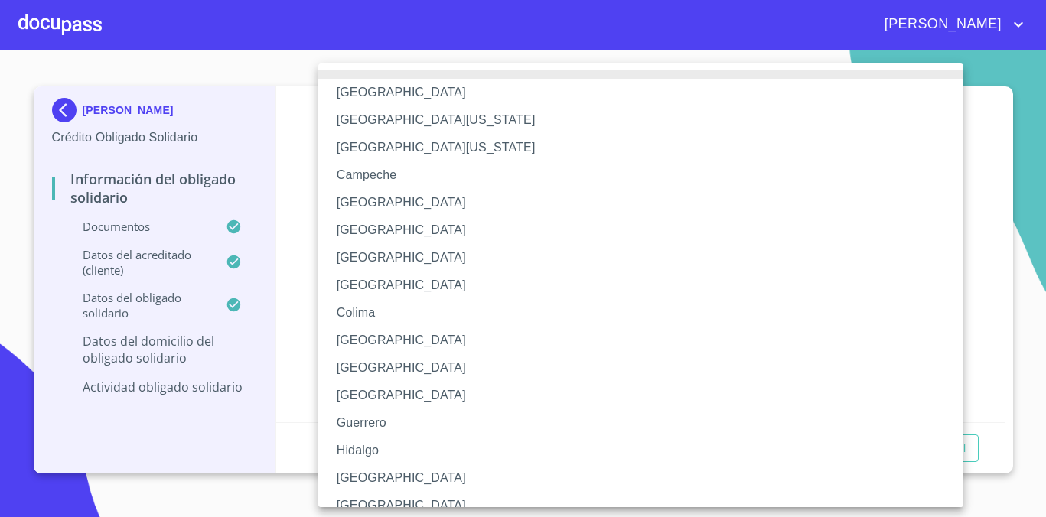
click at [366, 476] on li "[GEOGRAPHIC_DATA]" at bounding box center [640, 478] width 645 height 28
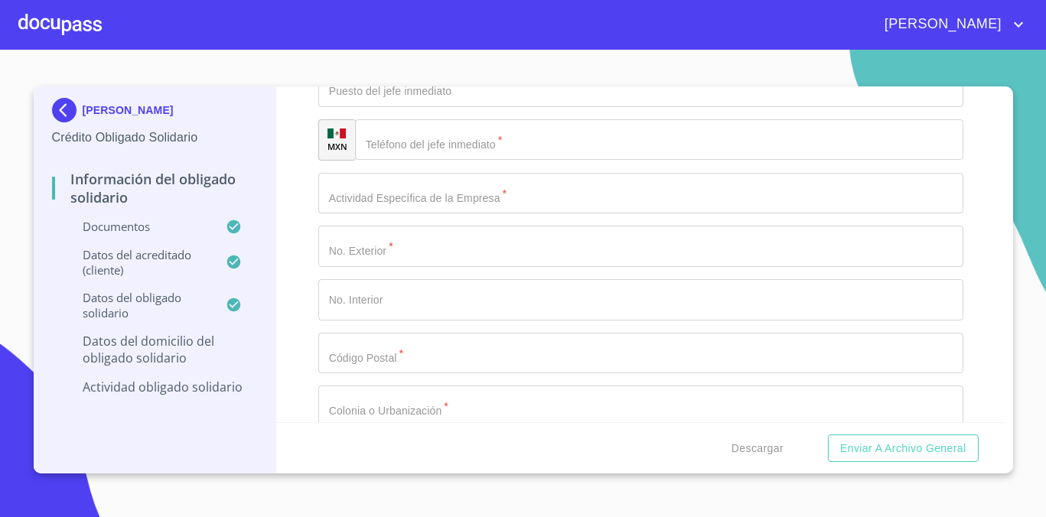
type input "45236"
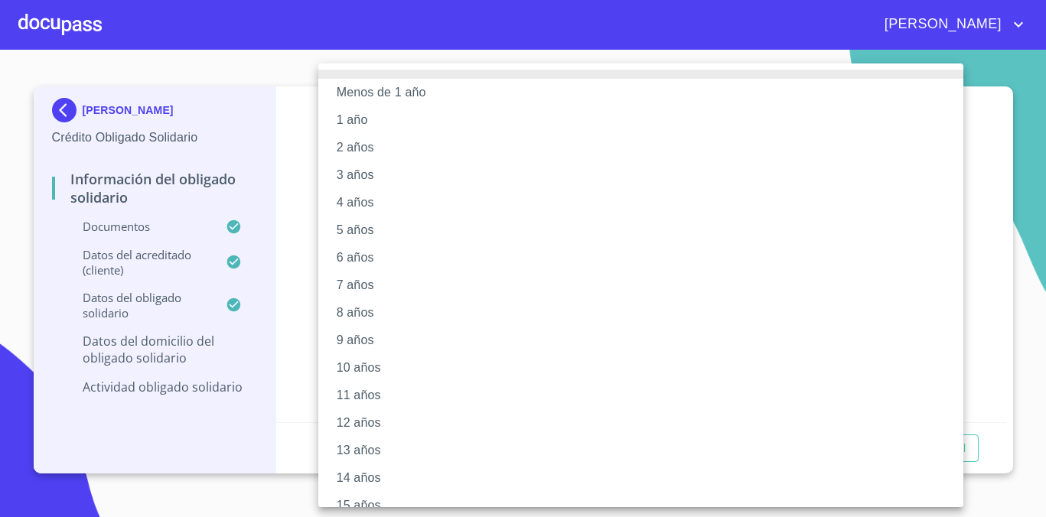
scroll to position [156, 0]
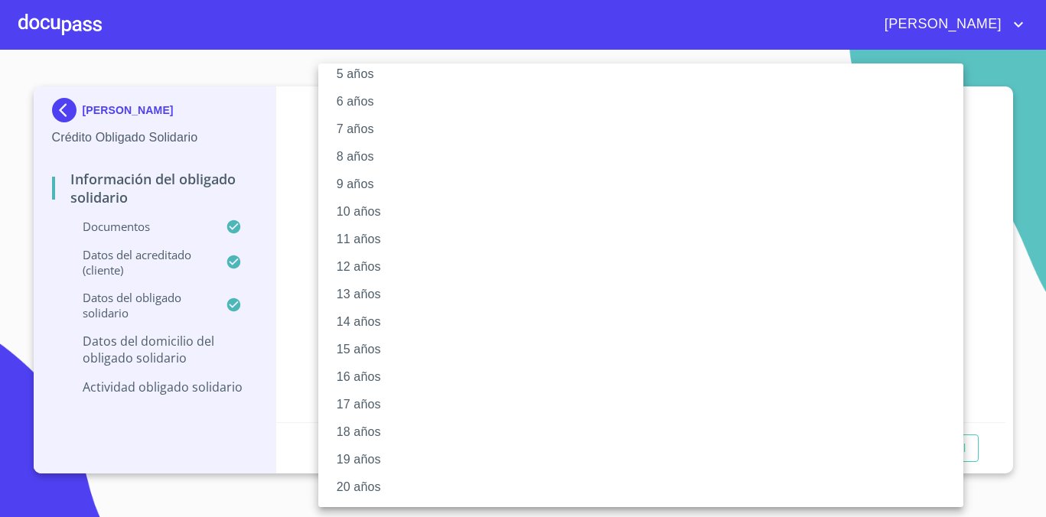
click at [390, 493] on li "20 años" at bounding box center [640, 488] width 645 height 28
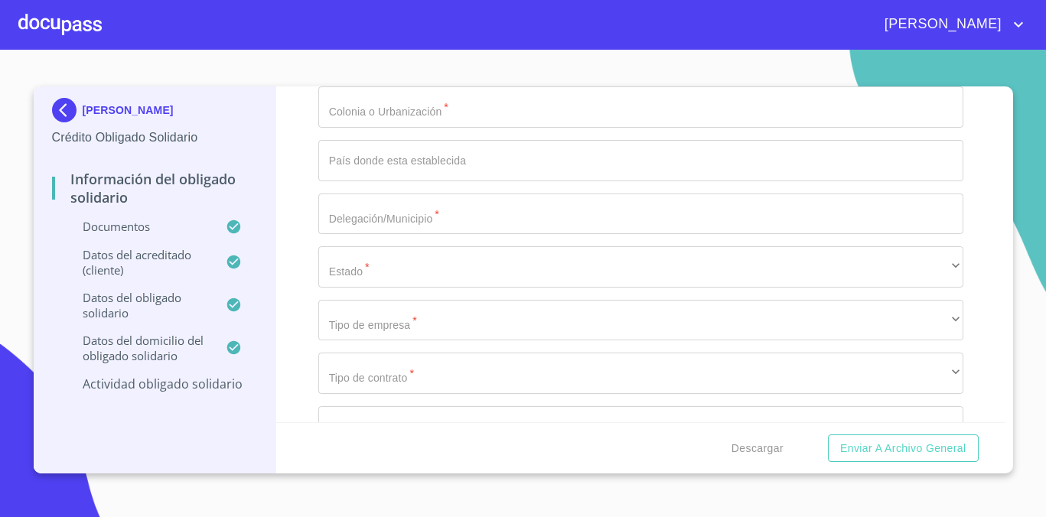
scroll to position [6550, 0]
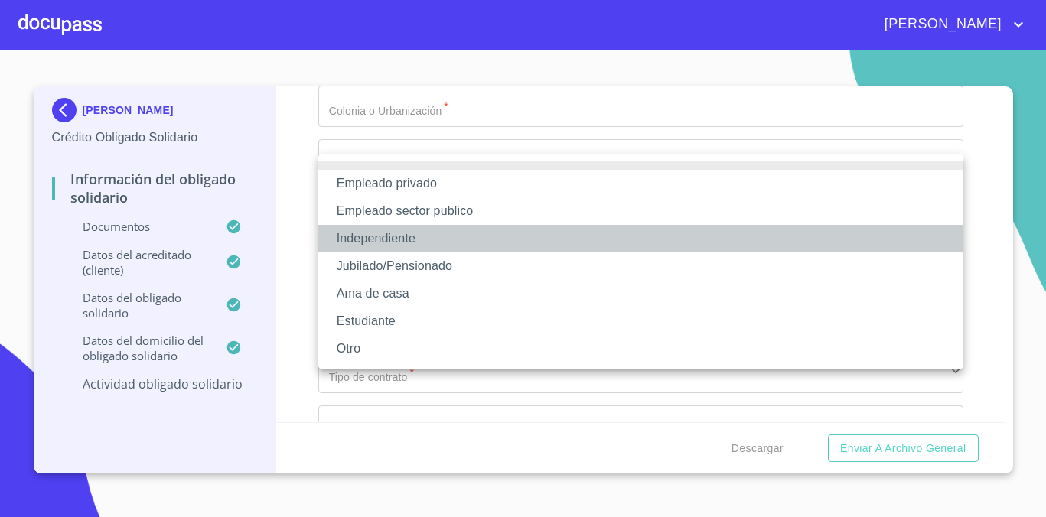
click at [464, 233] on li "Independiente" at bounding box center [640, 239] width 645 height 28
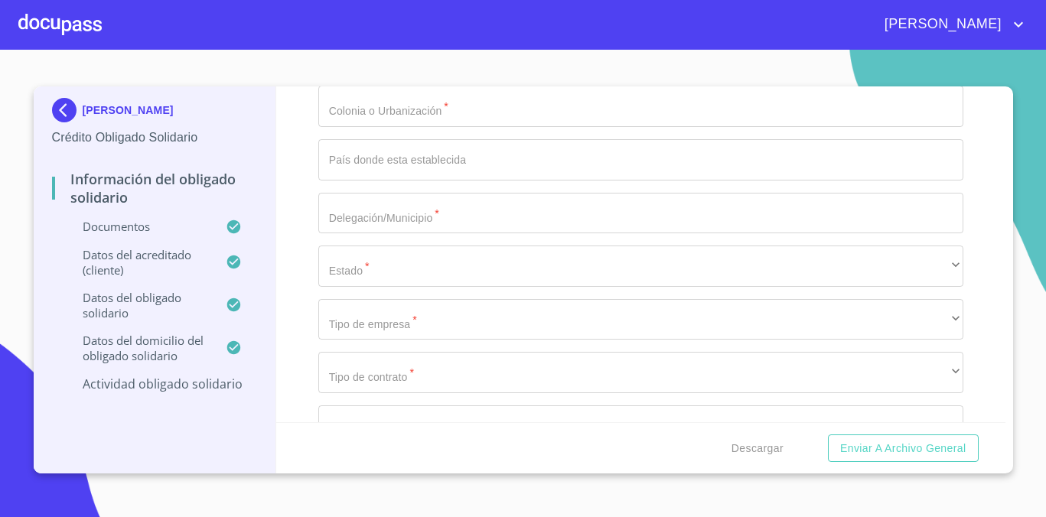
type input "[PERSON_NAME]"
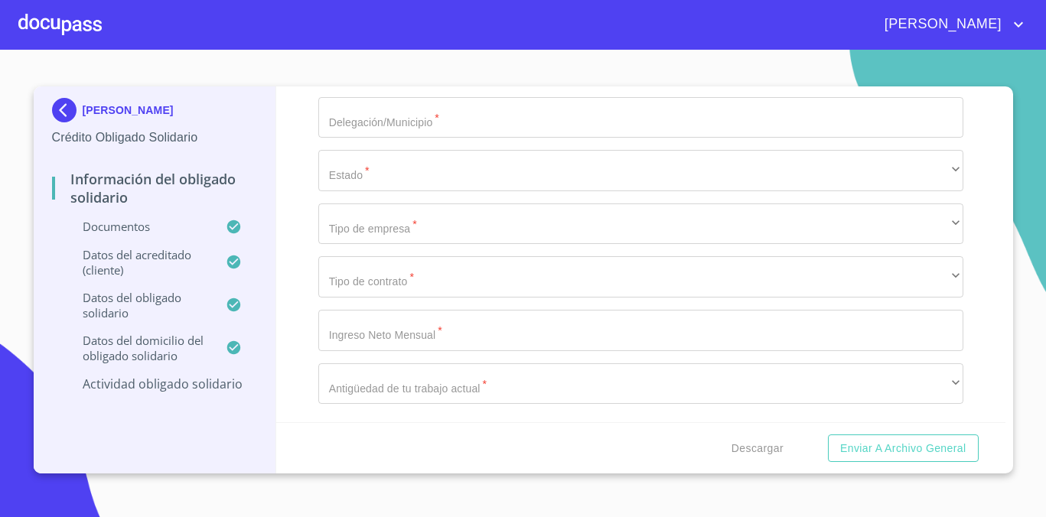
scroll to position [6652, 0]
type input "CONTRATISTA"
type input "[PHONE_NUMBER]"
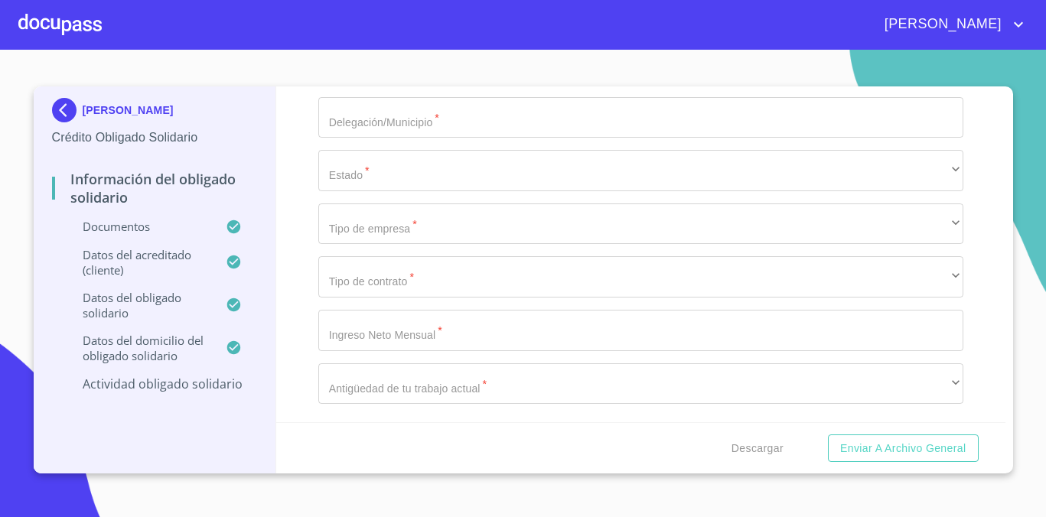
scroll to position [6715, 0]
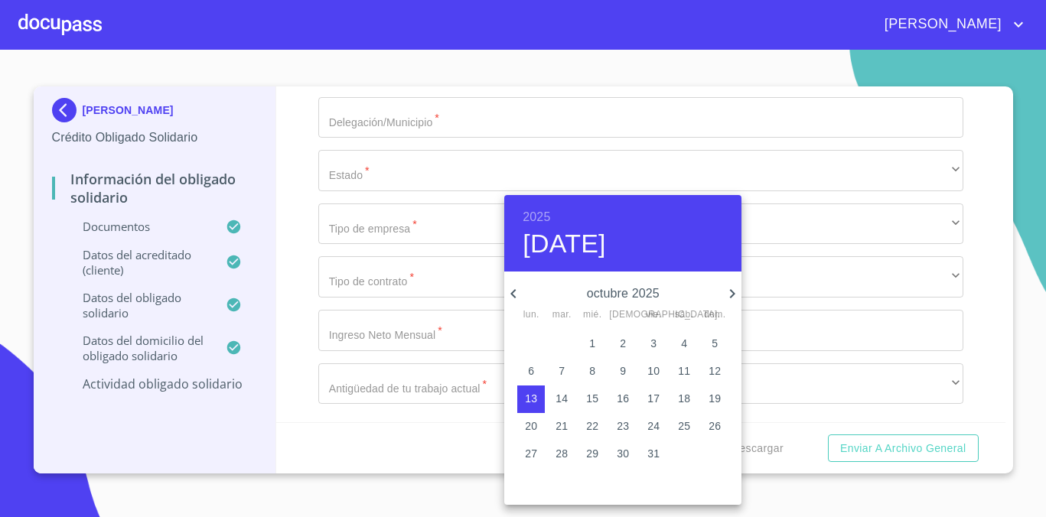
click at [537, 213] on h6 "2025" at bounding box center [537, 217] width 28 height 21
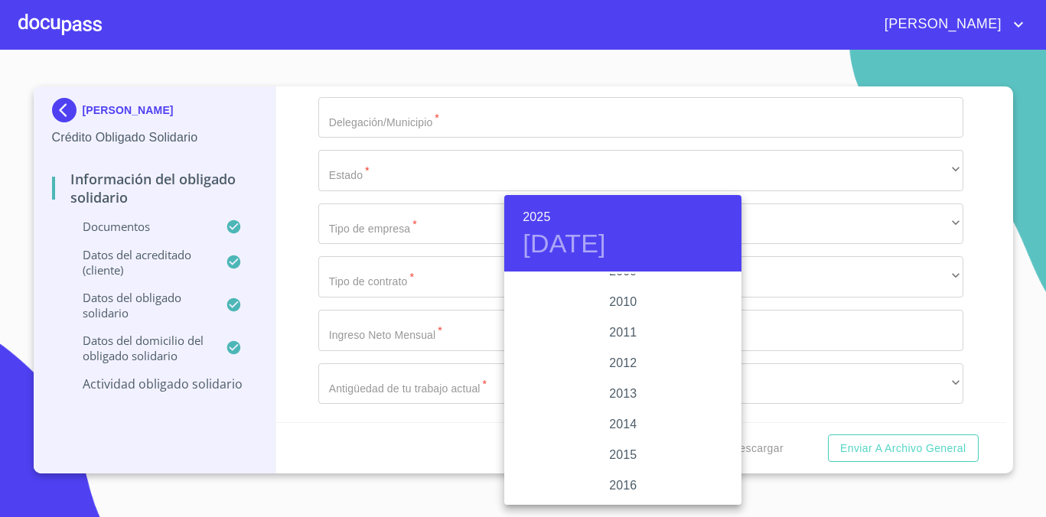
scroll to position [2579, 0]
click at [623, 310] on div "2010" at bounding box center [622, 311] width 237 height 31
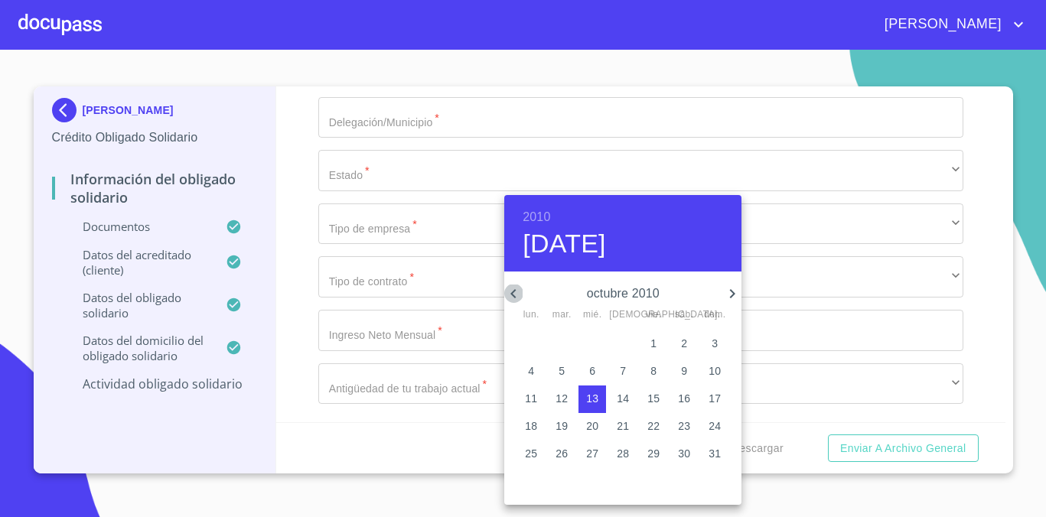
click at [516, 290] on icon "button" at bounding box center [513, 294] width 18 height 18
click at [517, 289] on icon "button" at bounding box center [513, 294] width 18 height 18
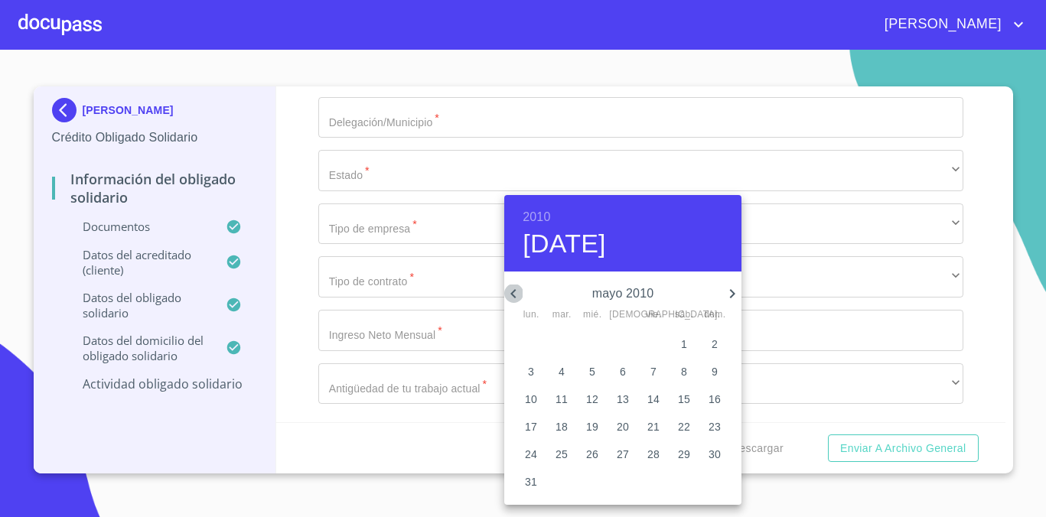
click at [517, 289] on icon "button" at bounding box center [513, 294] width 18 height 18
drag, startPoint x: 657, startPoint y: 398, endPoint x: 556, endPoint y: 425, distance: 104.5
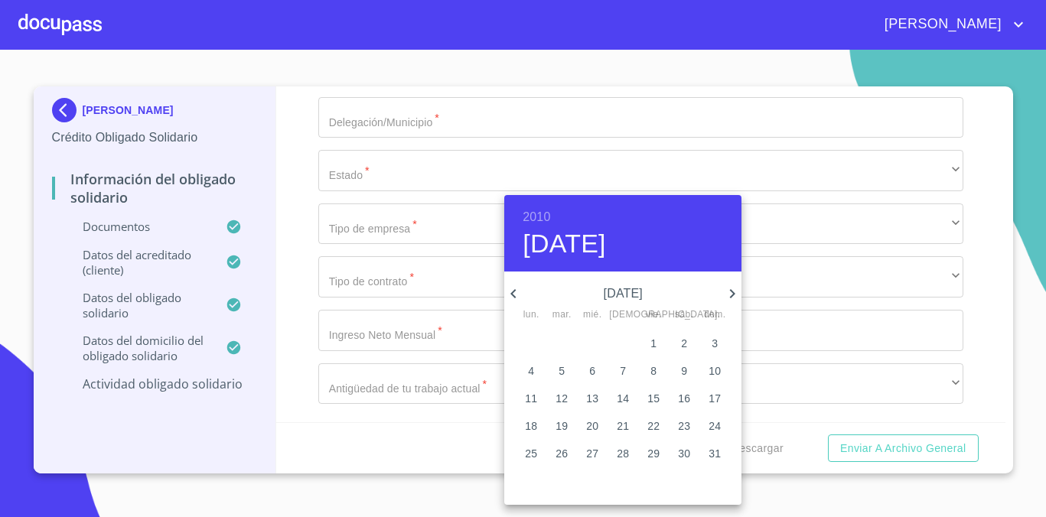
click at [556, 425] on div "28 29 30 31 1 2 3 4 5 6 7 8 9 10 11 12 13 14 15 16 17 18 19 20 21 22 23 24 25 2…" at bounding box center [622, 399] width 237 height 138
click at [556, 425] on p "19" at bounding box center [561, 425] width 12 height 15
click at [534, 423] on p "18" at bounding box center [531, 425] width 12 height 15
type input "[DATE]"
click at [309, 304] on div at bounding box center [523, 258] width 1046 height 517
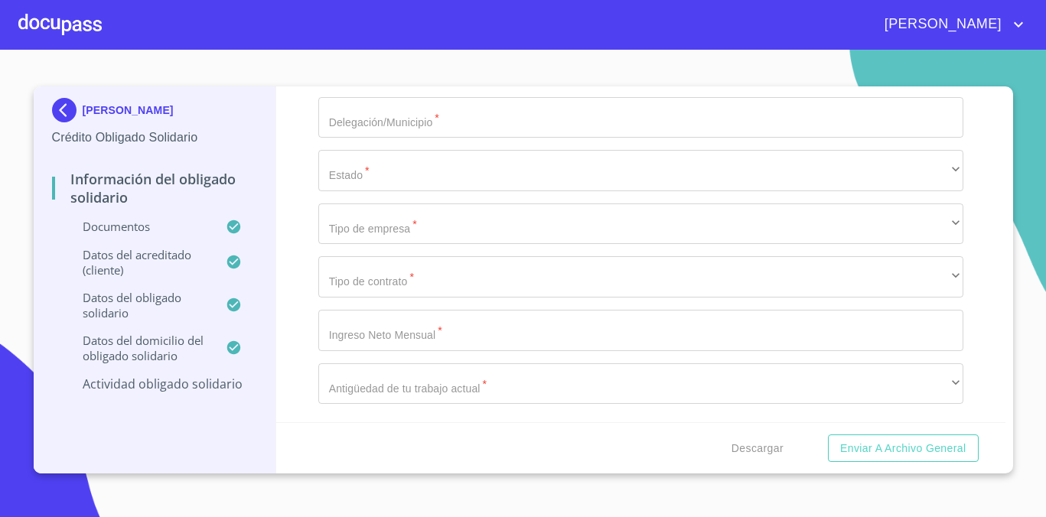
scroll to position [6783, 0]
type input "PRIV [DATE][PERSON_NAME] COL. EL [PERSON_NAME] CP 45236 ZAPOPAN [GEOGRAPHIC_DAT…"
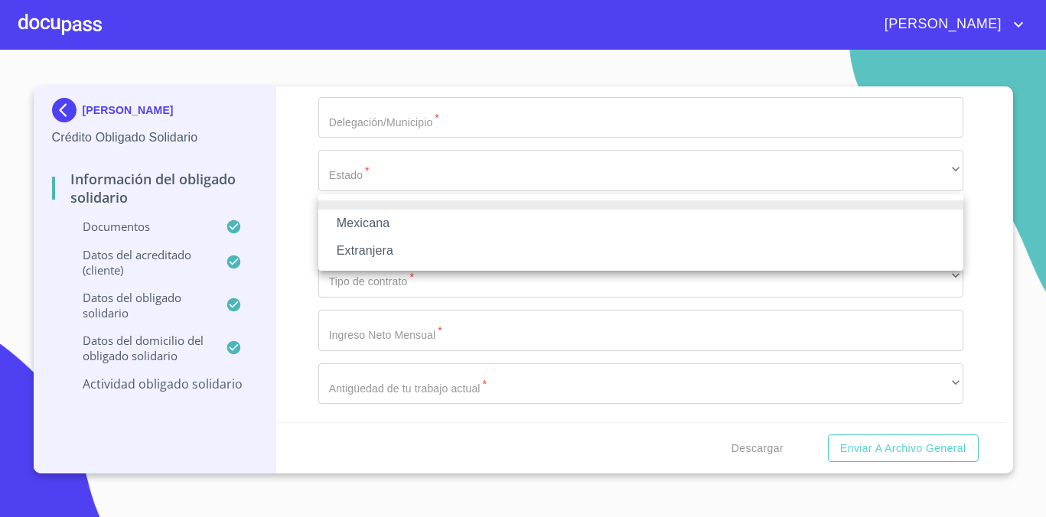
click at [402, 231] on li "Mexicana" at bounding box center [640, 224] width 645 height 28
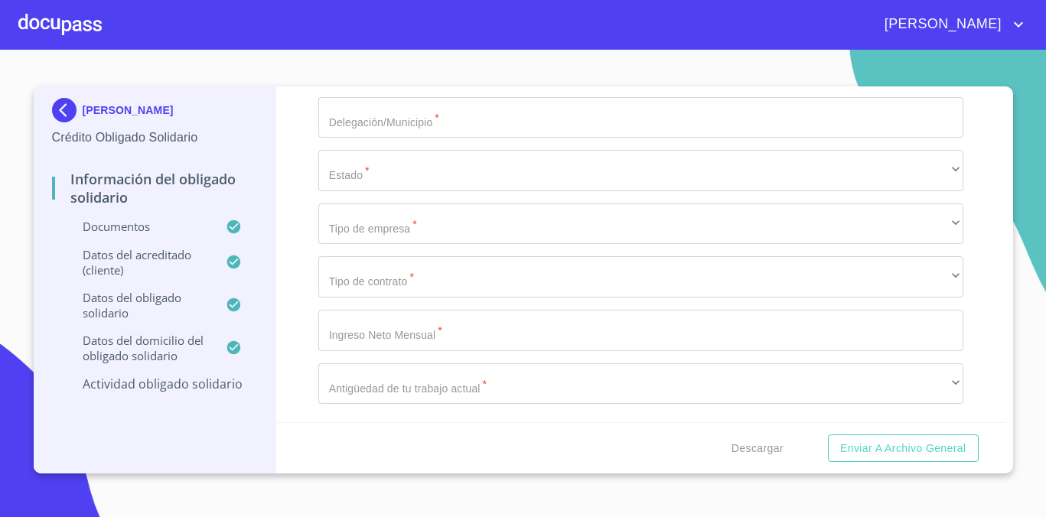
type input "[PERSON_NAME]"
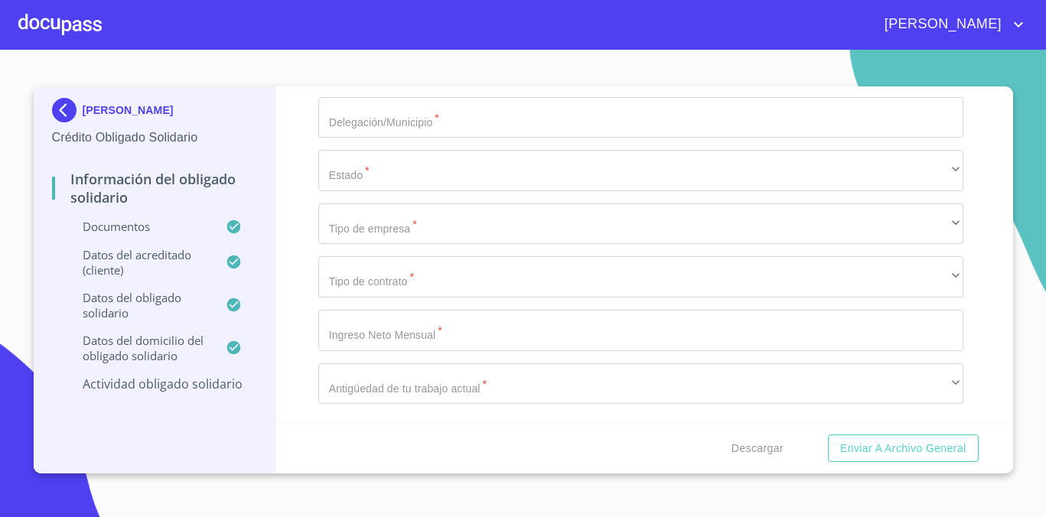
type input "JEFE"
drag, startPoint x: 504, startPoint y: 171, endPoint x: 351, endPoint y: 176, distance: 153.1
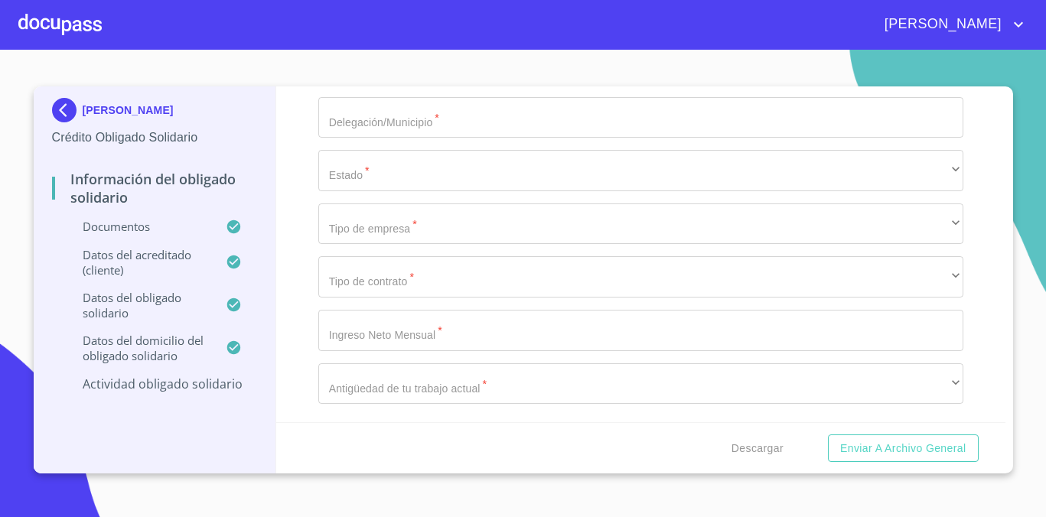
drag, startPoint x: 475, startPoint y: 168, endPoint x: 359, endPoint y: 165, distance: 116.3
click at [297, 190] on div "Información del Obligado Solidario Documentos Documento de identificación Oblig…" at bounding box center [640, 254] width 729 height 336
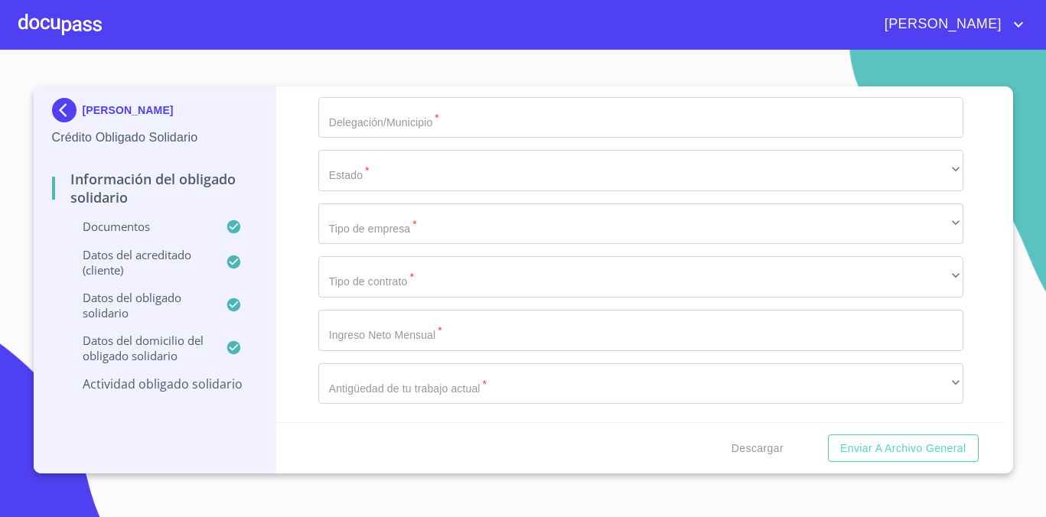
paste input "[PHONE_NUMBER]"
type input "[PHONE_NUMBER]"
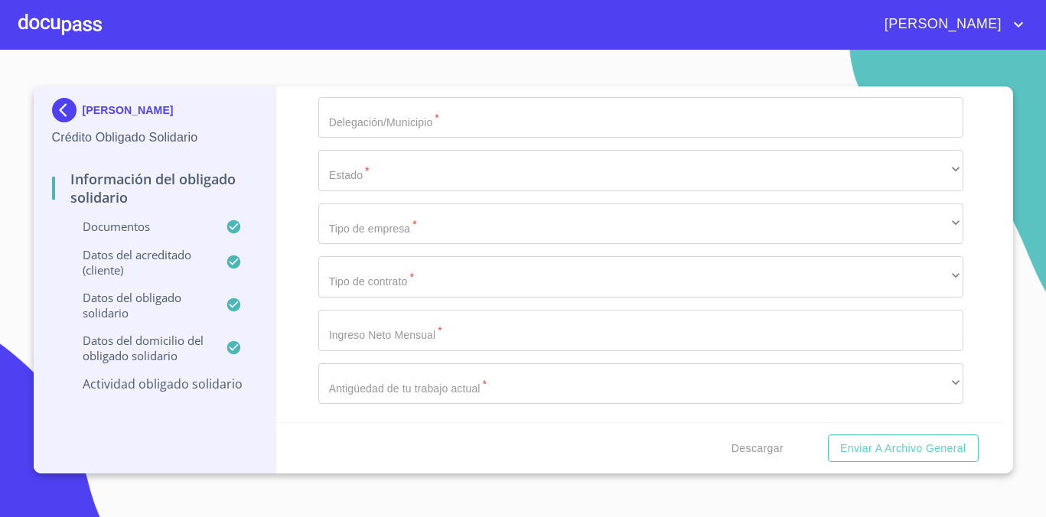
type input "CONTRATISTA PARA CONSTRUCCIÓN"
type input "33"
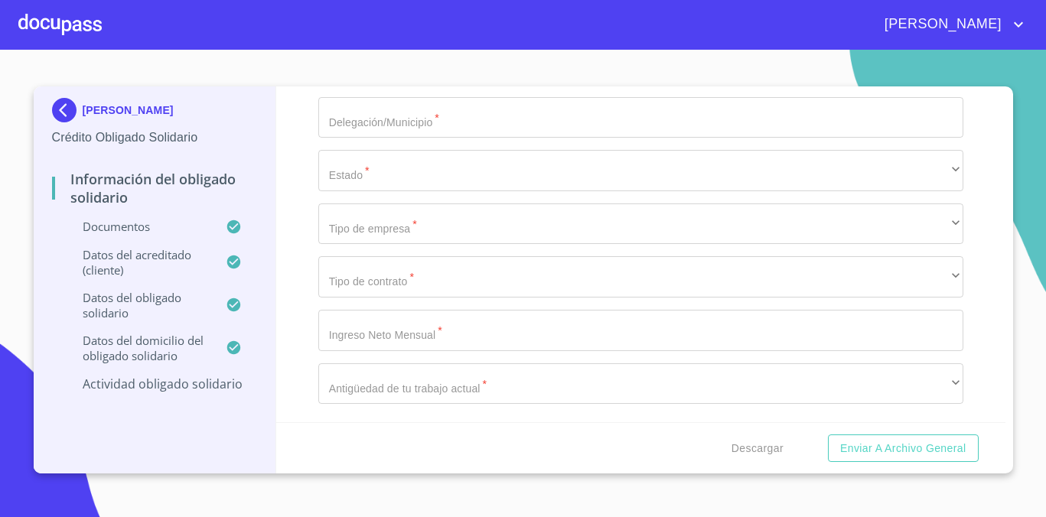
drag, startPoint x: 433, startPoint y: 151, endPoint x: 714, endPoint y: 174, distance: 281.7
type input "PRIV [DATE][PERSON_NAME]"
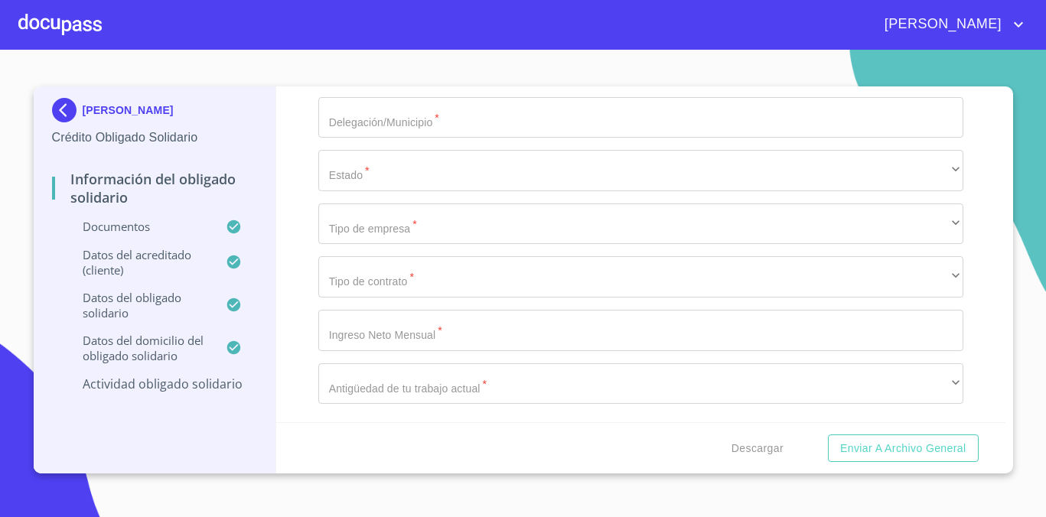
paste input "COL. EL [PERSON_NAME] CP 45236 ZAPOPAN [GEOGRAPHIC_DATA]"
type input "COL. EL [PERSON_NAME] CP 45236 ZAPOPAN [GEOGRAPHIC_DATA]"
type input "45236"
click at [428, 31] on input "Documento de identificación Obligado Solidario.   *" at bounding box center [640, 10] width 645 height 41
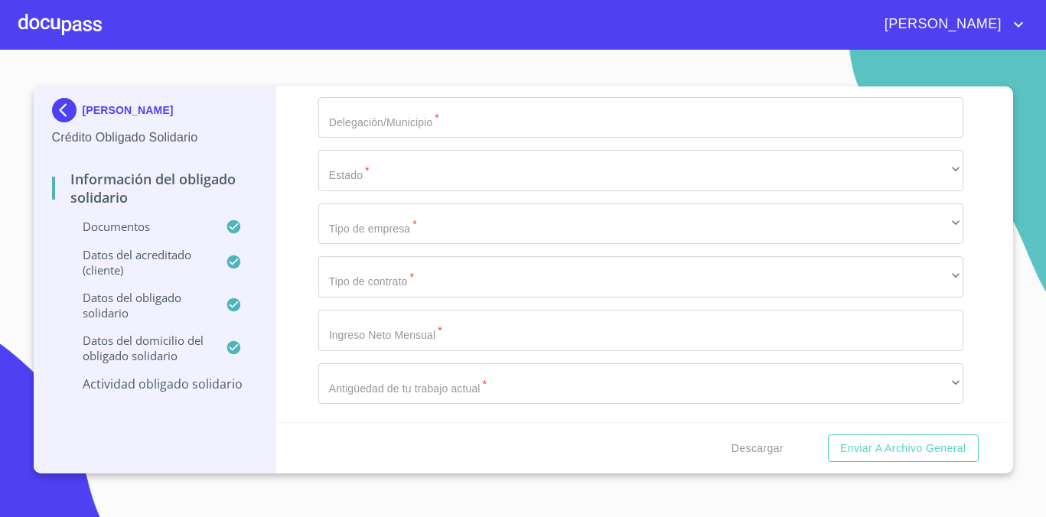
scroll to position [7220, 0]
type input "EL [PERSON_NAME]"
click at [408, 85] on input "Documento de identificación Obligado Solidario.   *" at bounding box center [640, 64] width 645 height 41
type input "[GEOGRAPHIC_DATA]"
click at [396, 138] on input "Documento de identificación Obligado Solidario.   *" at bounding box center [640, 117] width 645 height 41
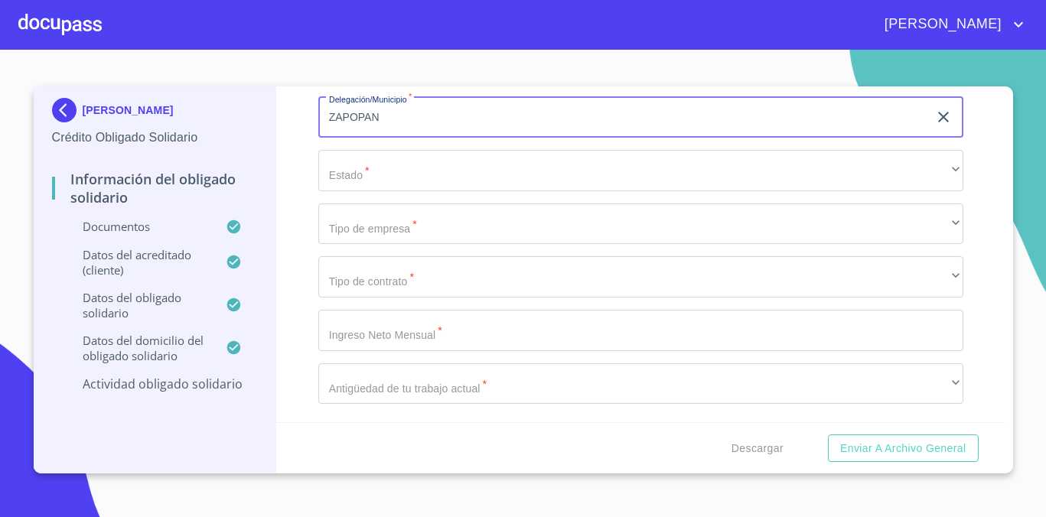
type input "ZAPOPAN"
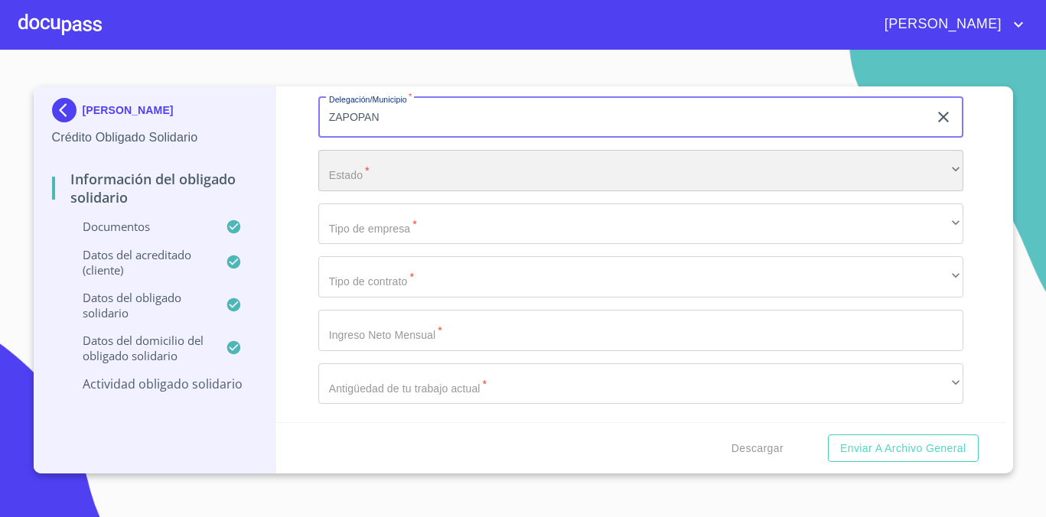
click at [392, 191] on div "​" at bounding box center [640, 170] width 645 height 41
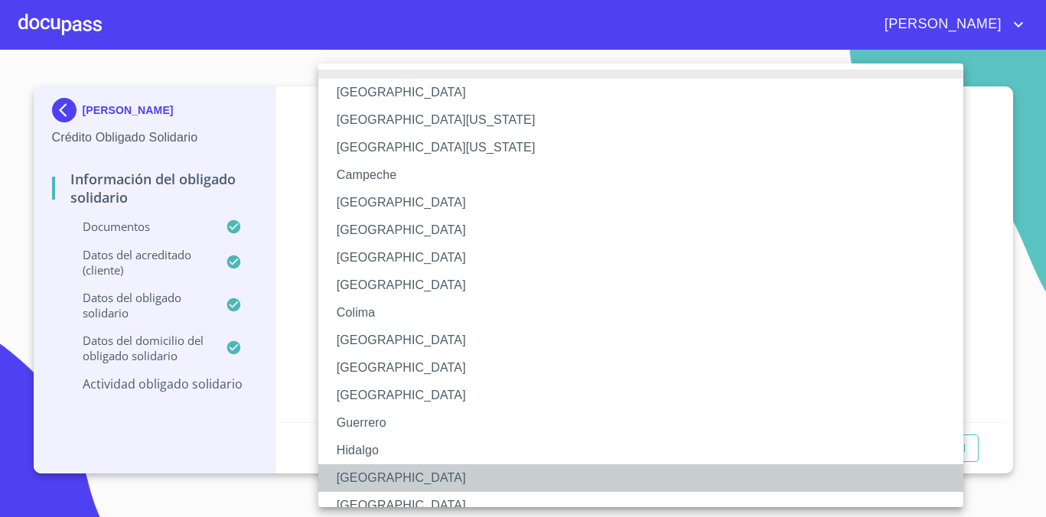
click at [370, 479] on li "[GEOGRAPHIC_DATA]" at bounding box center [640, 478] width 645 height 28
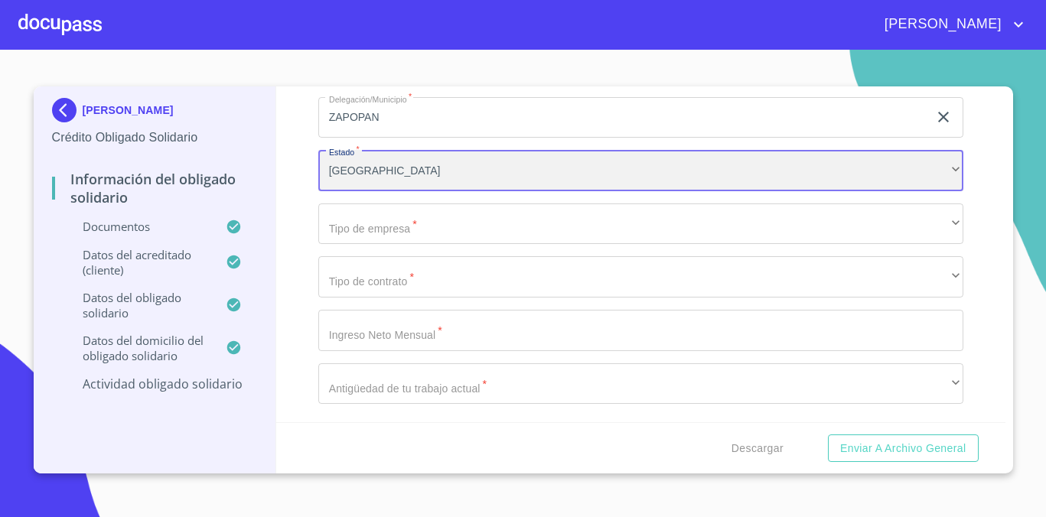
scroll to position [7227, 0]
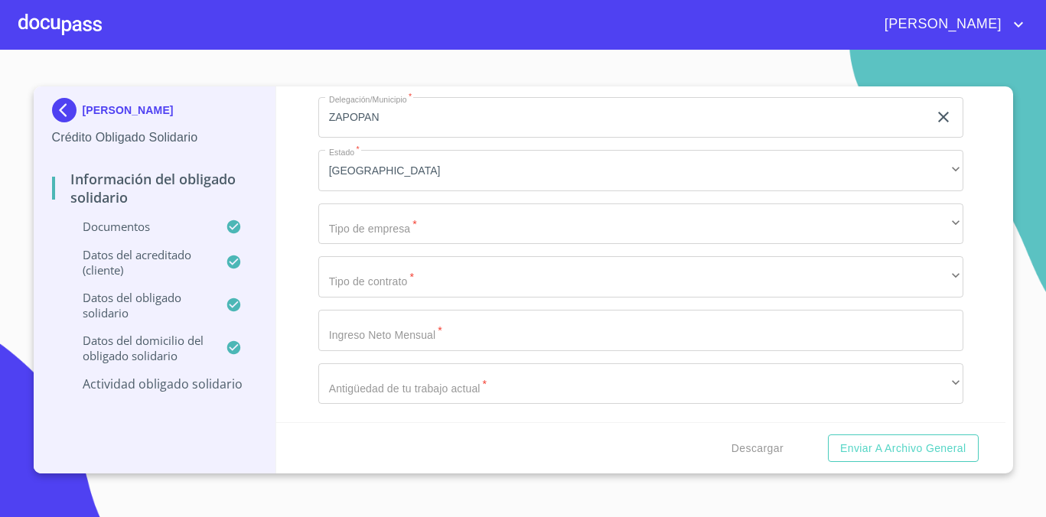
drag, startPoint x: 584, startPoint y: 129, endPoint x: 651, endPoint y: 158, distance: 72.9
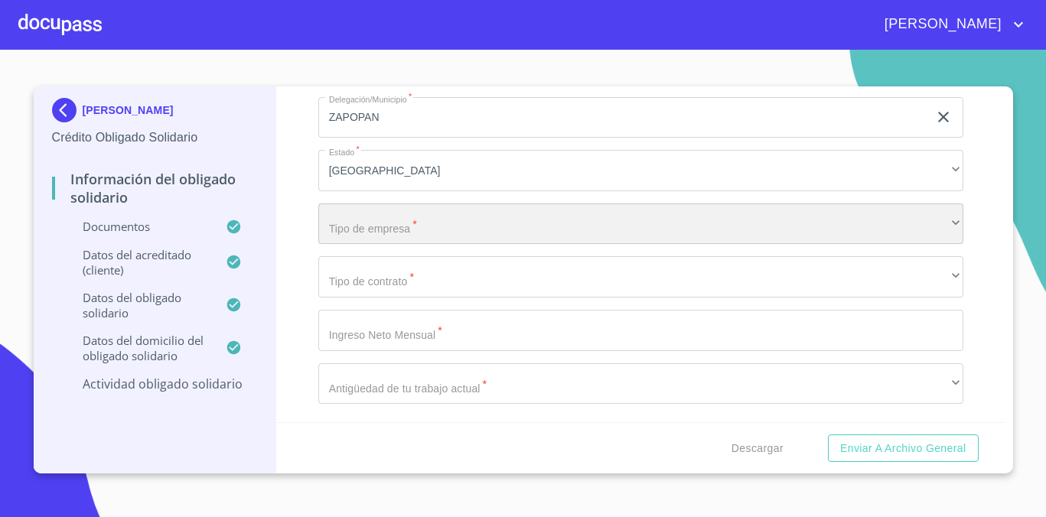
click at [430, 234] on div "​" at bounding box center [640, 223] width 645 height 41
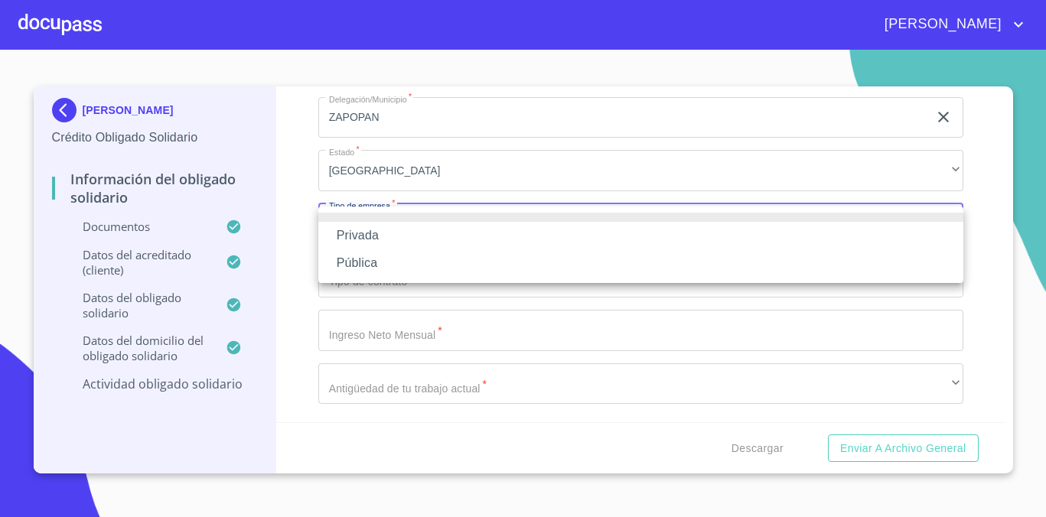
click at [428, 247] on li "Privada" at bounding box center [640, 236] width 645 height 28
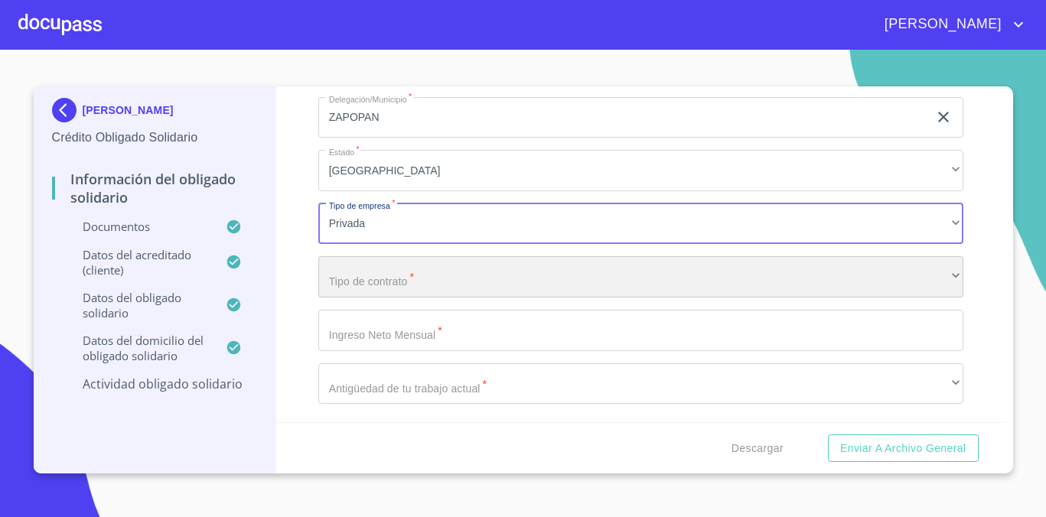
click at [418, 276] on div "​" at bounding box center [640, 276] width 645 height 41
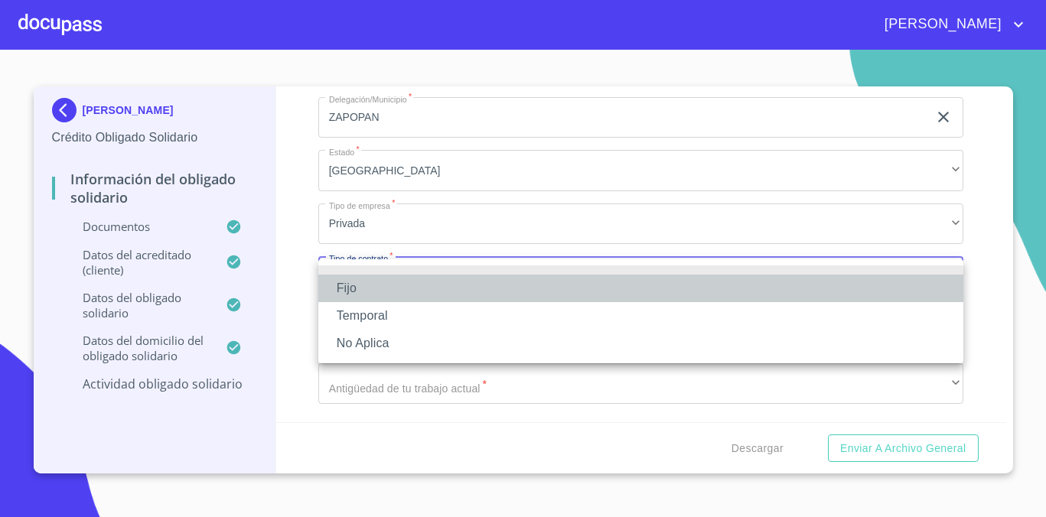
click at [418, 276] on li "Fijo" at bounding box center [640, 289] width 645 height 28
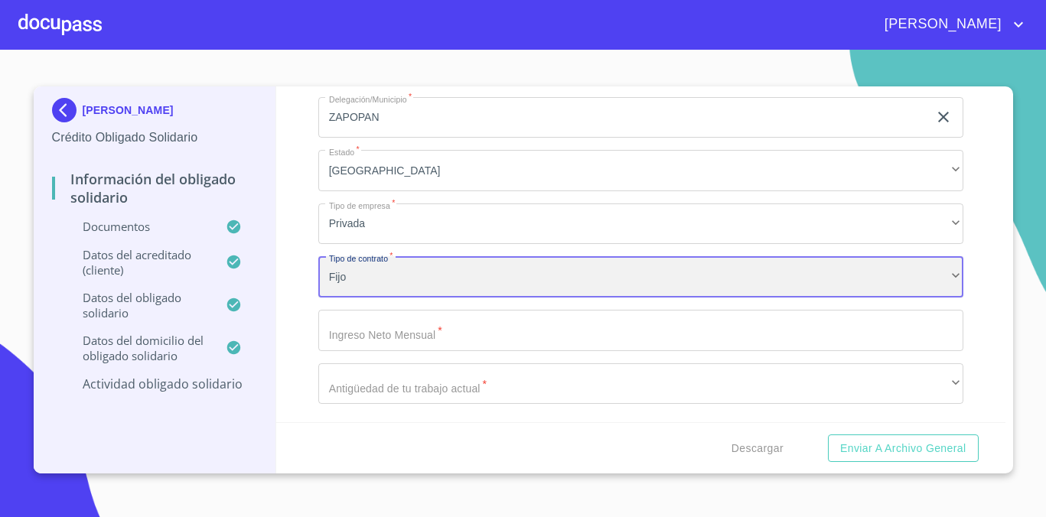
scroll to position [7458, 0]
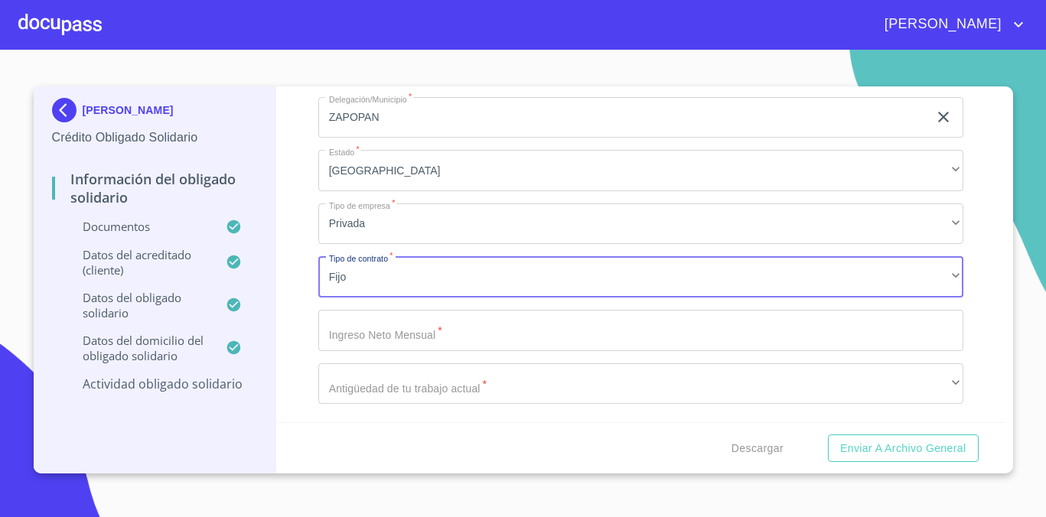
click at [473, 335] on input "Documento de identificación Obligado Solidario.   *" at bounding box center [640, 330] width 645 height 41
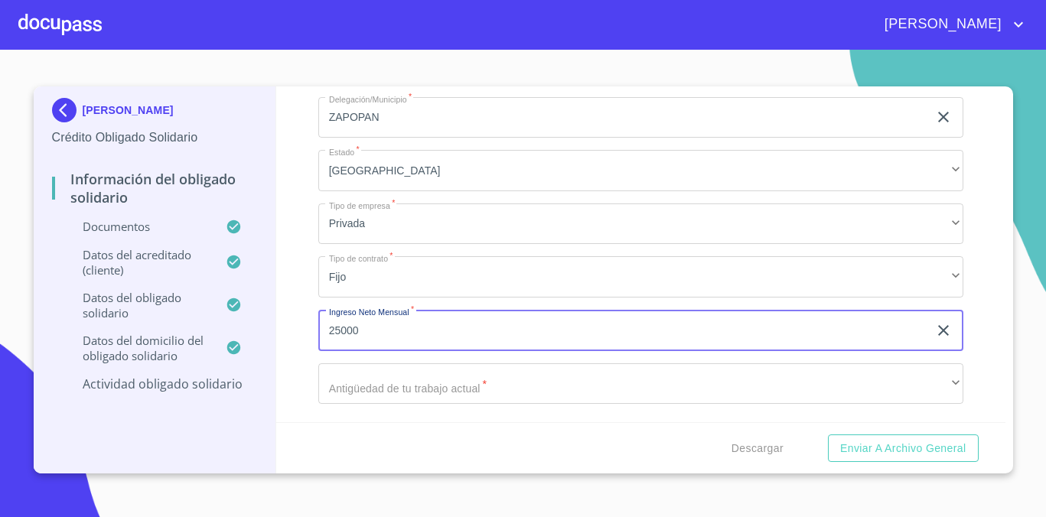
type input "25000"
click at [293, 308] on div "Información del Obligado Solidario Documentos Documento de identificación Oblig…" at bounding box center [640, 254] width 729 height 336
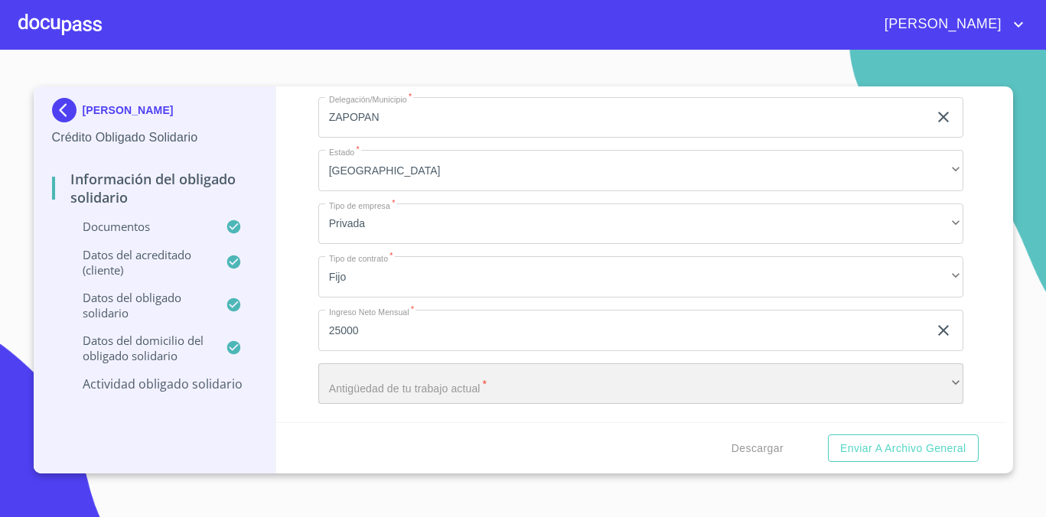
click at [415, 386] on div "​" at bounding box center [640, 383] width 645 height 41
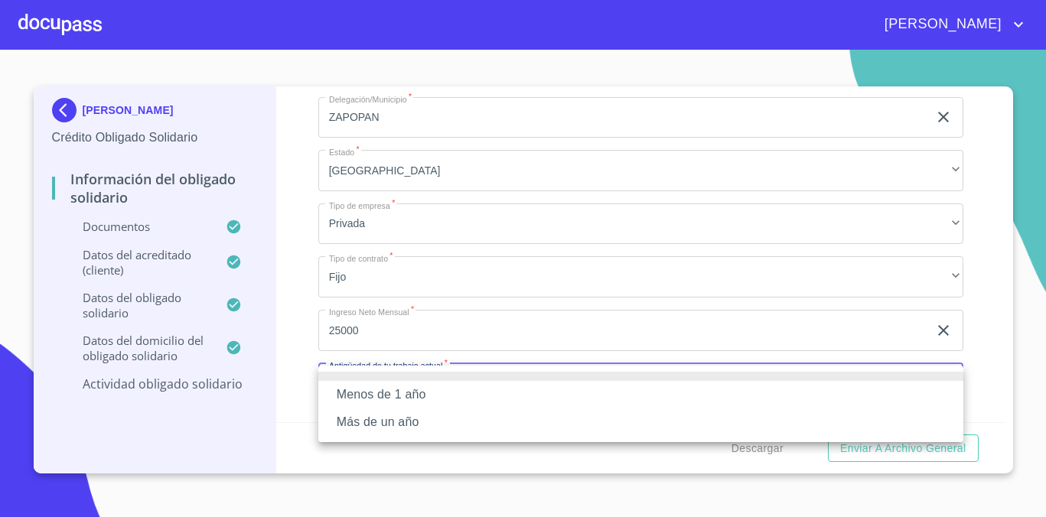
click at [416, 418] on li "Más de un año" at bounding box center [640, 423] width 645 height 28
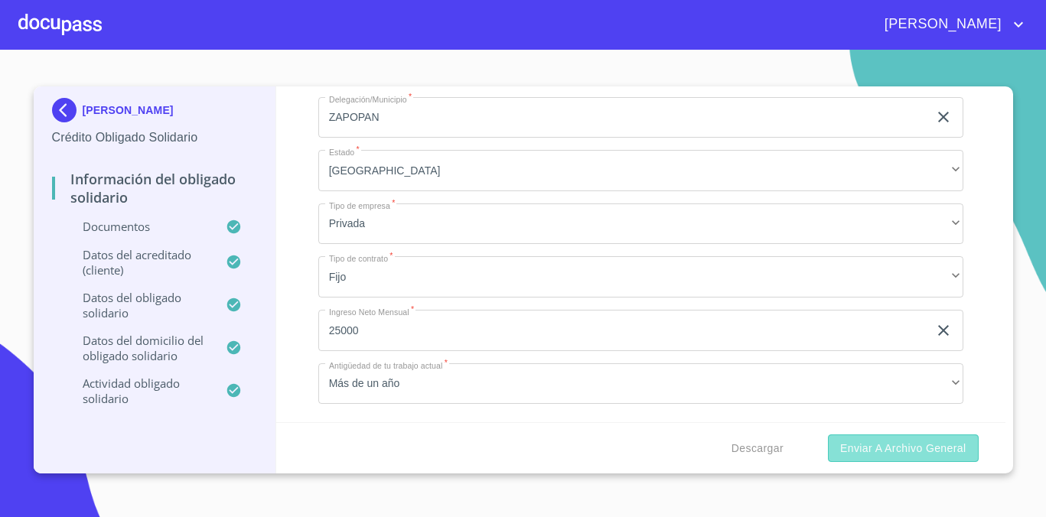
click at [906, 453] on span "Enviar a Archivo General" at bounding box center [902, 448] width 125 height 19
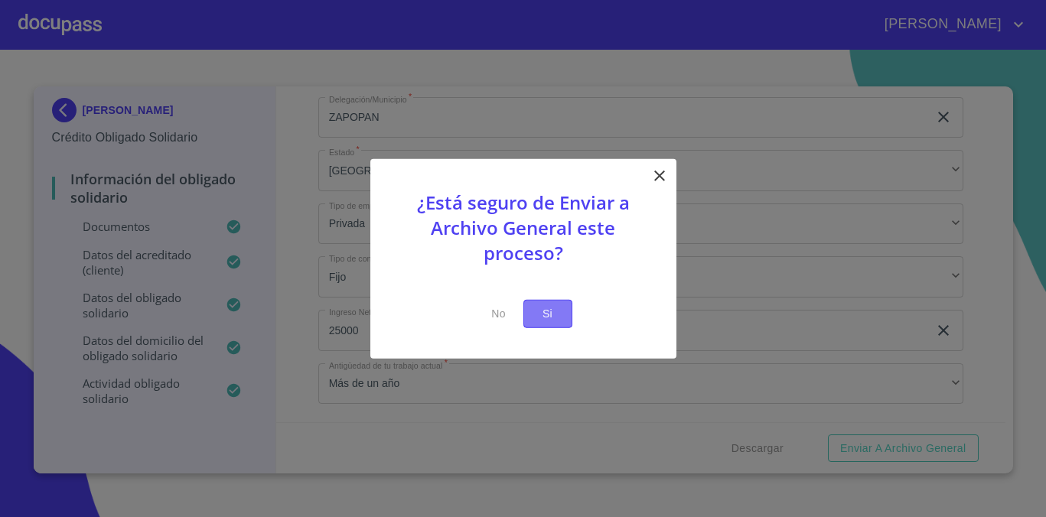
click at [540, 313] on span "Si" at bounding box center [548, 313] width 24 height 19
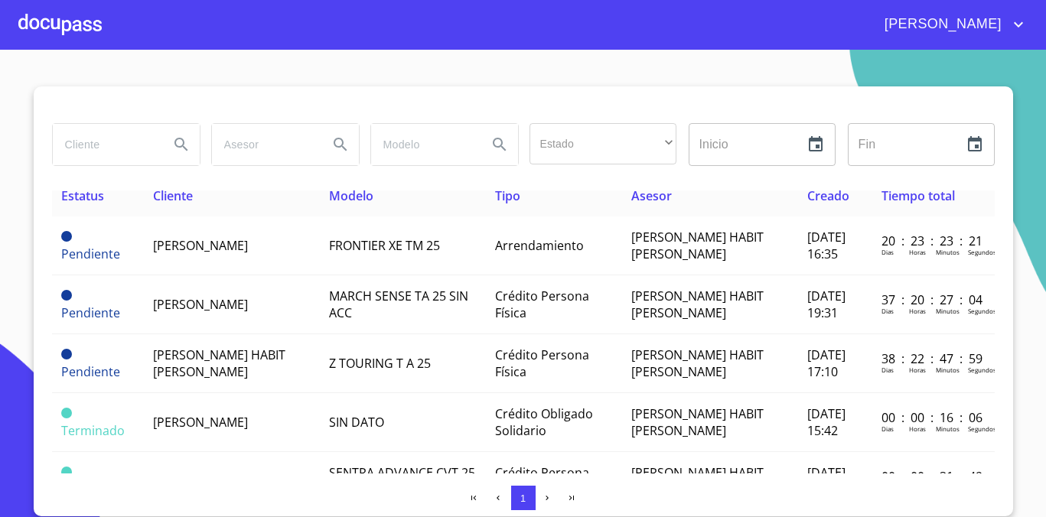
scroll to position [18, 0]
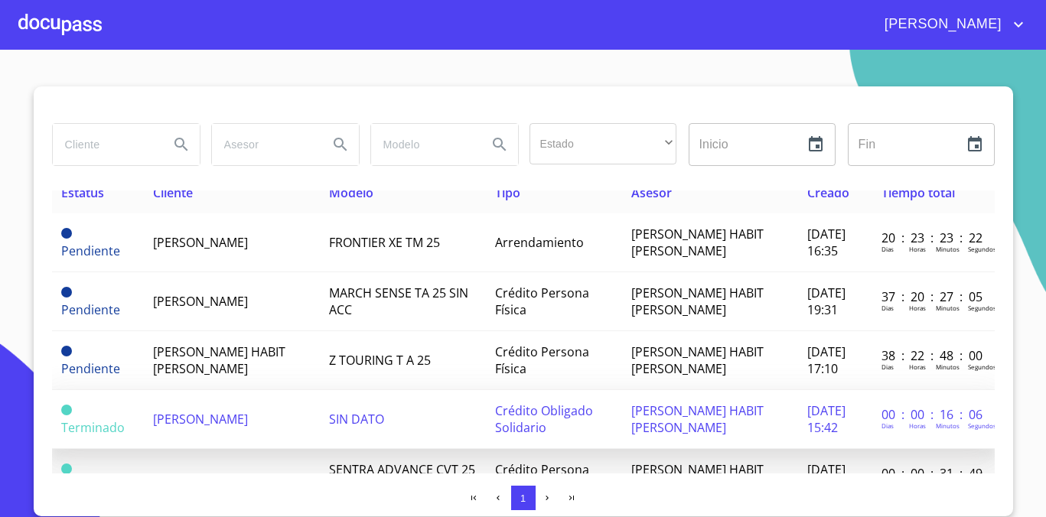
click at [399, 404] on td "SIN DATO" at bounding box center [403, 419] width 166 height 59
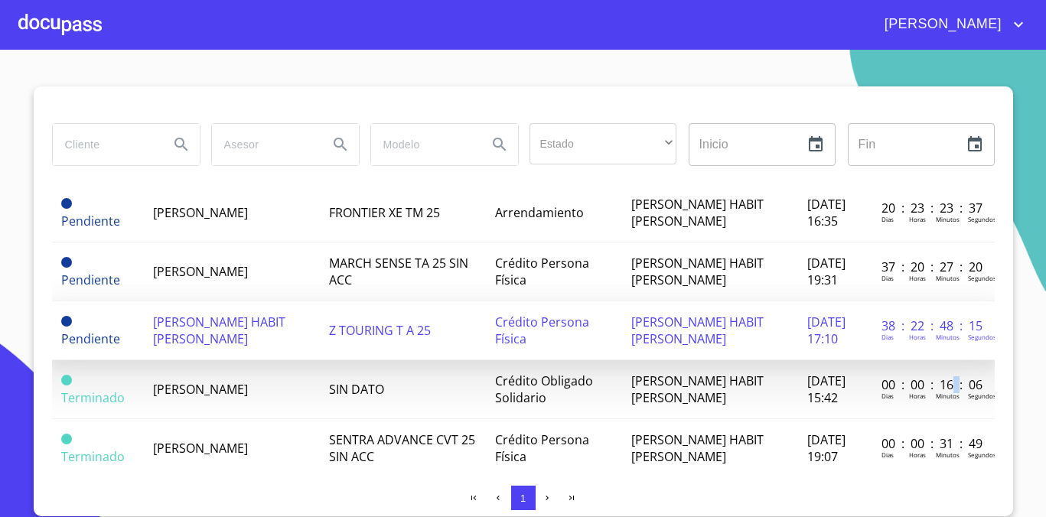
scroll to position [86, 0]
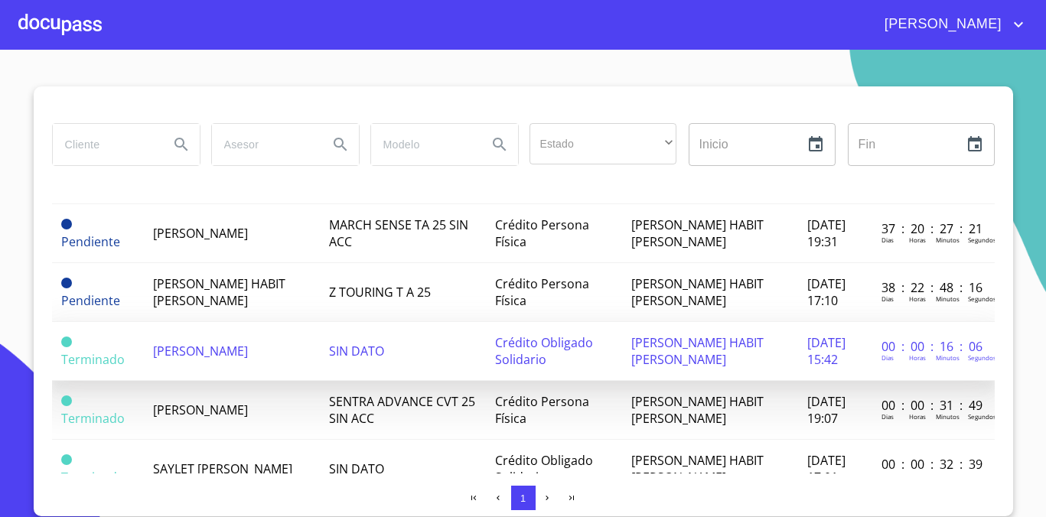
click at [437, 359] on td "SIN DATO" at bounding box center [403, 351] width 166 height 59
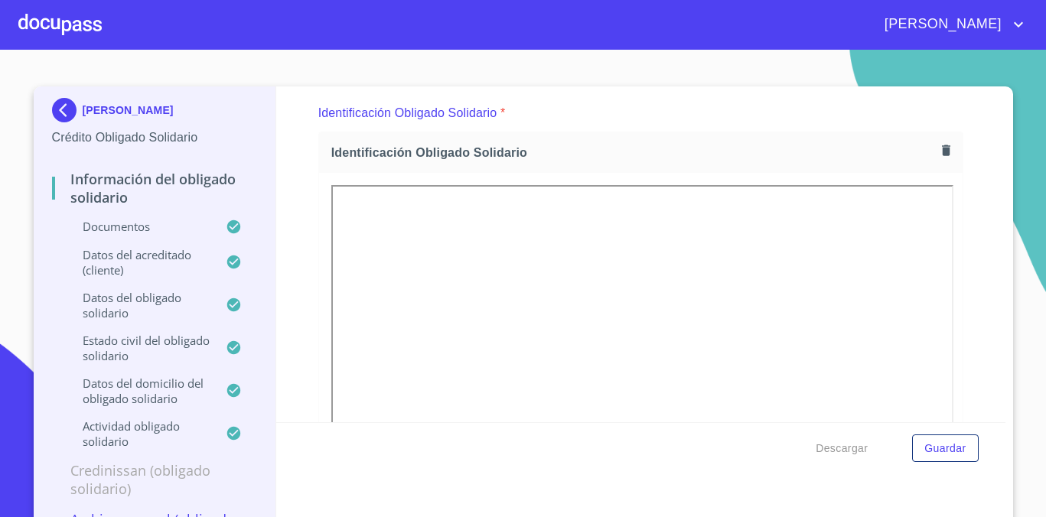
scroll to position [743, 0]
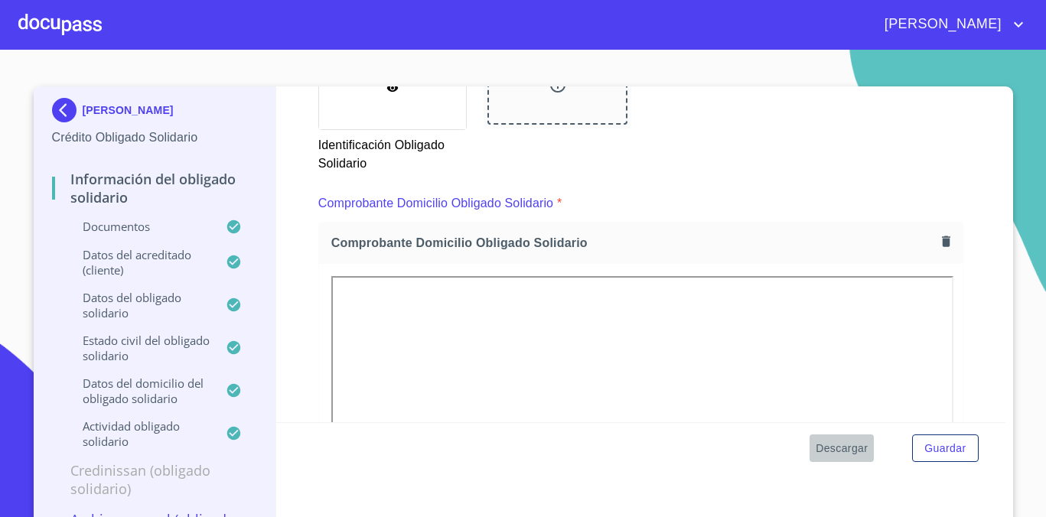
click at [829, 442] on span "Descargar" at bounding box center [842, 448] width 52 height 19
click at [845, 453] on span "Descargar" at bounding box center [842, 448] width 52 height 19
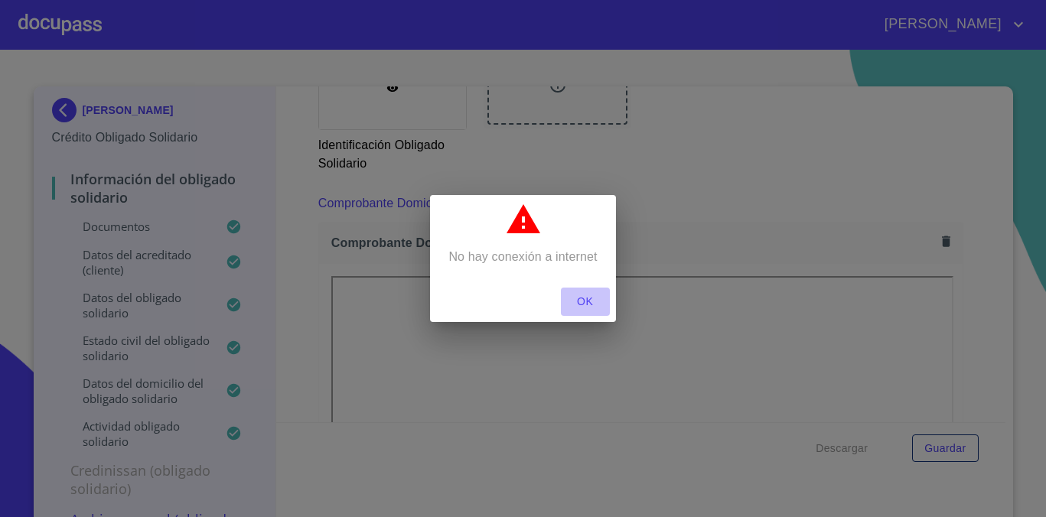
click at [587, 307] on span "OK" at bounding box center [585, 301] width 37 height 19
